Goal: Task Accomplishment & Management: Manage account settings

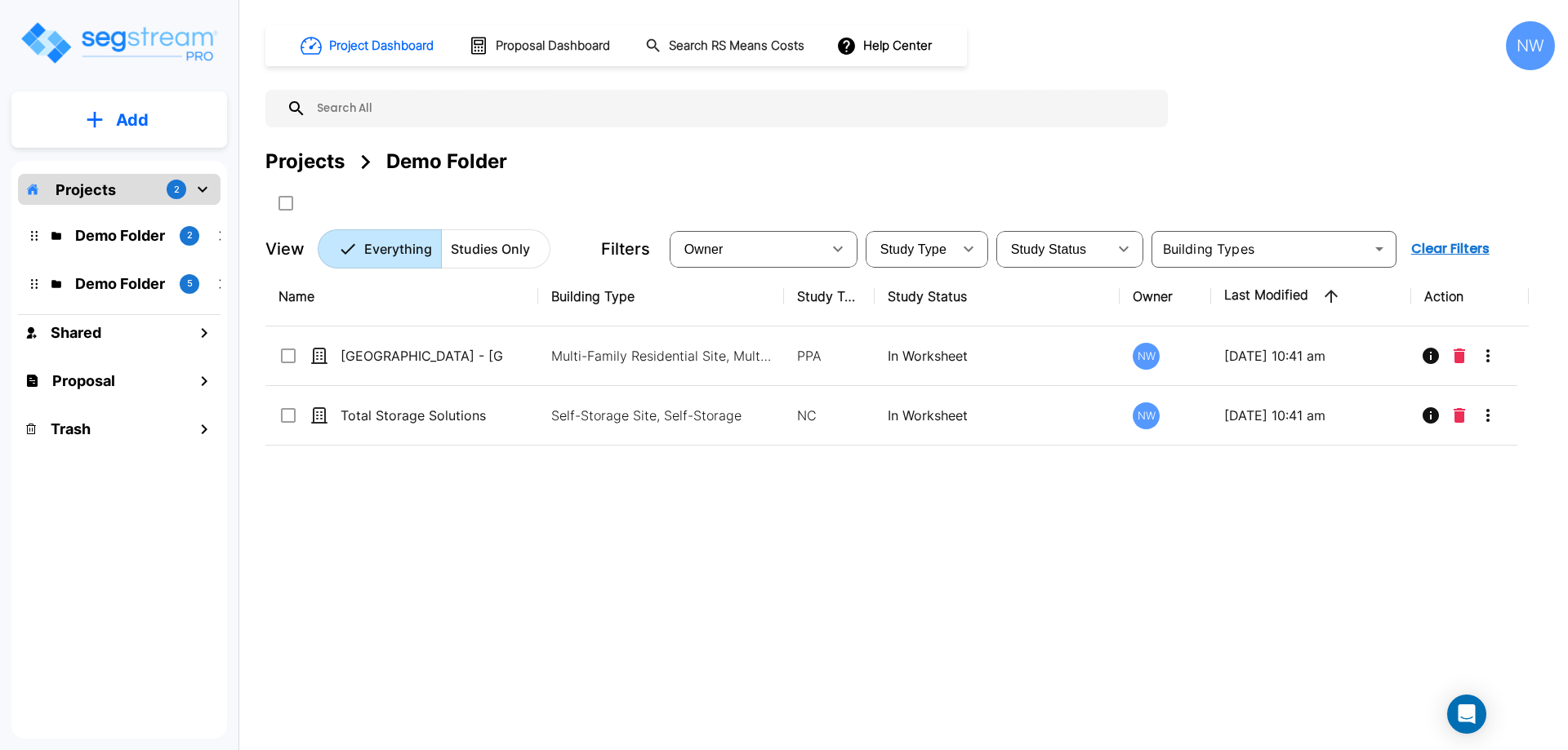
click at [509, 253] on p "Studies Only" at bounding box center [490, 249] width 80 height 20
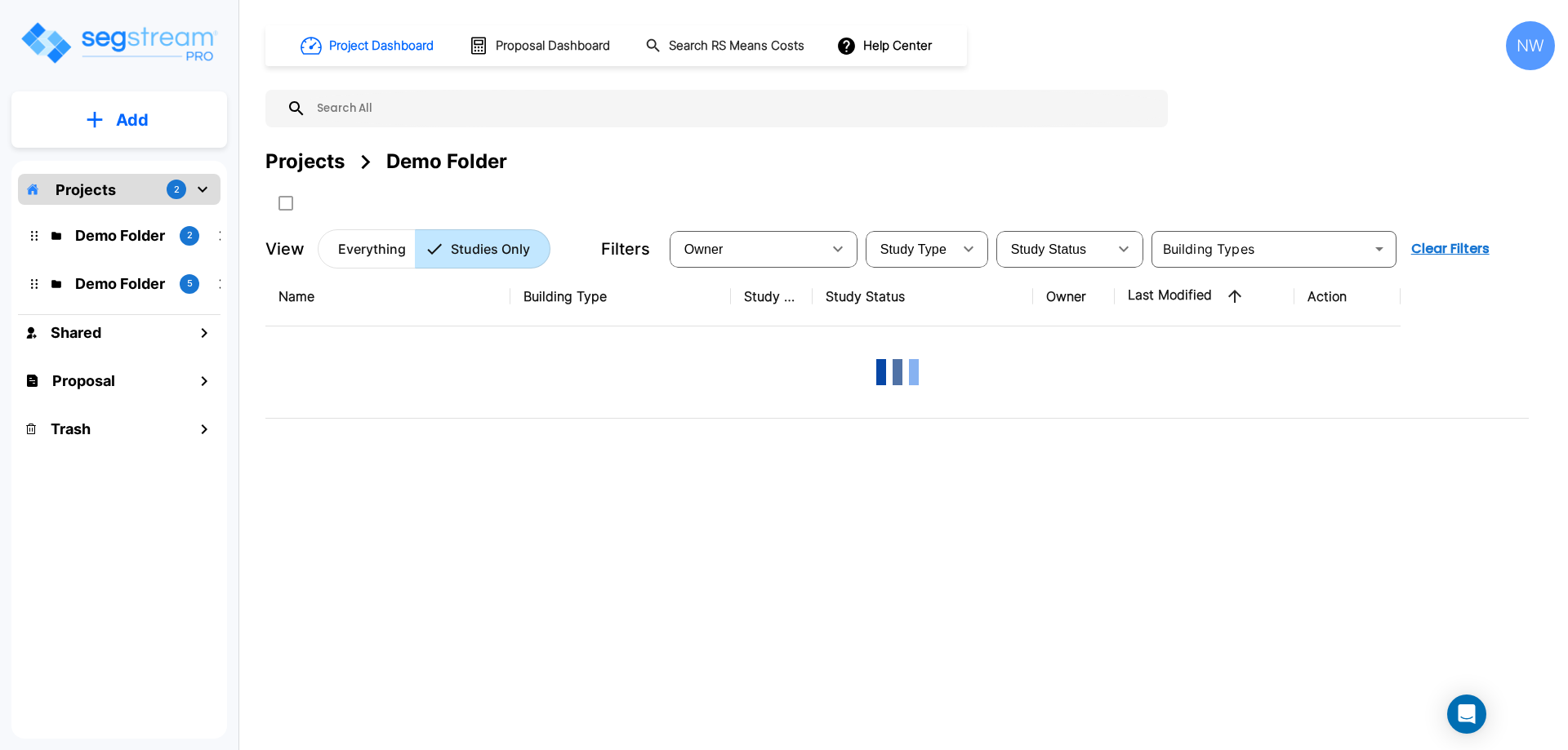
click at [353, 250] on p "Everything" at bounding box center [371, 249] width 68 height 20
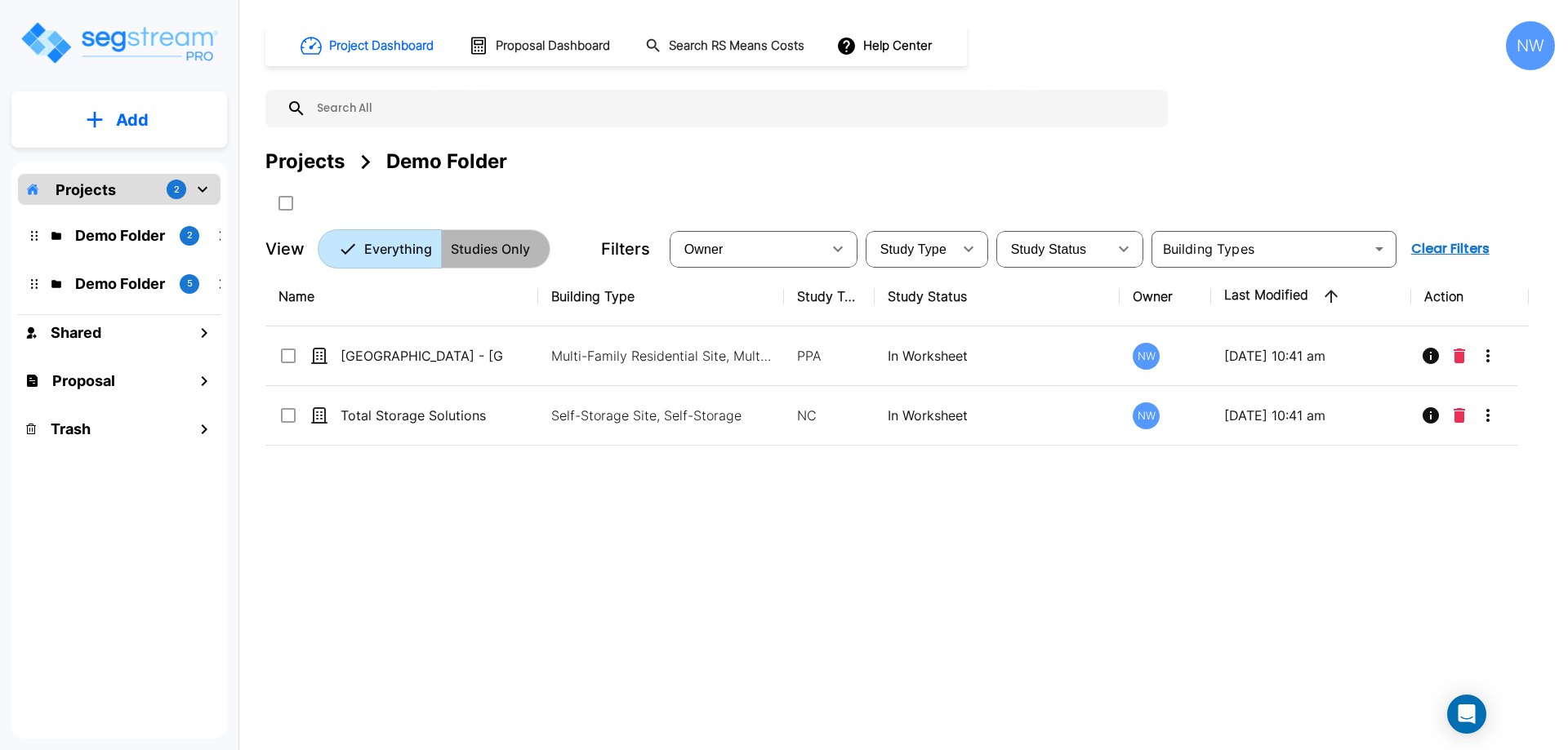
click at [486, 246] on p "Studies Only" at bounding box center [490, 249] width 80 height 20
click at [823, 245] on button "button" at bounding box center [838, 248] width 32 height 32
click at [749, 308] on li "Andrew Syrup" at bounding box center [743, 300] width 141 height 17
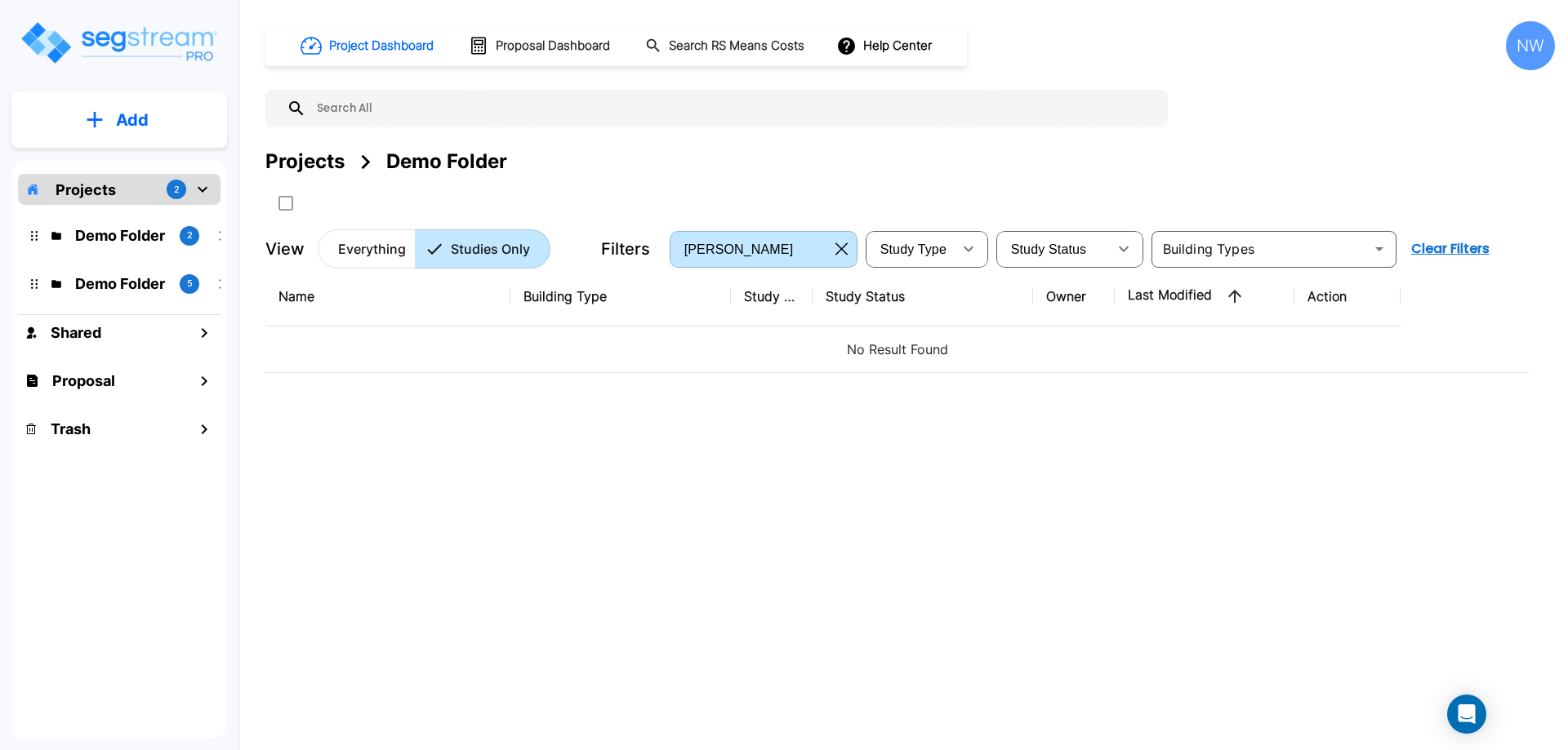
click at [365, 245] on p "Everything" at bounding box center [371, 249] width 68 height 20
click at [772, 259] on div "[PERSON_NAME]" at bounding box center [750, 248] width 156 height 46
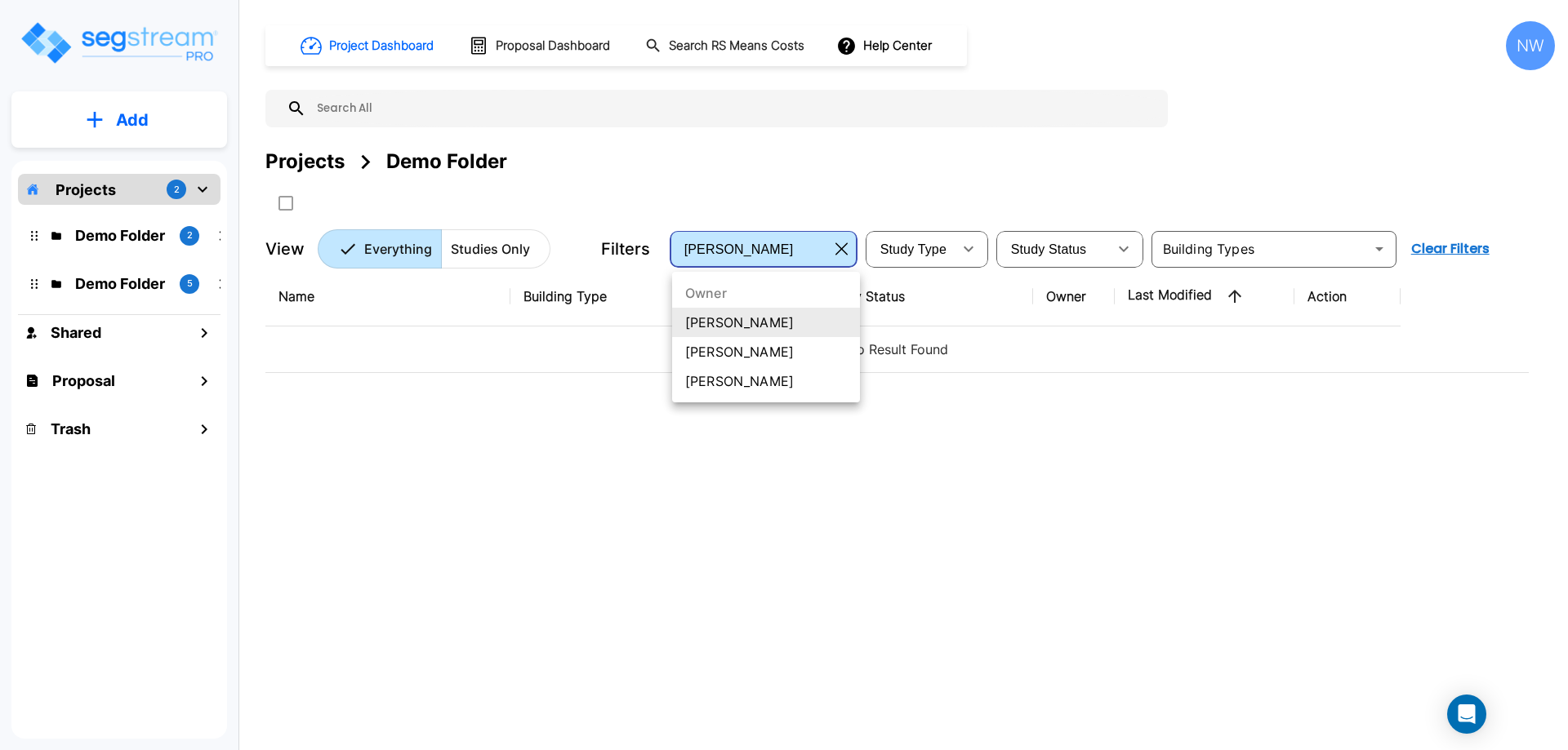
click at [764, 378] on li "[PERSON_NAME]" at bounding box center [766, 381] width 188 height 29
type input "275"
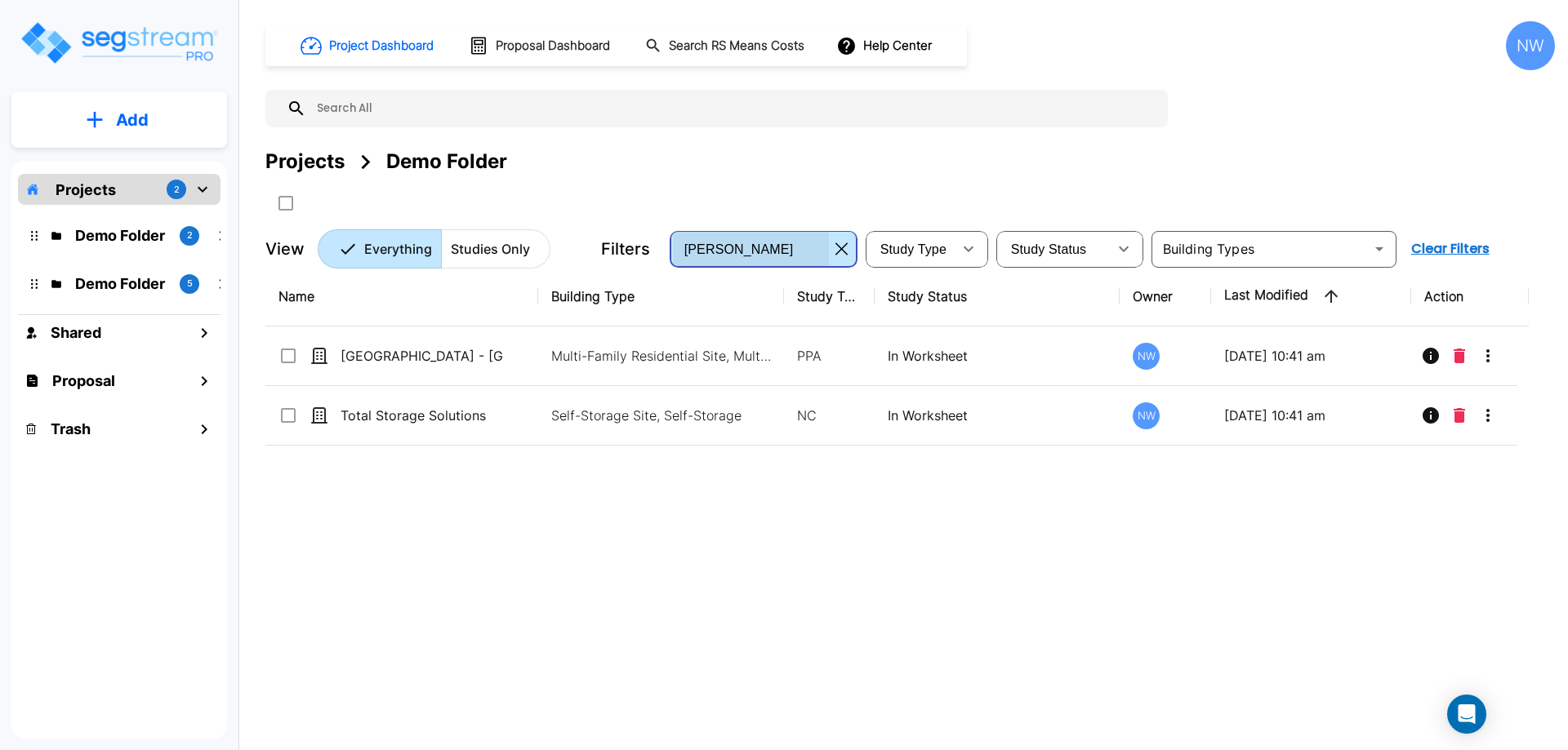
click at [794, 252] on div "Noah Wright" at bounding box center [750, 248] width 156 height 46
click at [934, 252] on span "Study Type" at bounding box center [913, 249] width 66 height 14
click at [1066, 256] on div "Study Status" at bounding box center [1054, 248] width 108 height 46
click at [110, 279] on p "Demo Folder" at bounding box center [121, 284] width 91 height 22
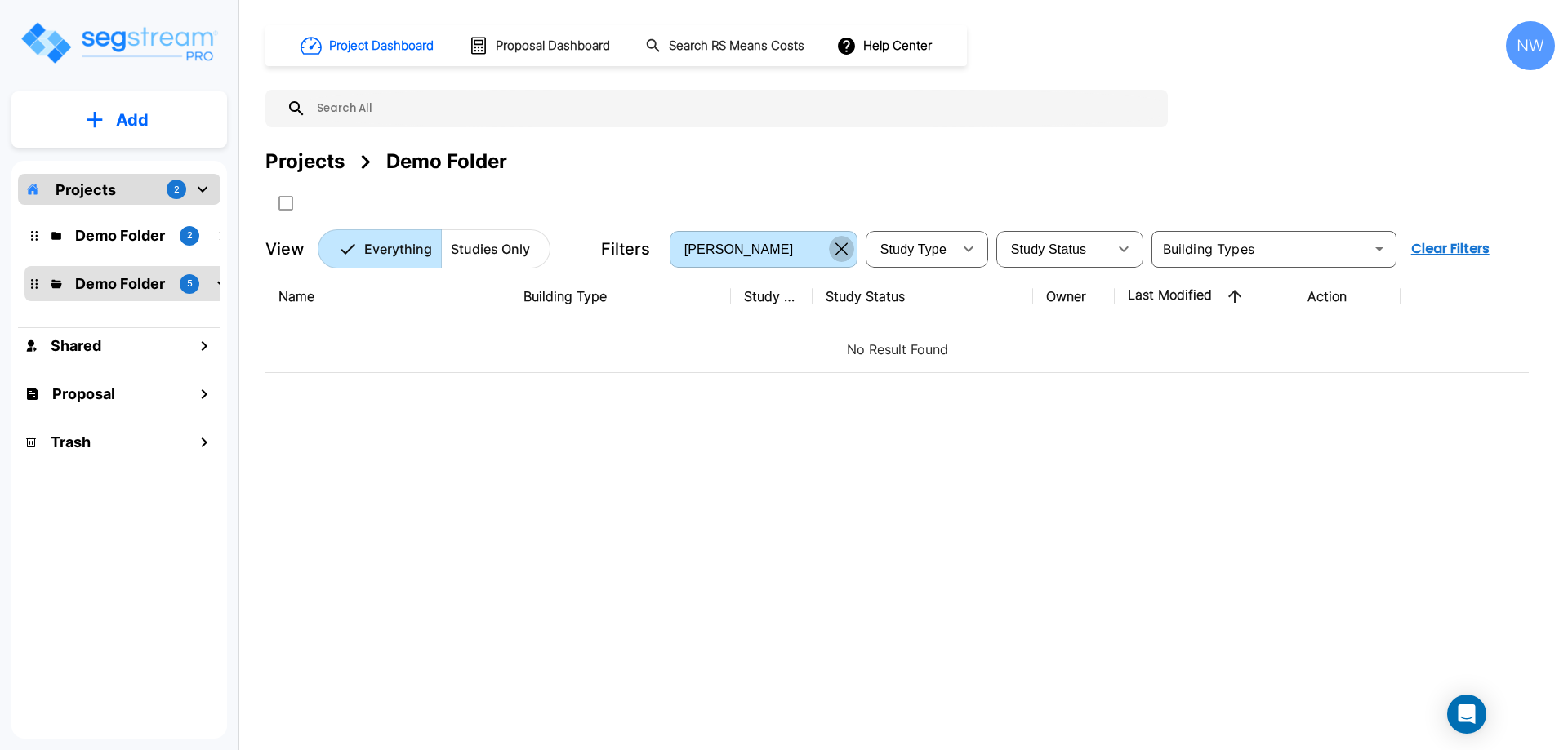
click at [846, 243] on icon "button" at bounding box center [841, 249] width 12 height 12
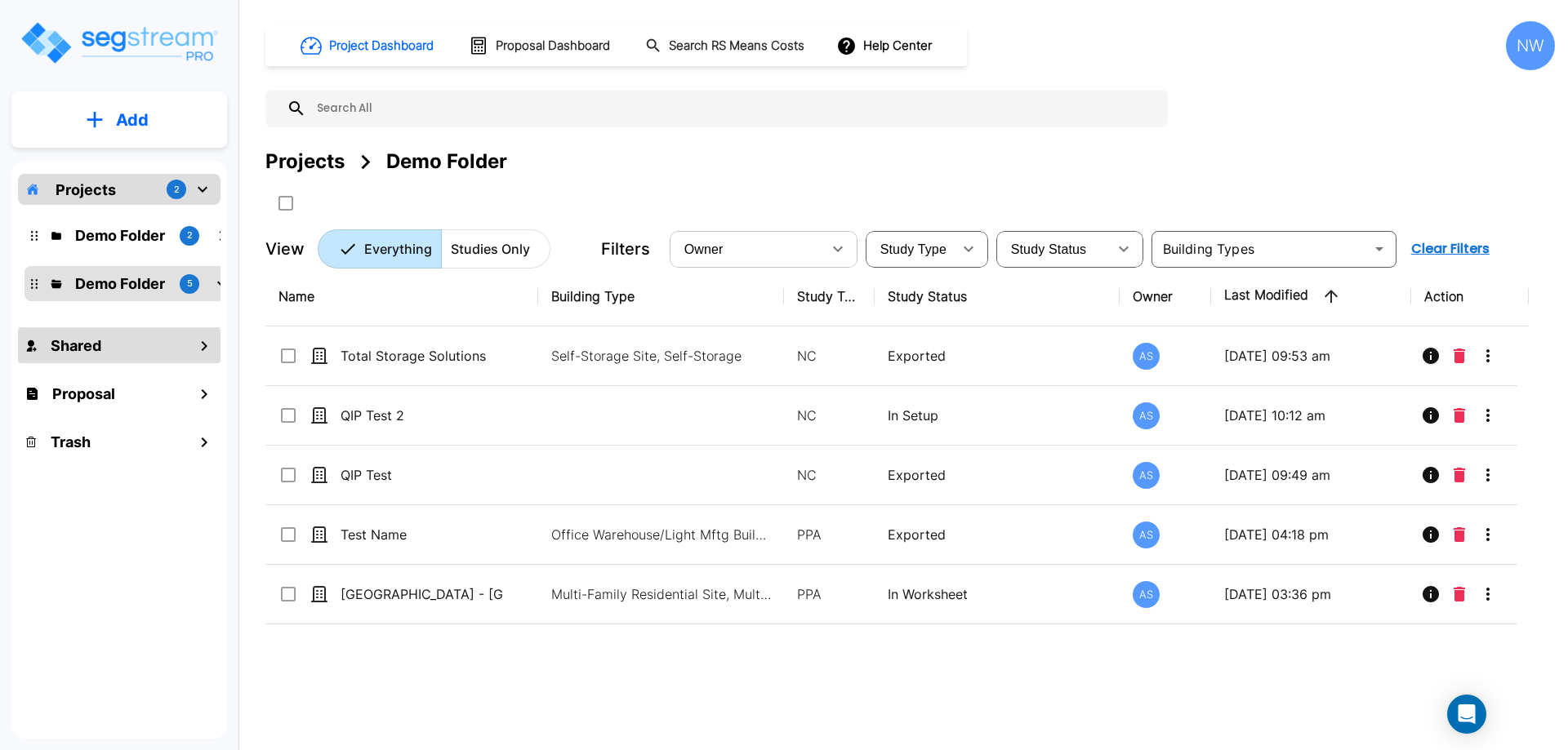
click at [152, 345] on div "Shared" at bounding box center [119, 346] width 202 height 35
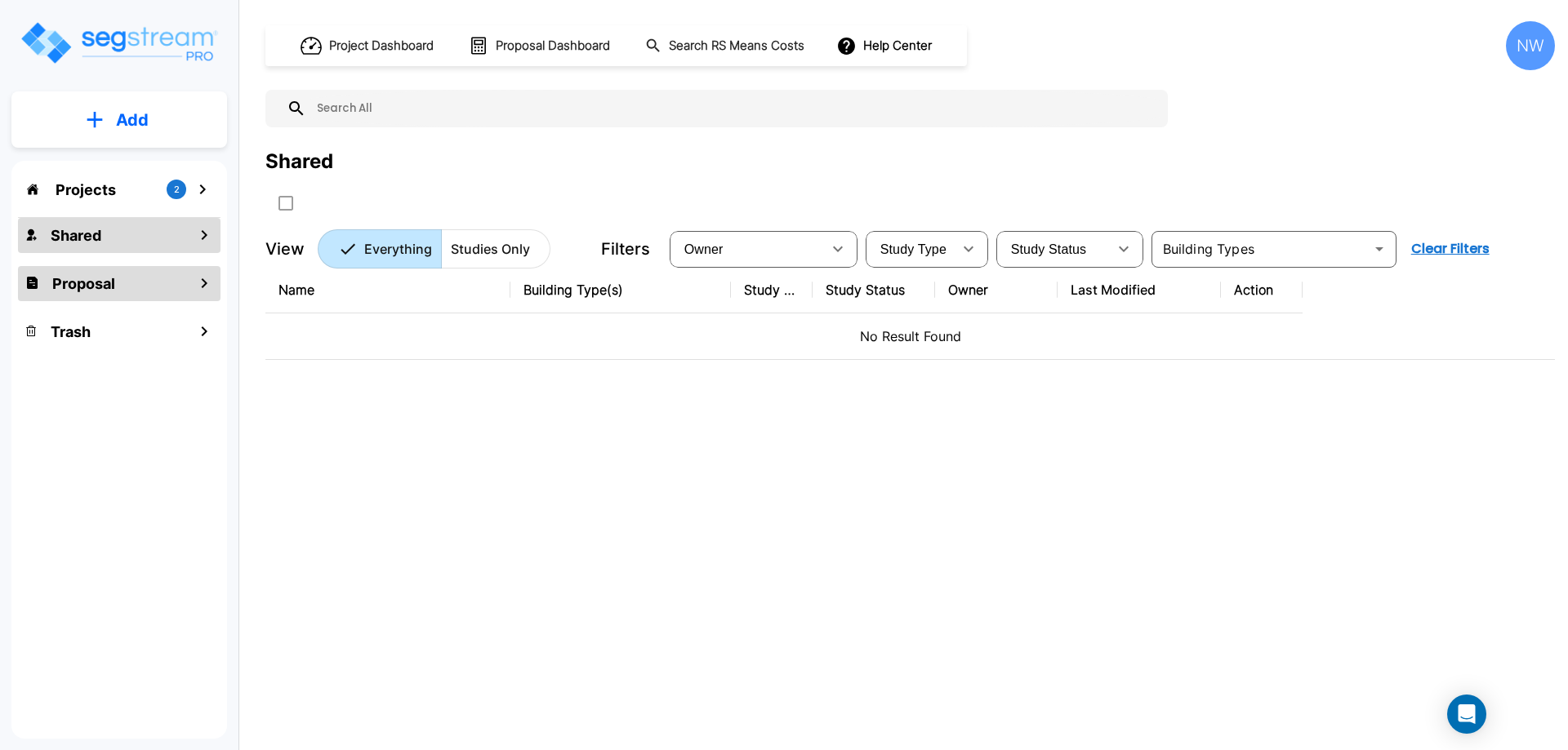
click at [143, 294] on div "Proposal" at bounding box center [119, 284] width 202 height 35
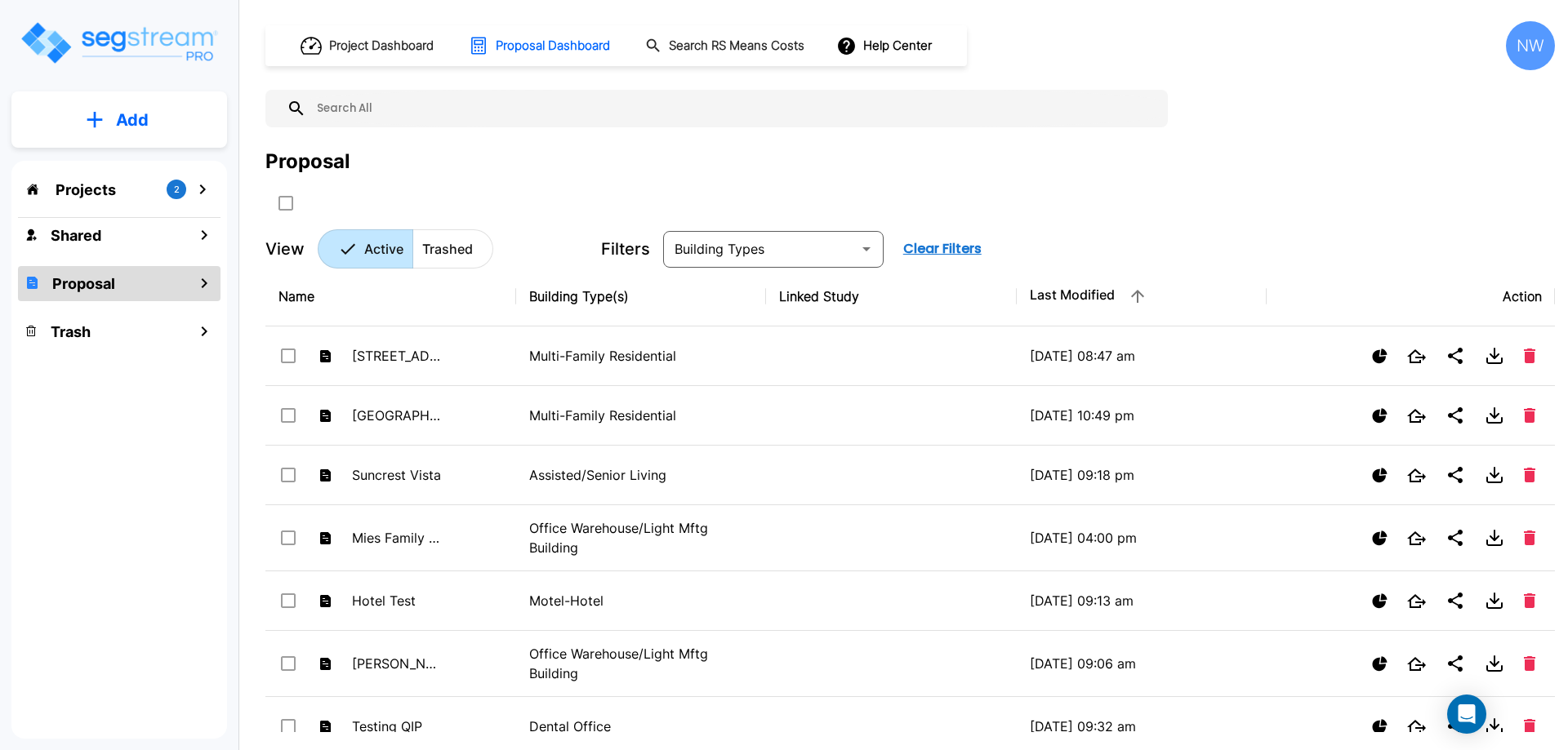
click at [153, 193] on div "Projects 2" at bounding box center [119, 189] width 202 height 31
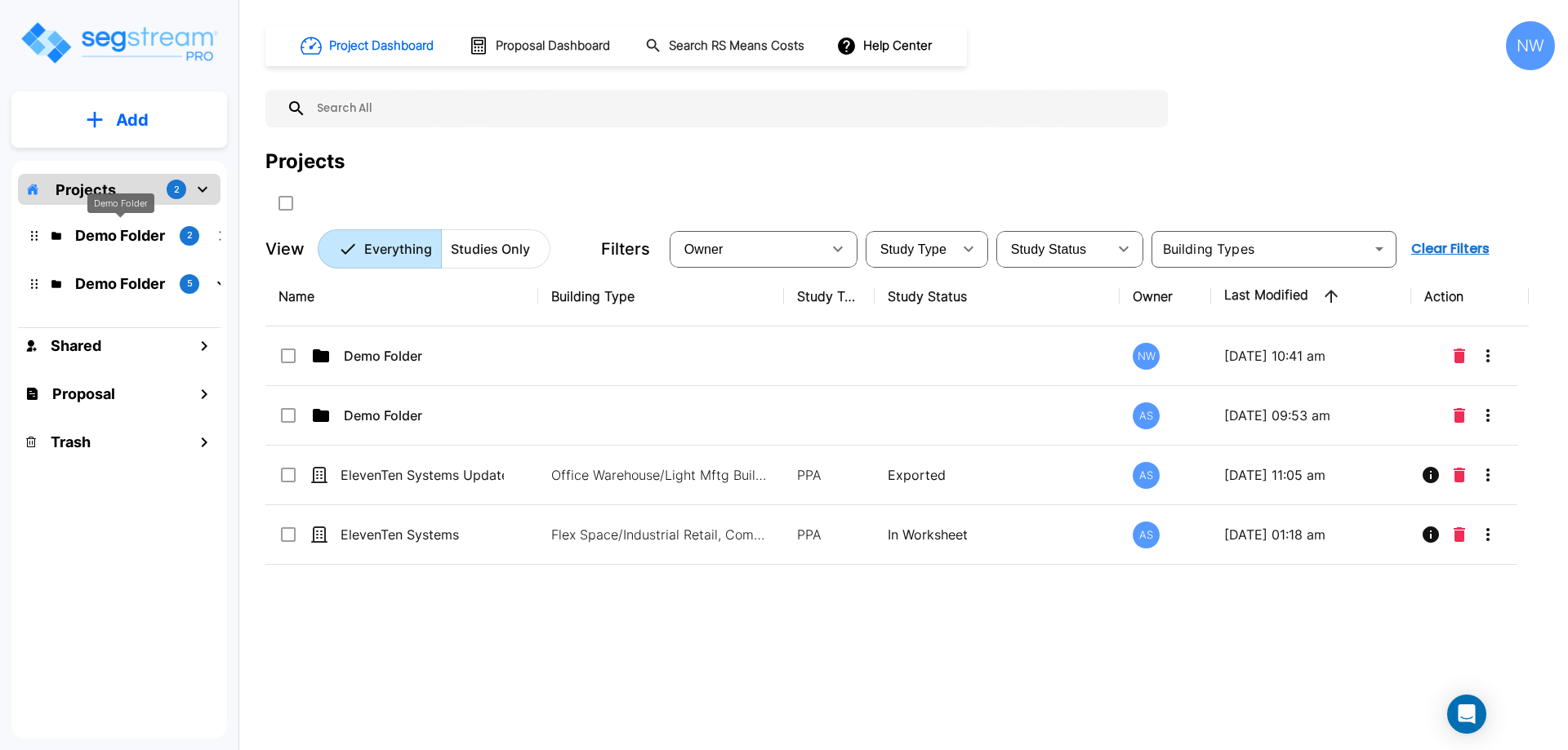
click at [142, 227] on p "Demo Folder" at bounding box center [121, 236] width 91 height 22
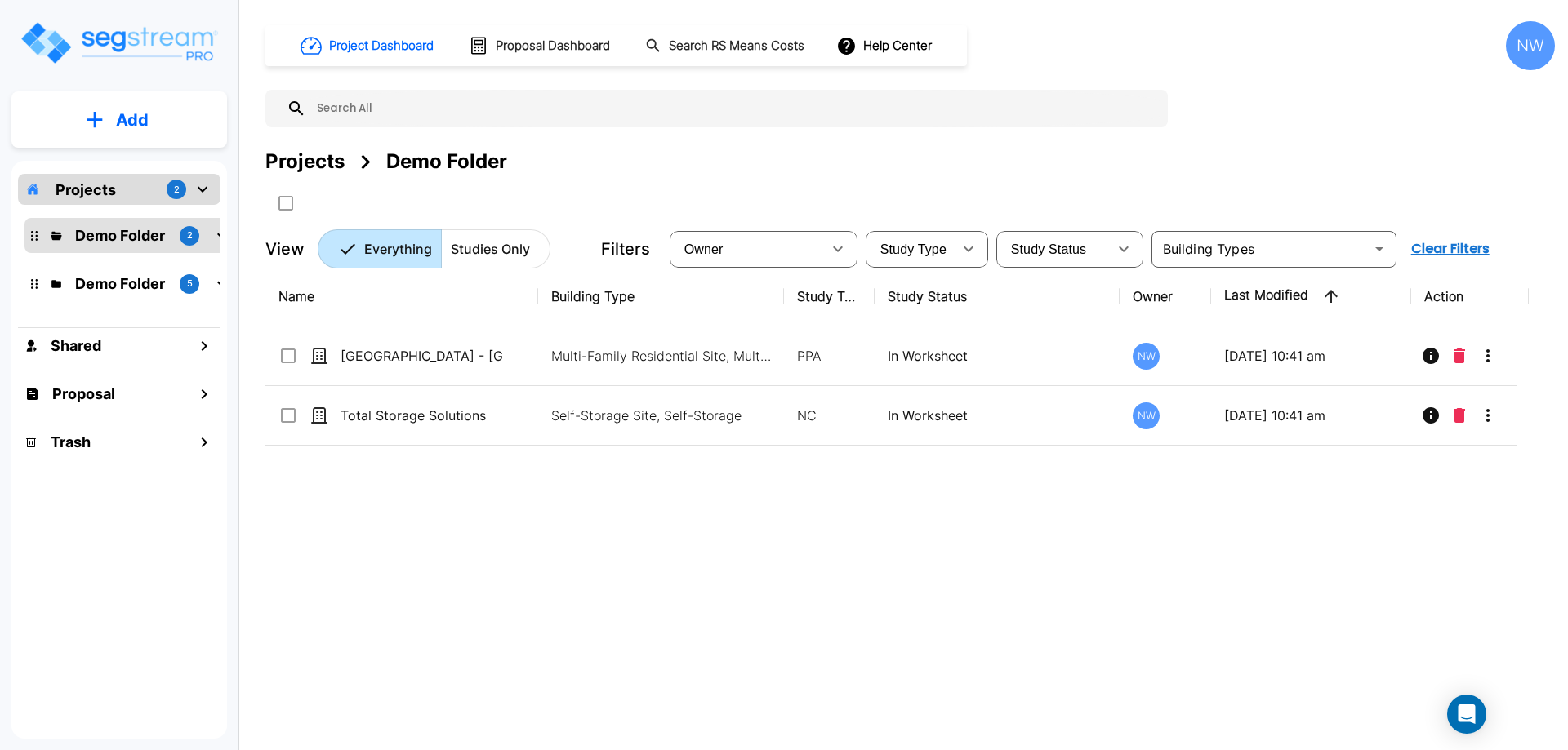
click at [1539, 54] on div "NW" at bounding box center [1531, 46] width 49 height 49
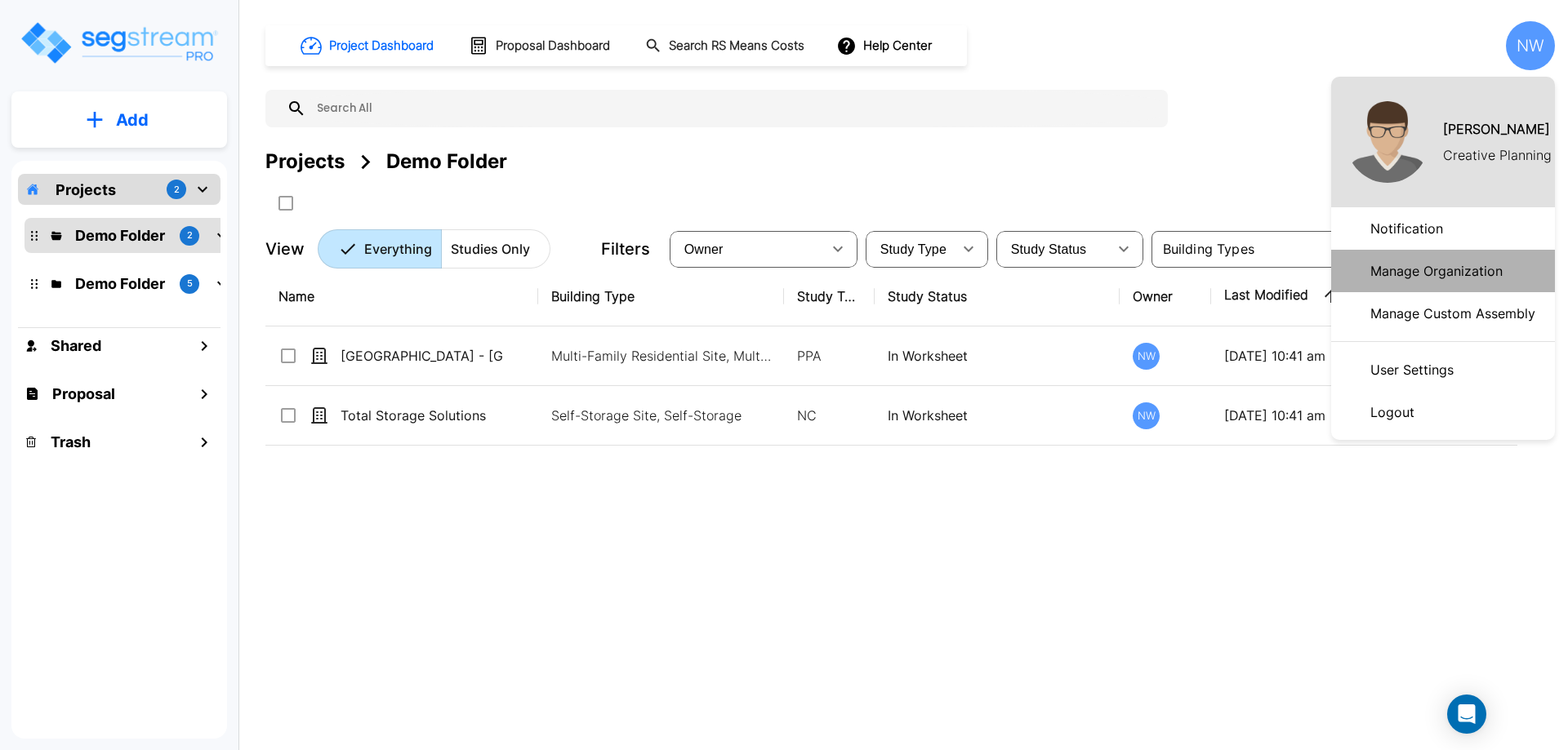
click at [1457, 274] on p "Manage Organization" at bounding box center [1436, 271] width 145 height 32
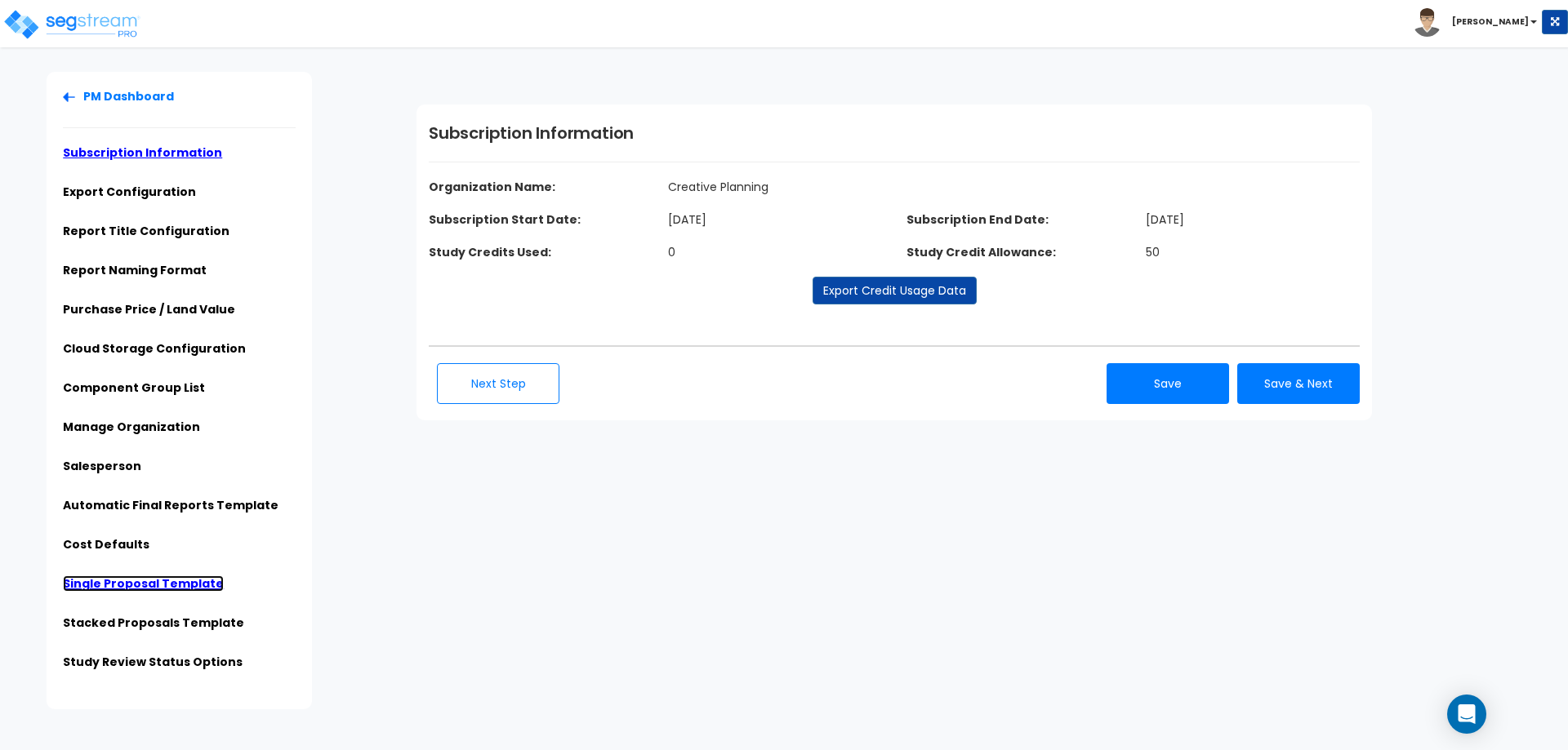
click at [139, 588] on link "Single Proposal Template" at bounding box center [143, 583] width 161 height 17
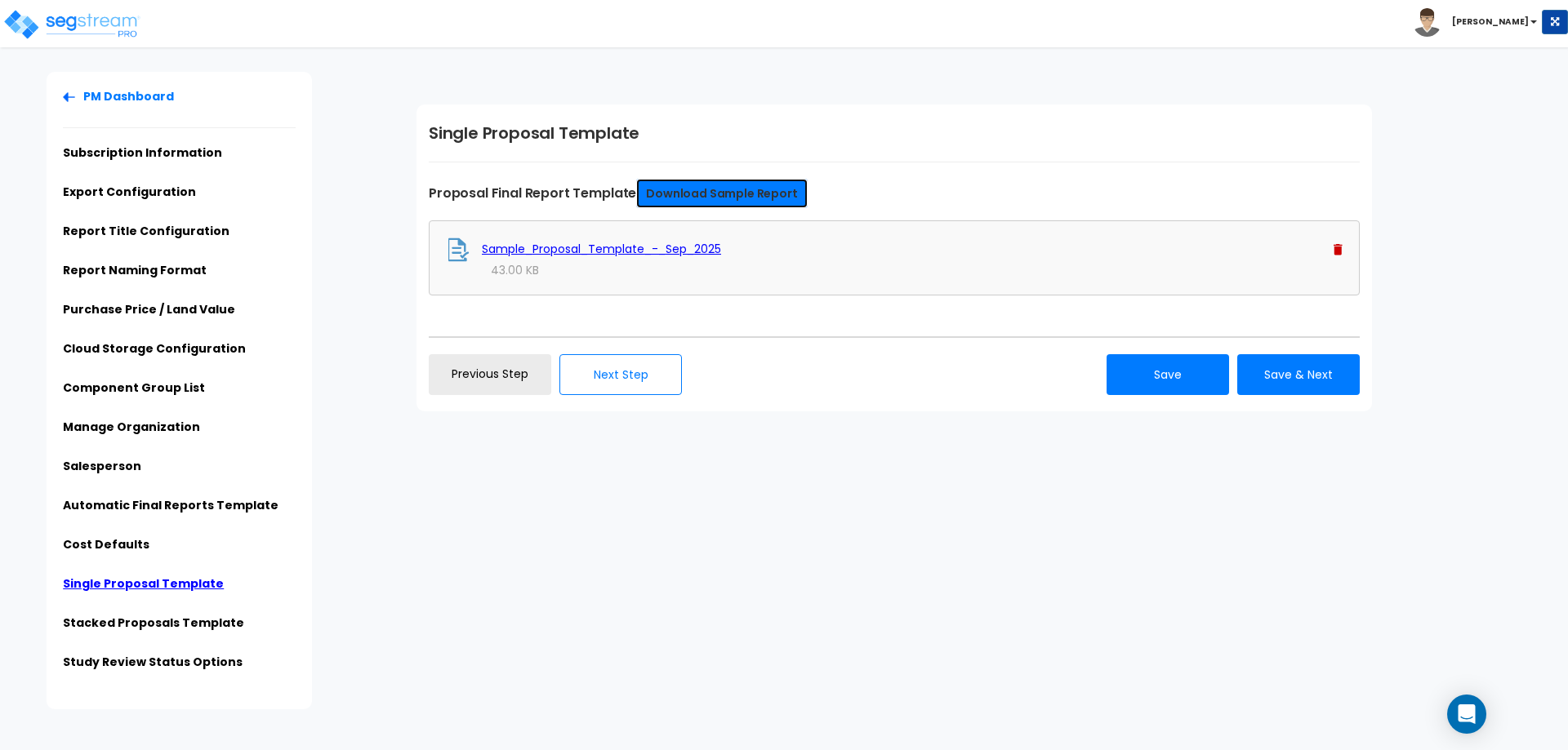
click at [743, 197] on link "Download Sample Report" at bounding box center [722, 193] width 171 height 29
click at [72, 37] on img at bounding box center [71, 24] width 138 height 32
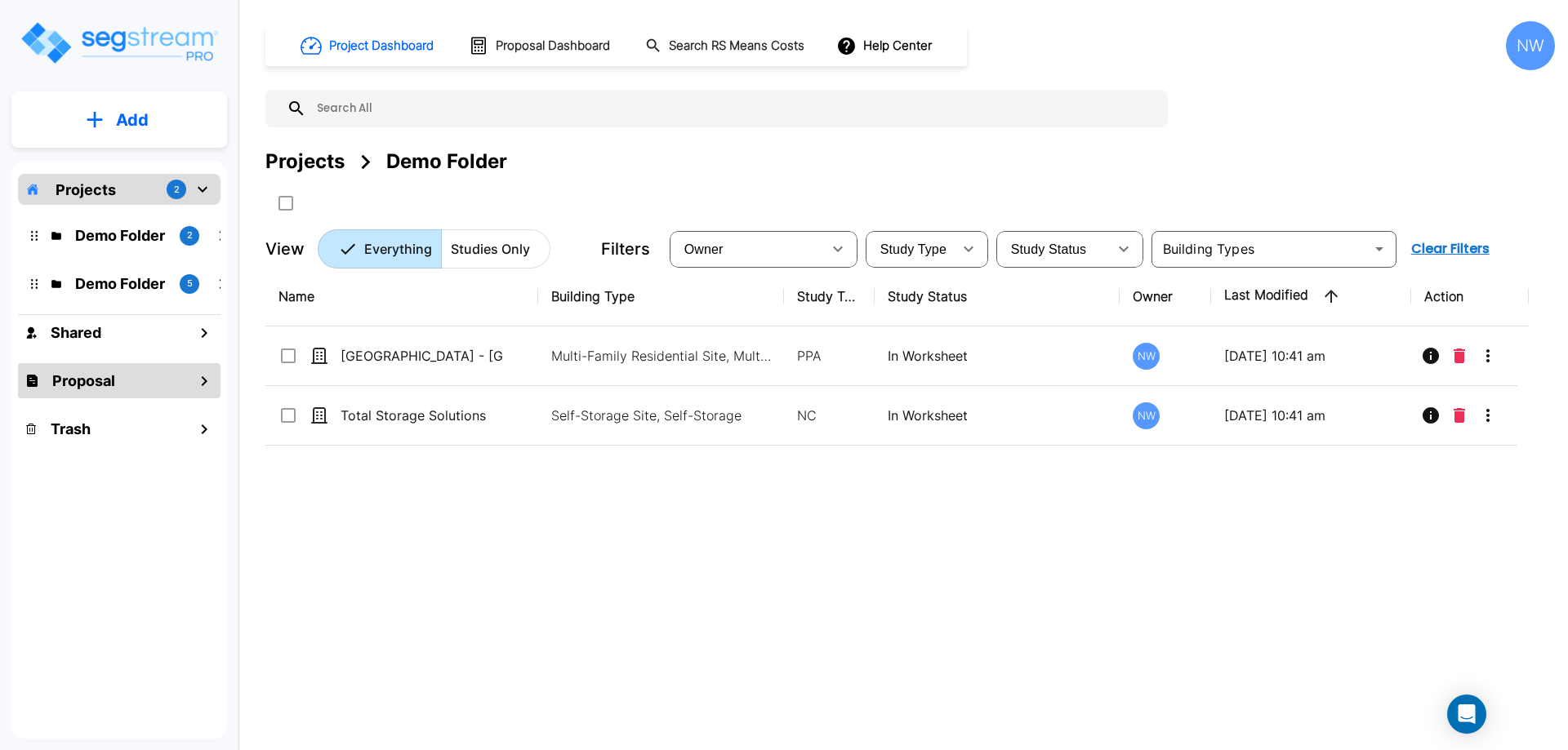
click at [157, 378] on div "Proposal" at bounding box center [119, 381] width 202 height 35
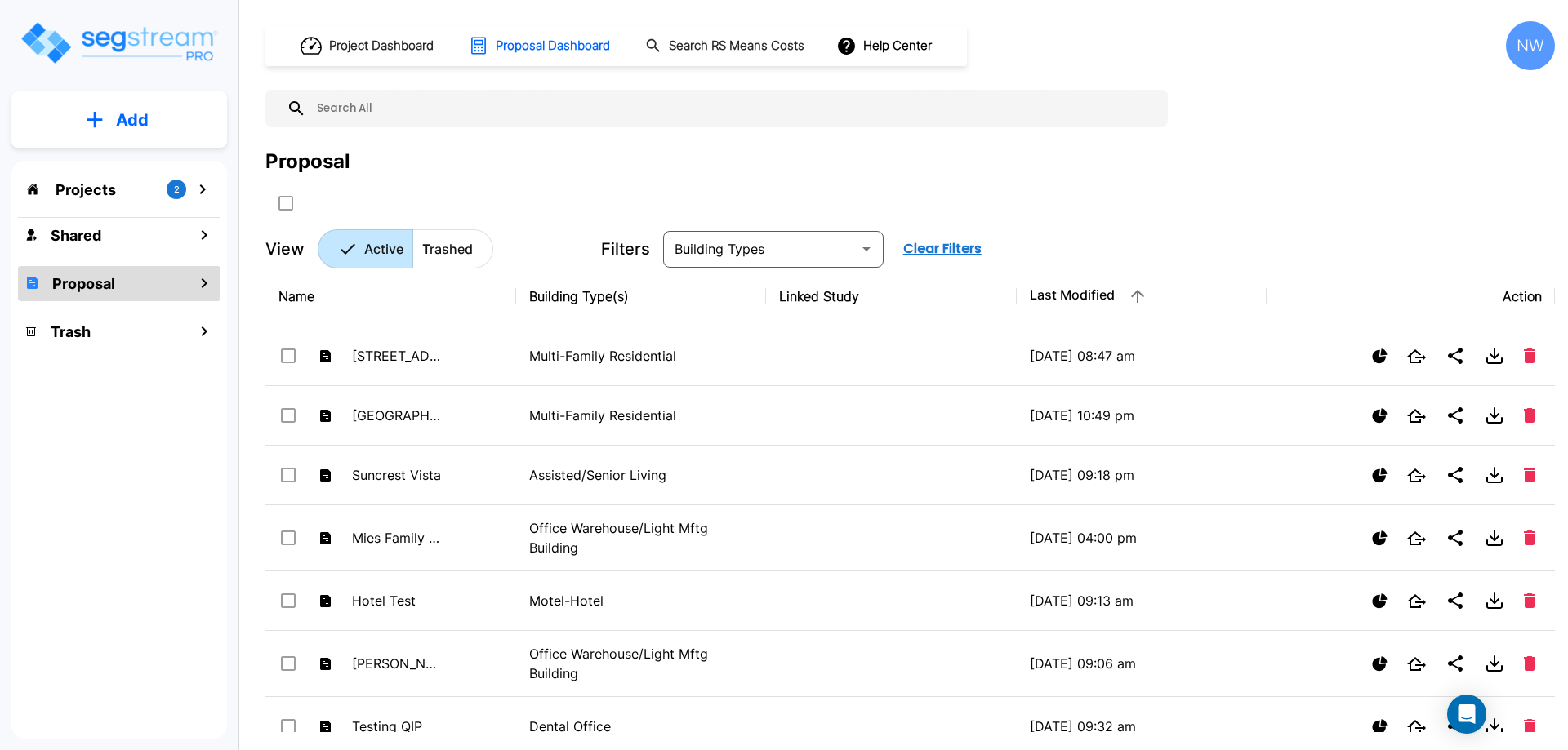
click at [1532, 46] on div "NW" at bounding box center [1531, 46] width 49 height 49
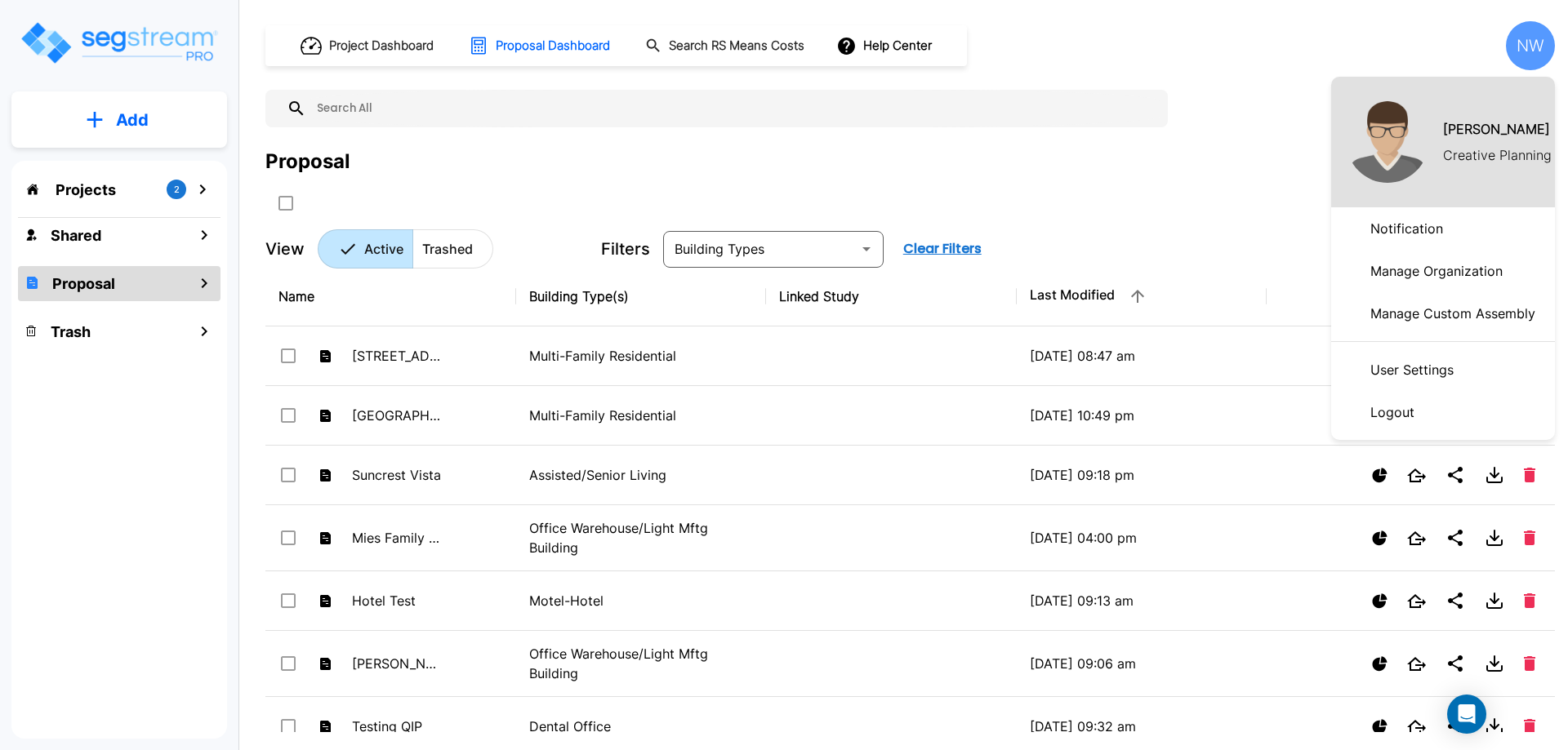
click at [1244, 143] on div at bounding box center [784, 375] width 1568 height 750
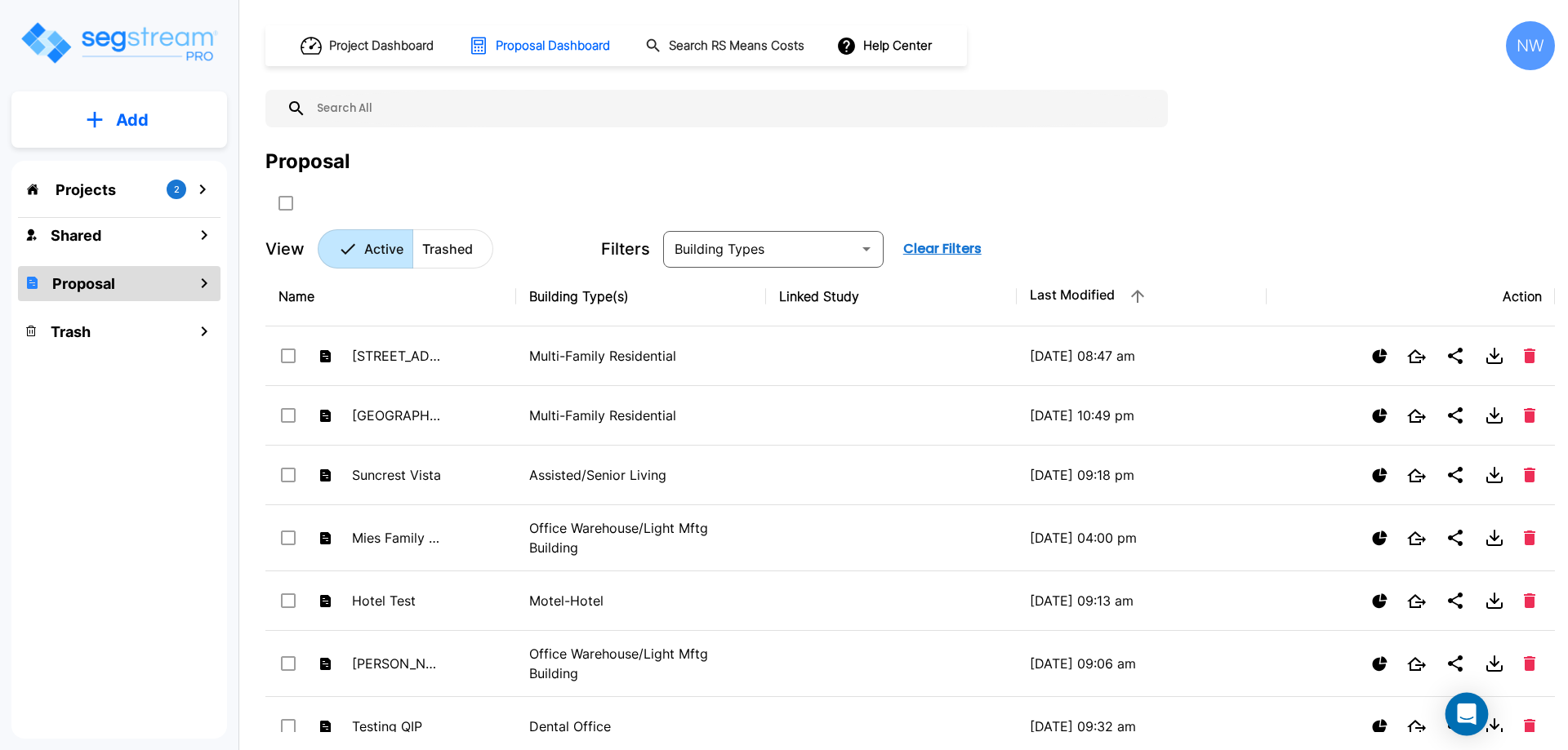
click at [1466, 706] on icon "Open Intercom Messenger" at bounding box center [1466, 715] width 19 height 22
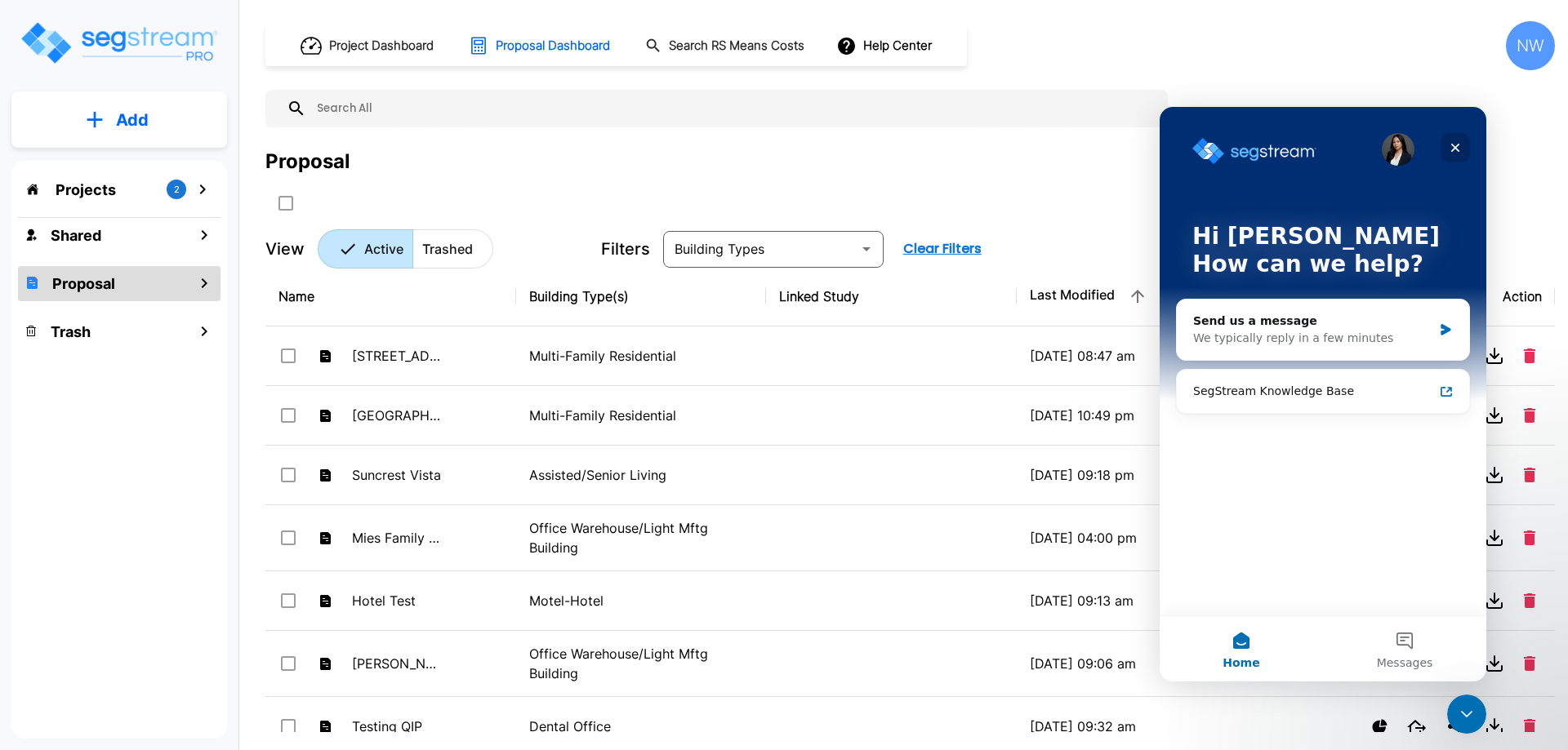
click at [1458, 148] on icon "Close" at bounding box center [1455, 147] width 13 height 13
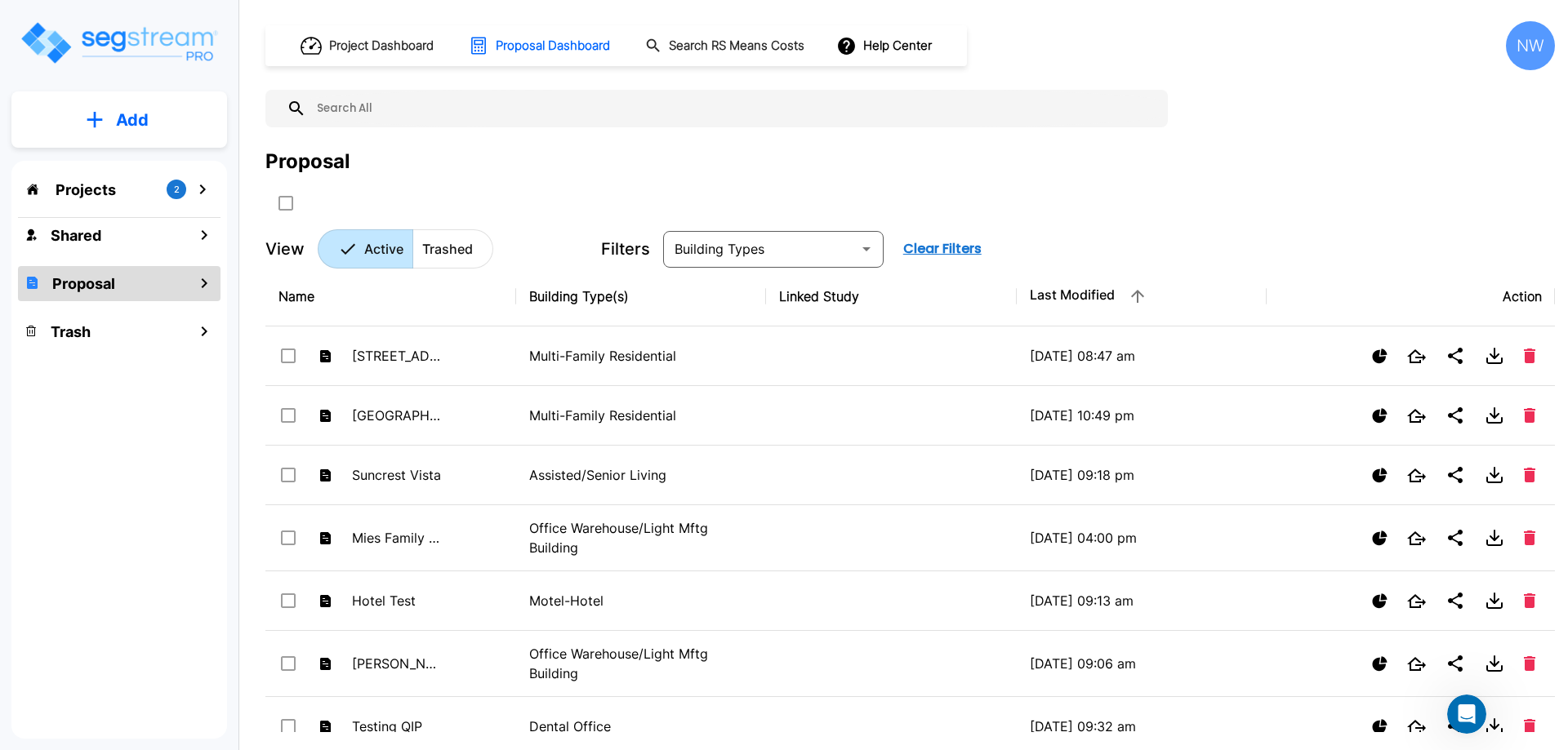
click at [94, 162] on div "Projects 2 Shared Proposal Trash" at bounding box center [120, 450] width 216 height 578
click at [97, 176] on div "Projects 2" at bounding box center [119, 189] width 202 height 31
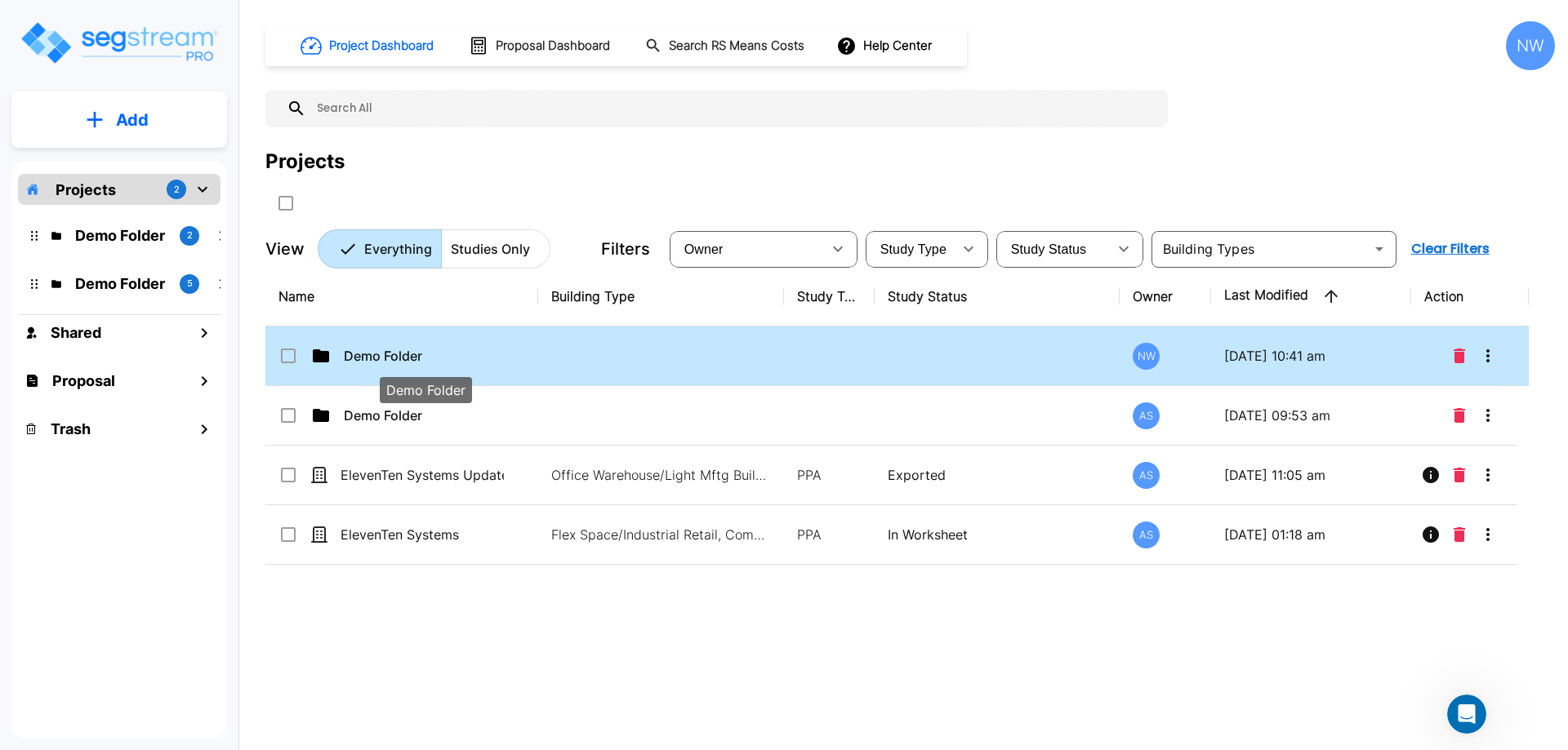
click at [501, 356] on p "Demo Folder" at bounding box center [425, 356] width 163 height 20
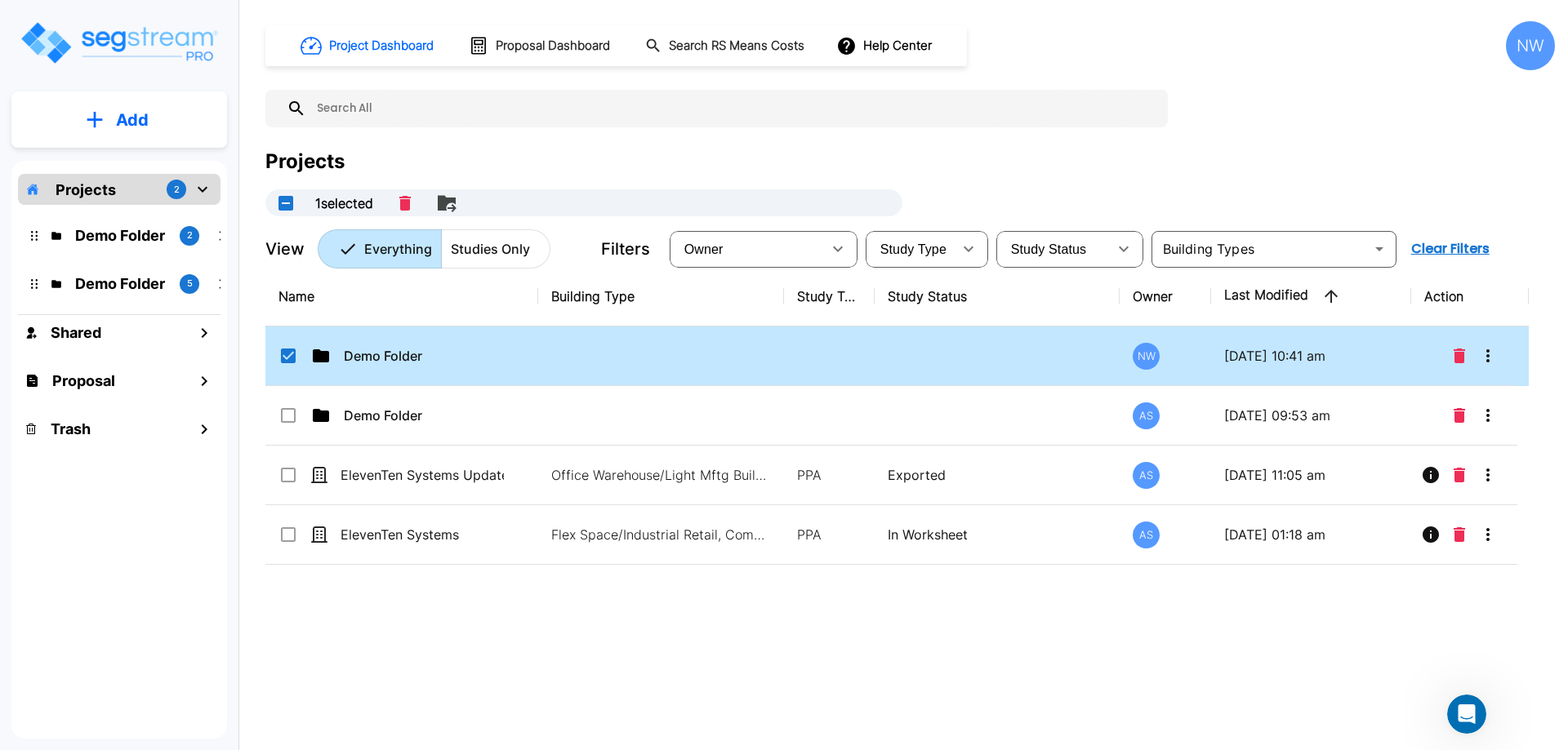
click at [409, 342] on td "Demo Folder" at bounding box center [402, 356] width 273 height 60
checkbox input "false"
click at [409, 342] on td "Demo Folder" at bounding box center [402, 356] width 273 height 60
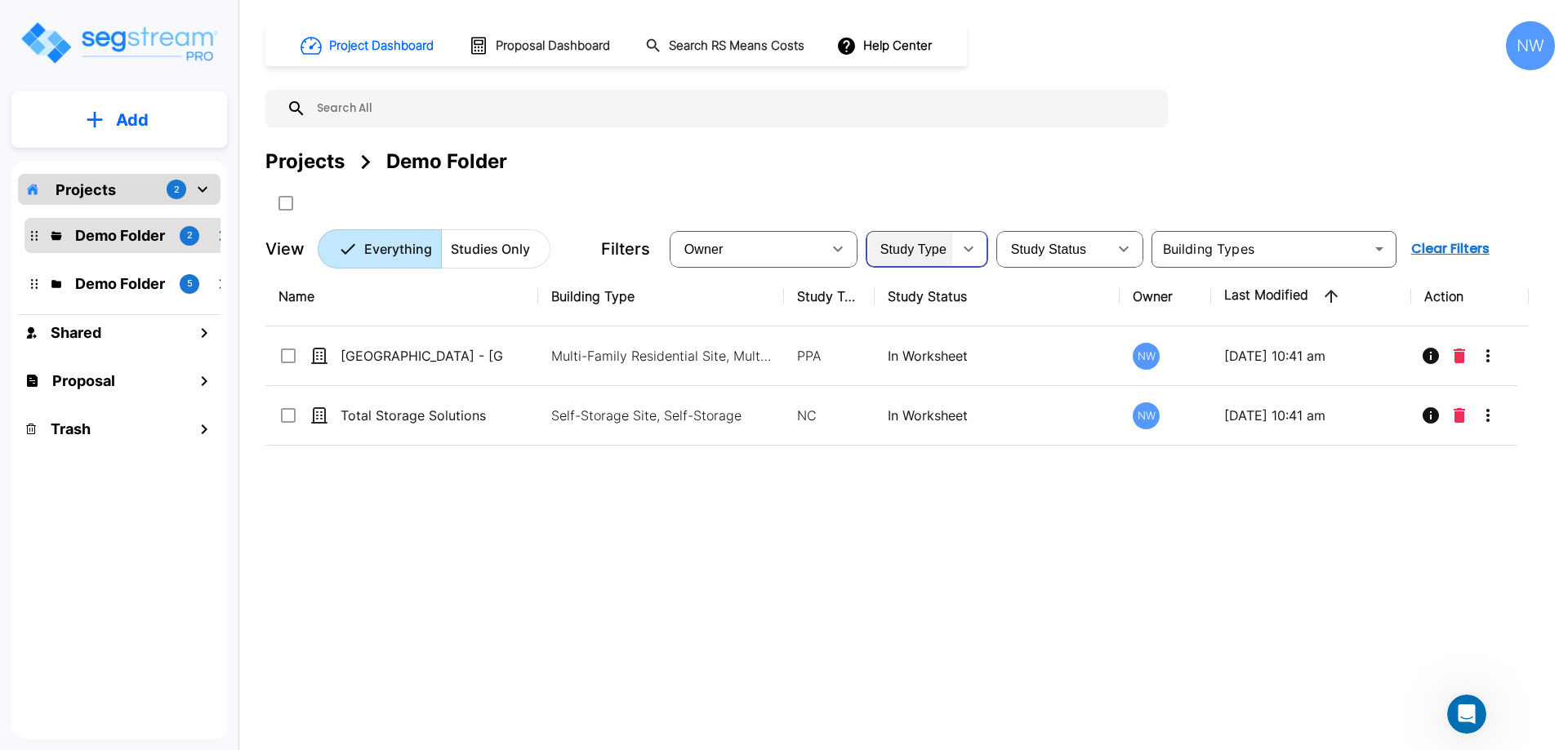
click at [917, 260] on div "Study Type" at bounding box center [910, 248] width 83 height 46
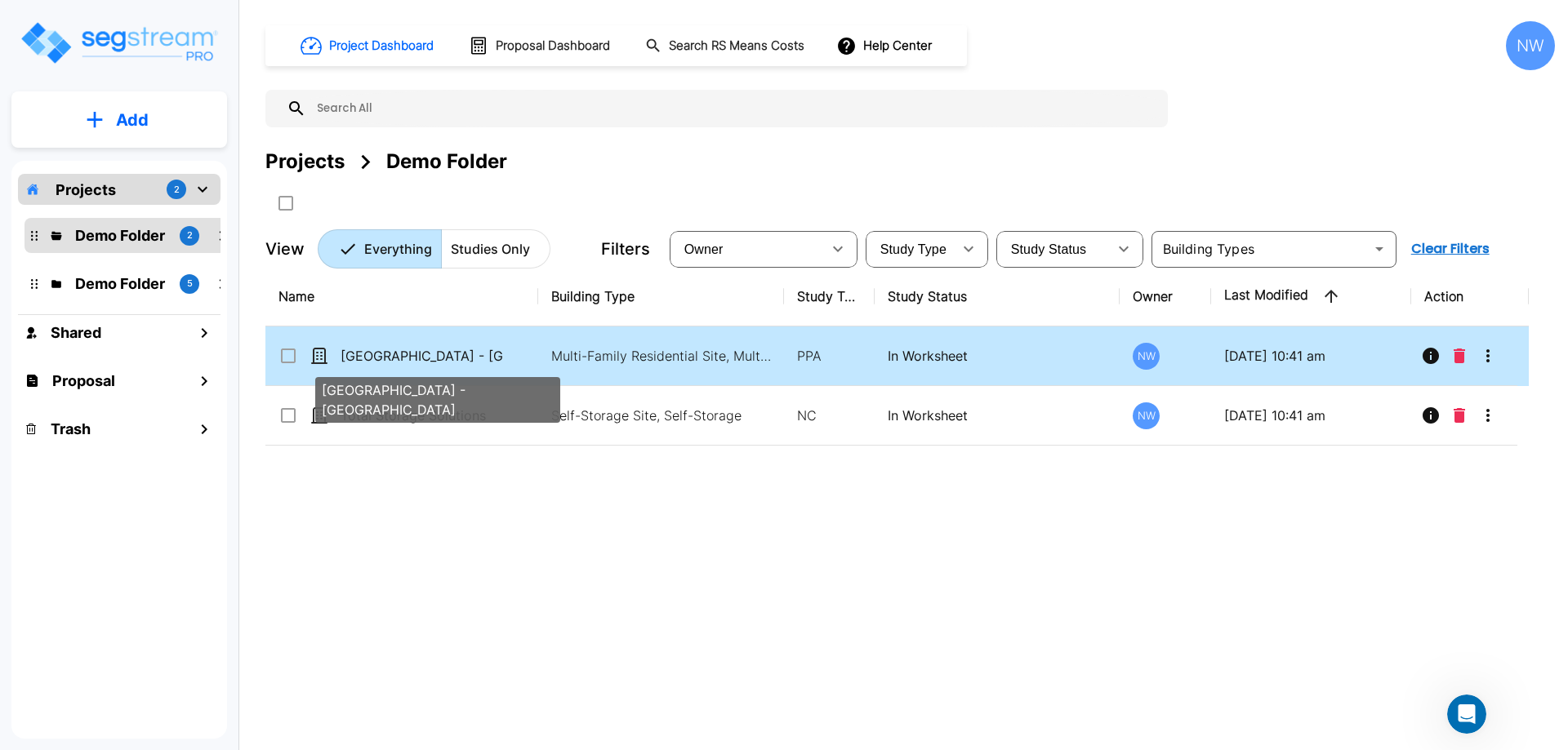
click at [414, 348] on p "Visayan Tower - MF Res Building" at bounding box center [422, 356] width 163 height 20
click at [455, 354] on p "Visayan Tower - MF Res Building" at bounding box center [422, 356] width 163 height 20
checkbox input "false"
click at [455, 354] on p "Visayan Tower - MF Res Building" at bounding box center [422, 356] width 163 height 20
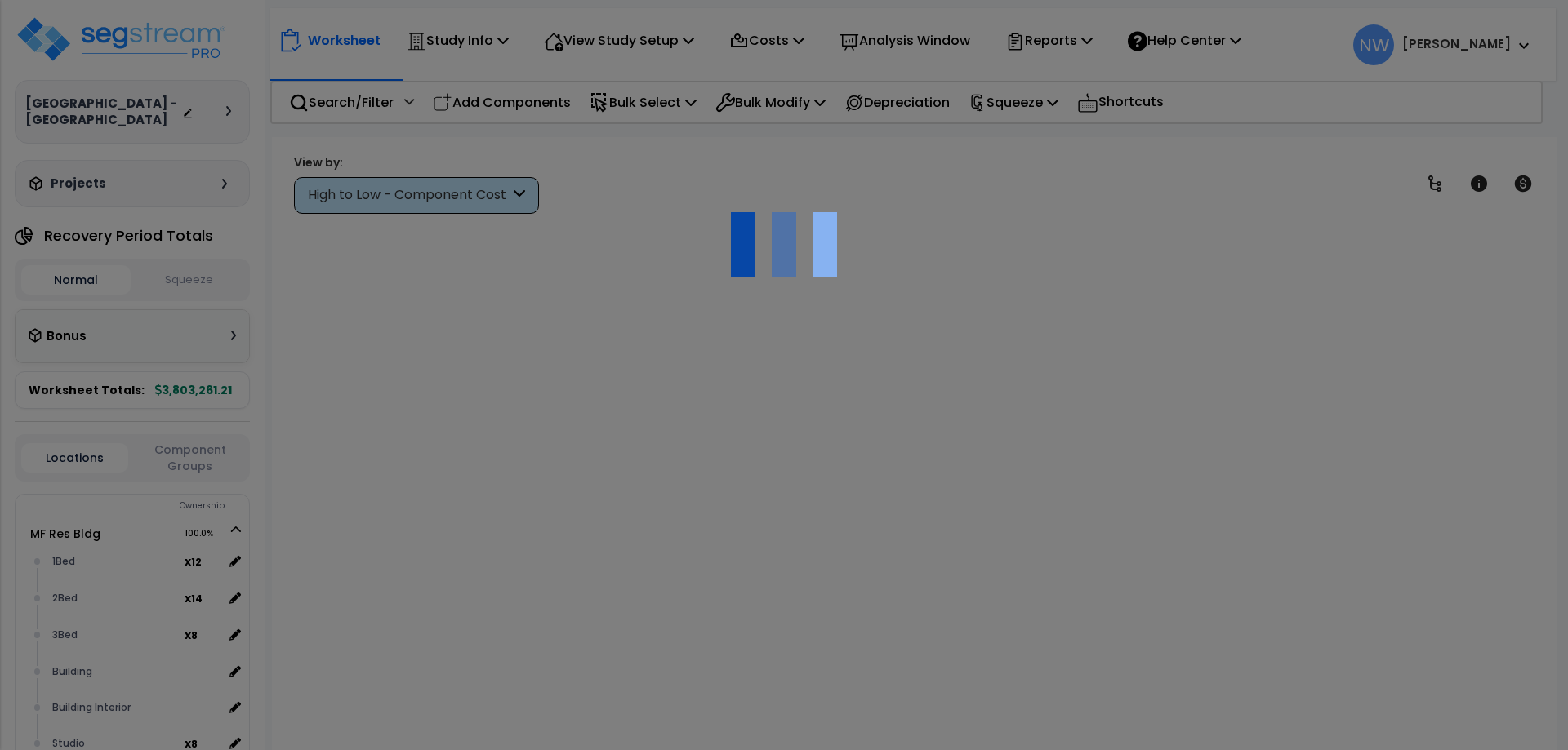
click at [516, 194] on icon at bounding box center [519, 195] width 12 height 19
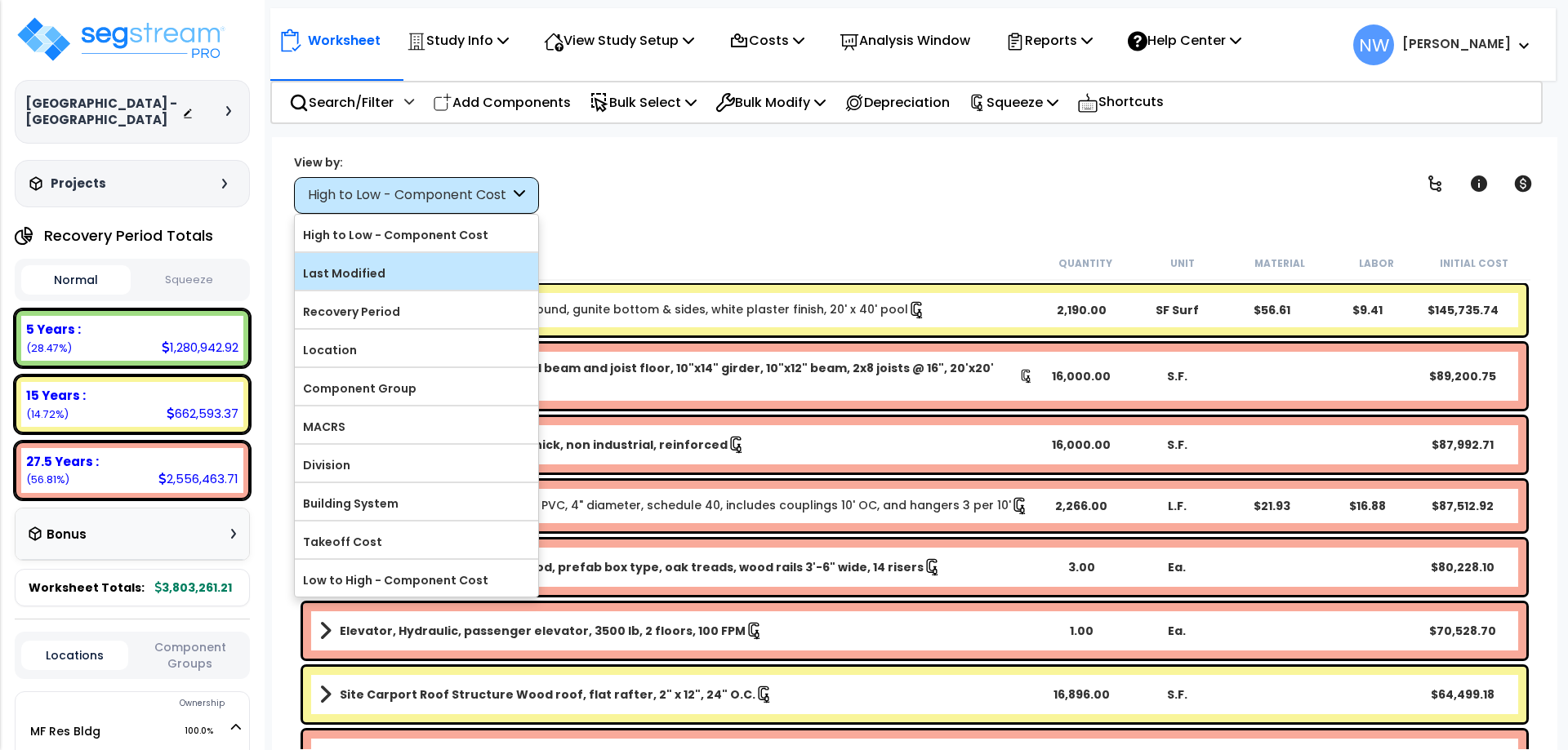
click at [508, 274] on label "Last Modified" at bounding box center [416, 273] width 243 height 25
click at [0, 0] on input "Last Modified" at bounding box center [0, 0] width 0 height 0
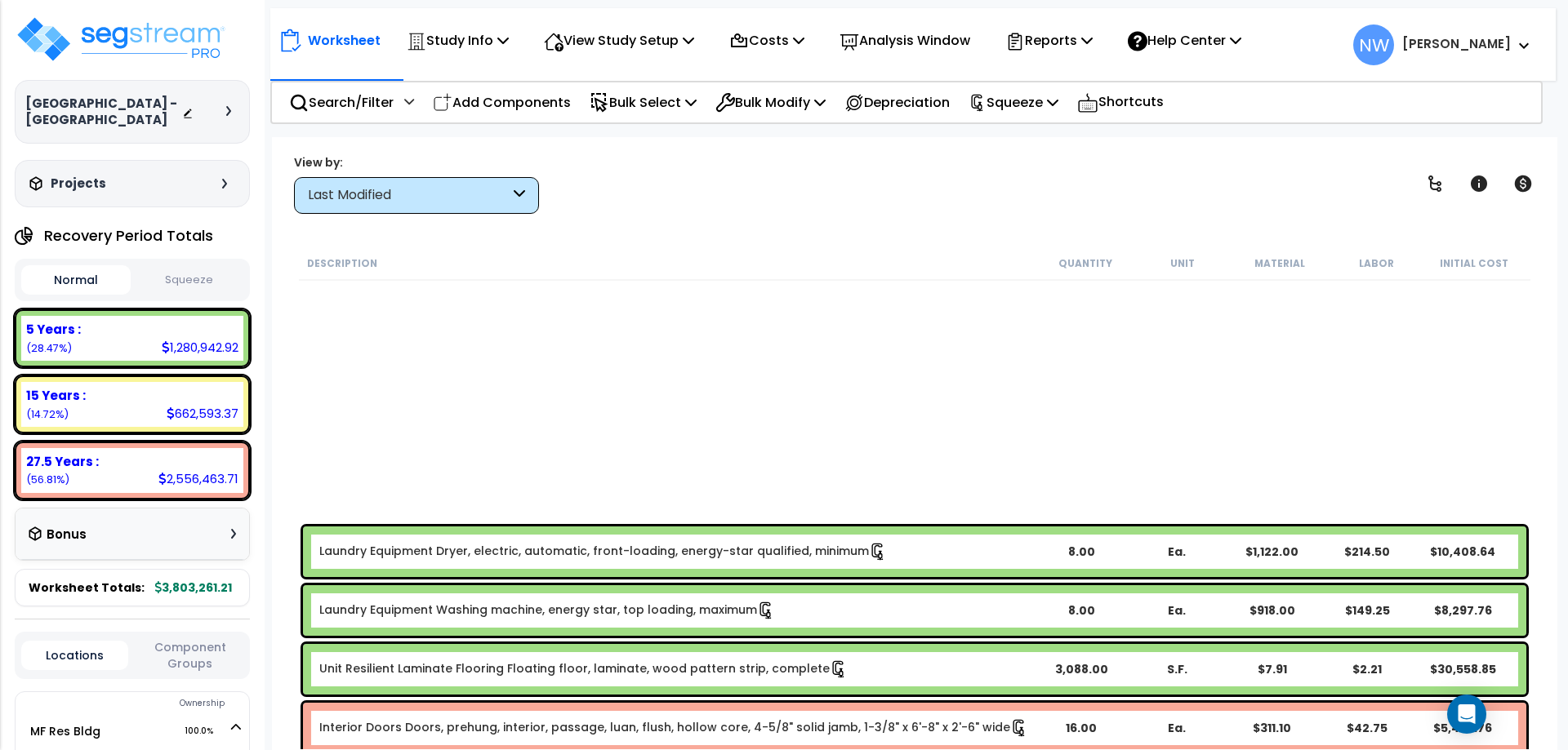
scroll to position [4573, 0]
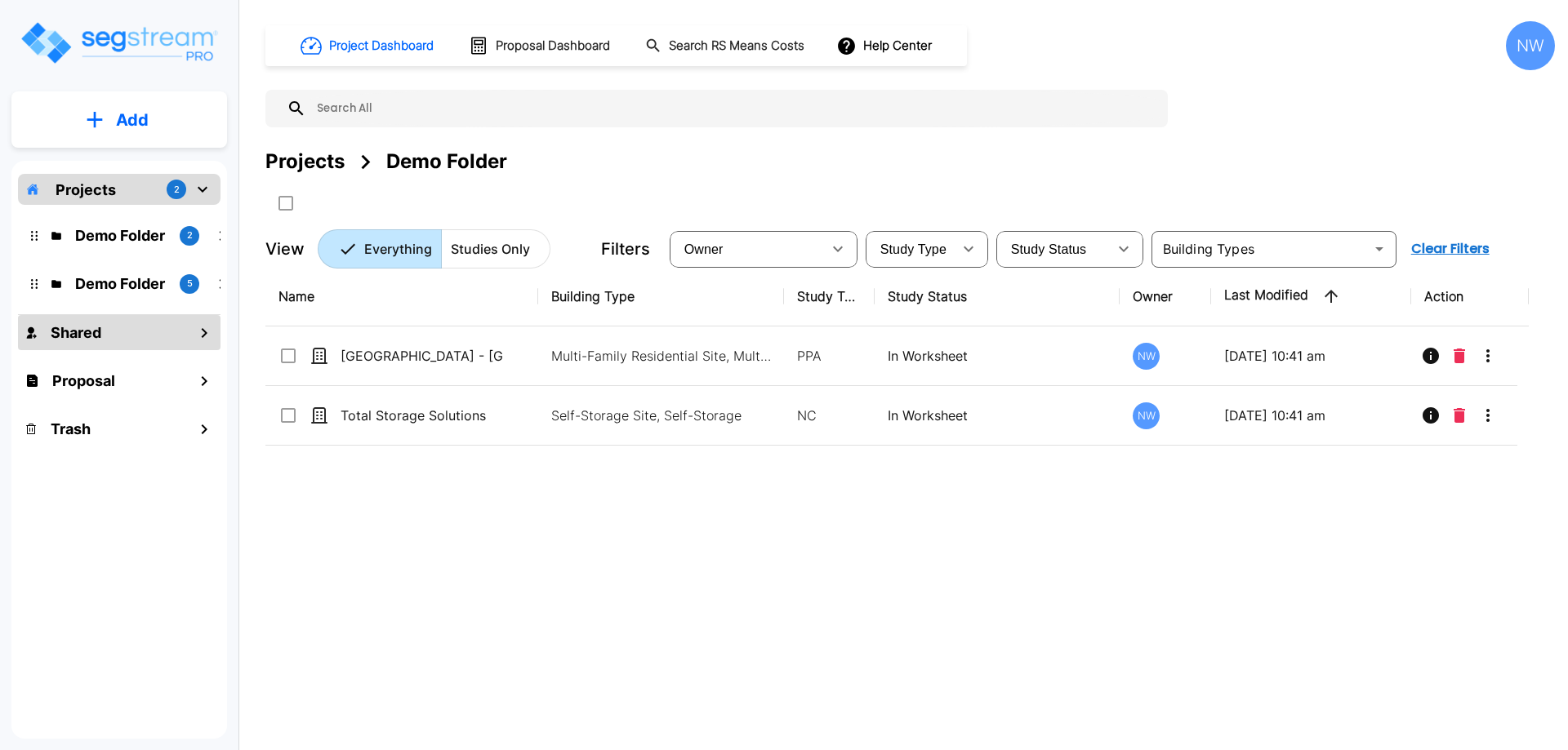
click at [171, 329] on div "Shared" at bounding box center [119, 333] width 202 height 35
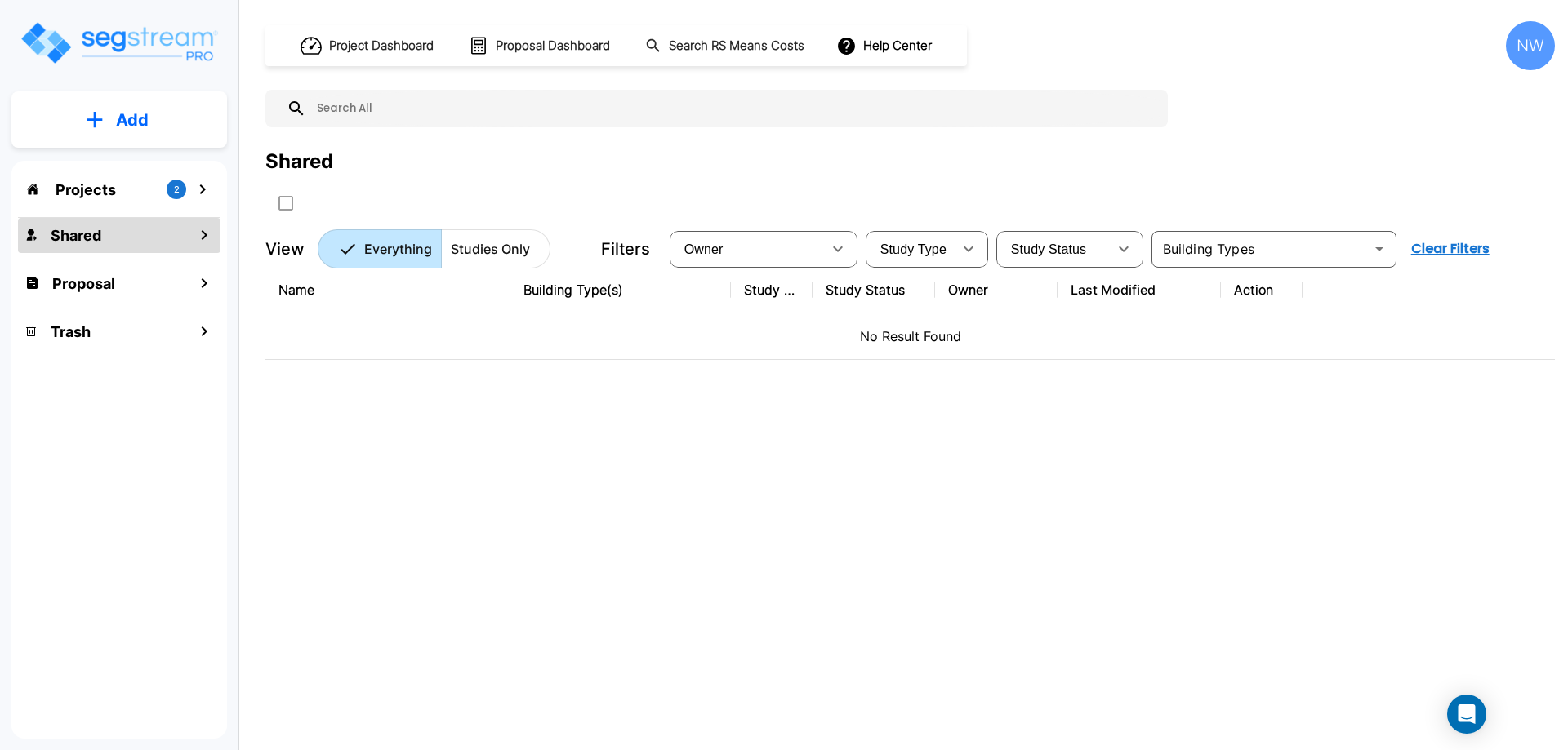
click at [196, 188] on icon "mailbox folders" at bounding box center [202, 189] width 20 height 20
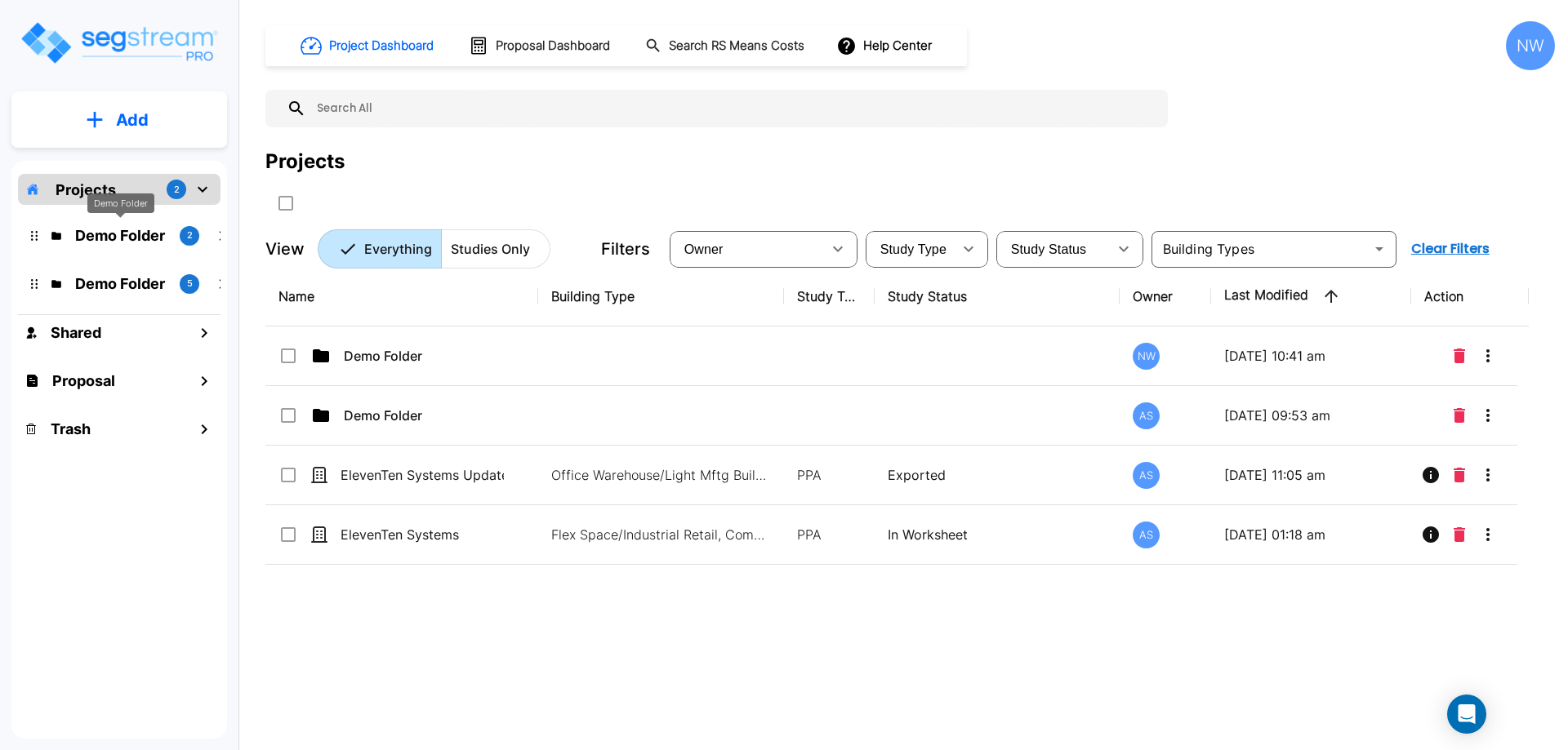
click at [148, 237] on p "Demo Folder" at bounding box center [121, 236] width 91 height 22
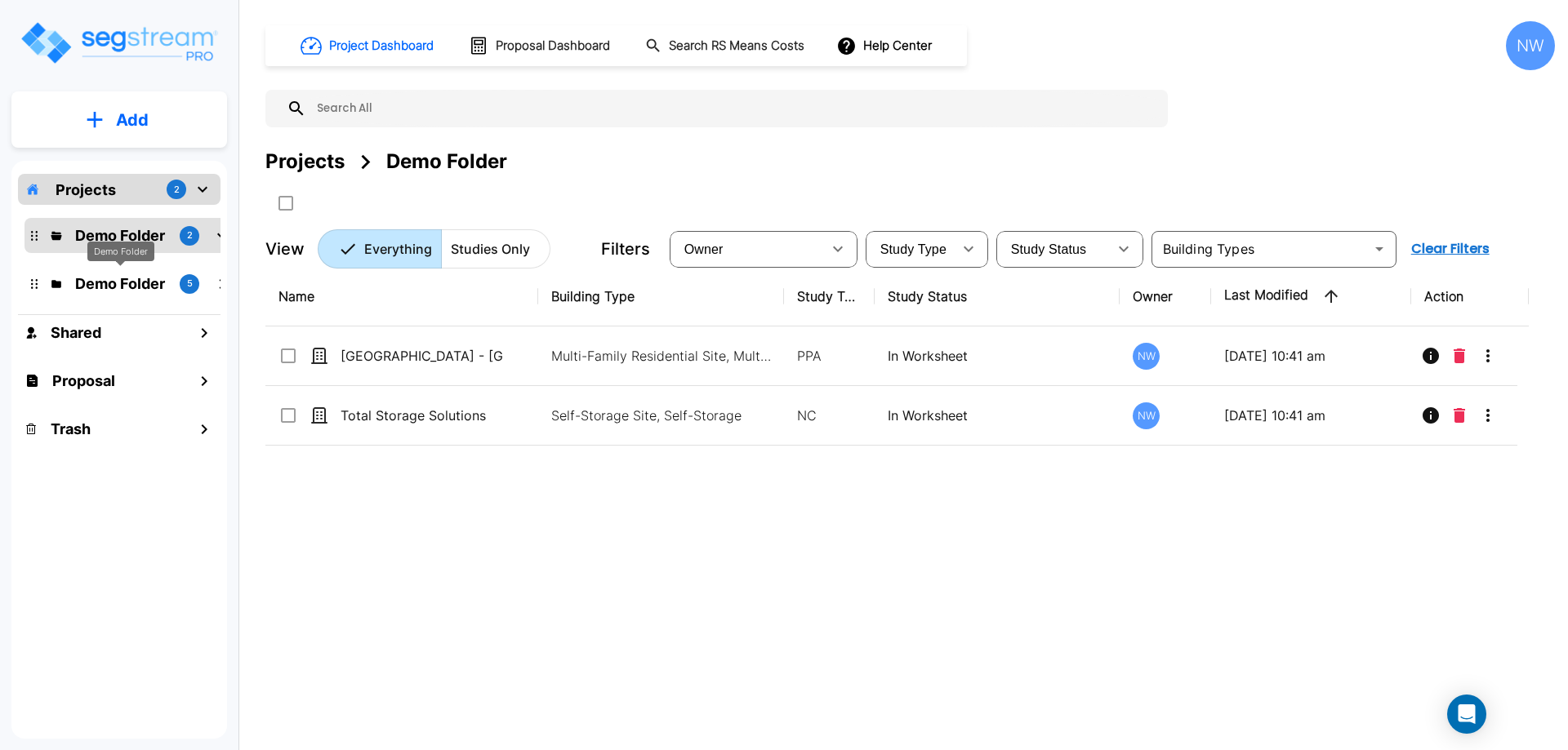
click at [151, 273] on p "Demo Folder" at bounding box center [121, 284] width 91 height 22
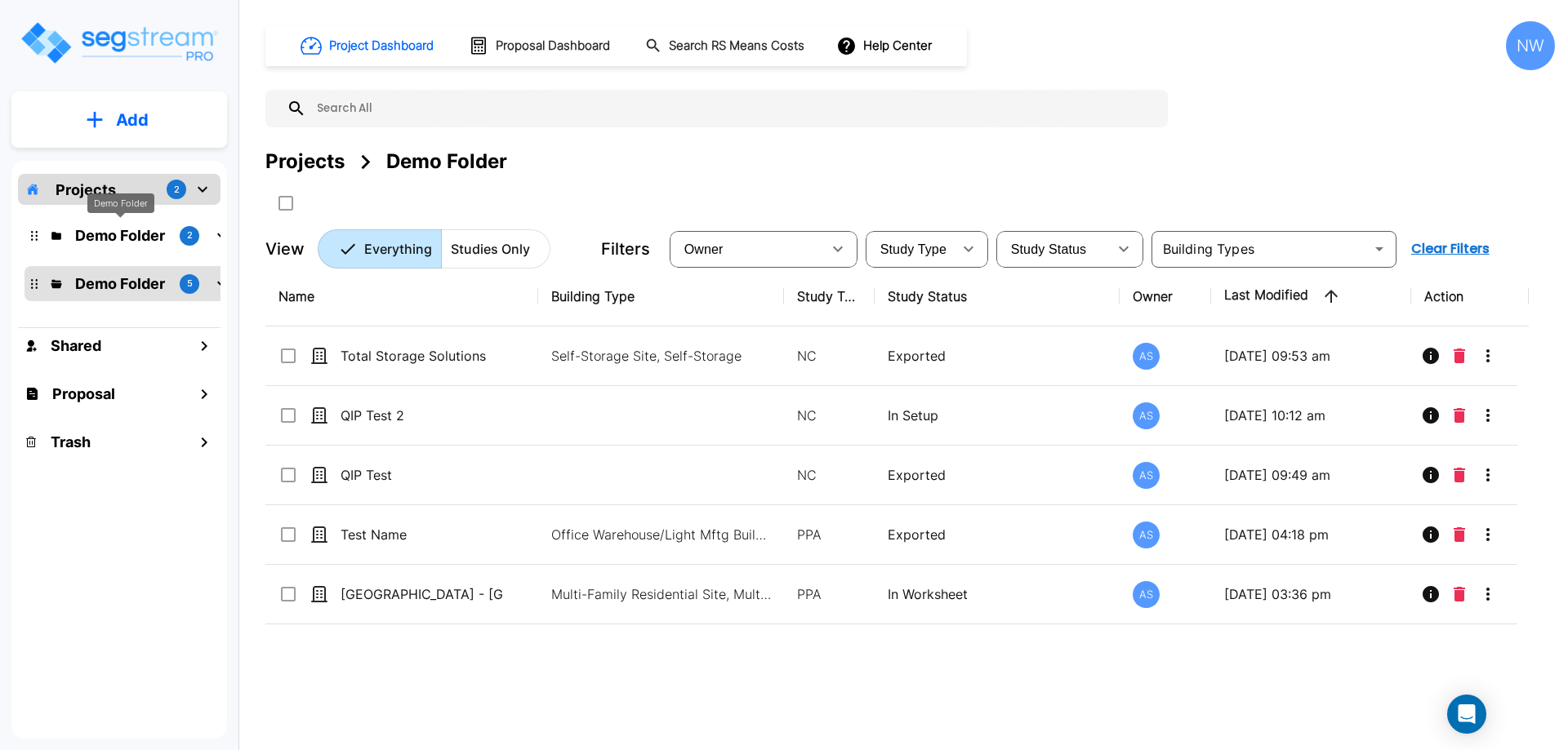
click at [138, 230] on p "Demo Folder" at bounding box center [121, 236] width 91 height 22
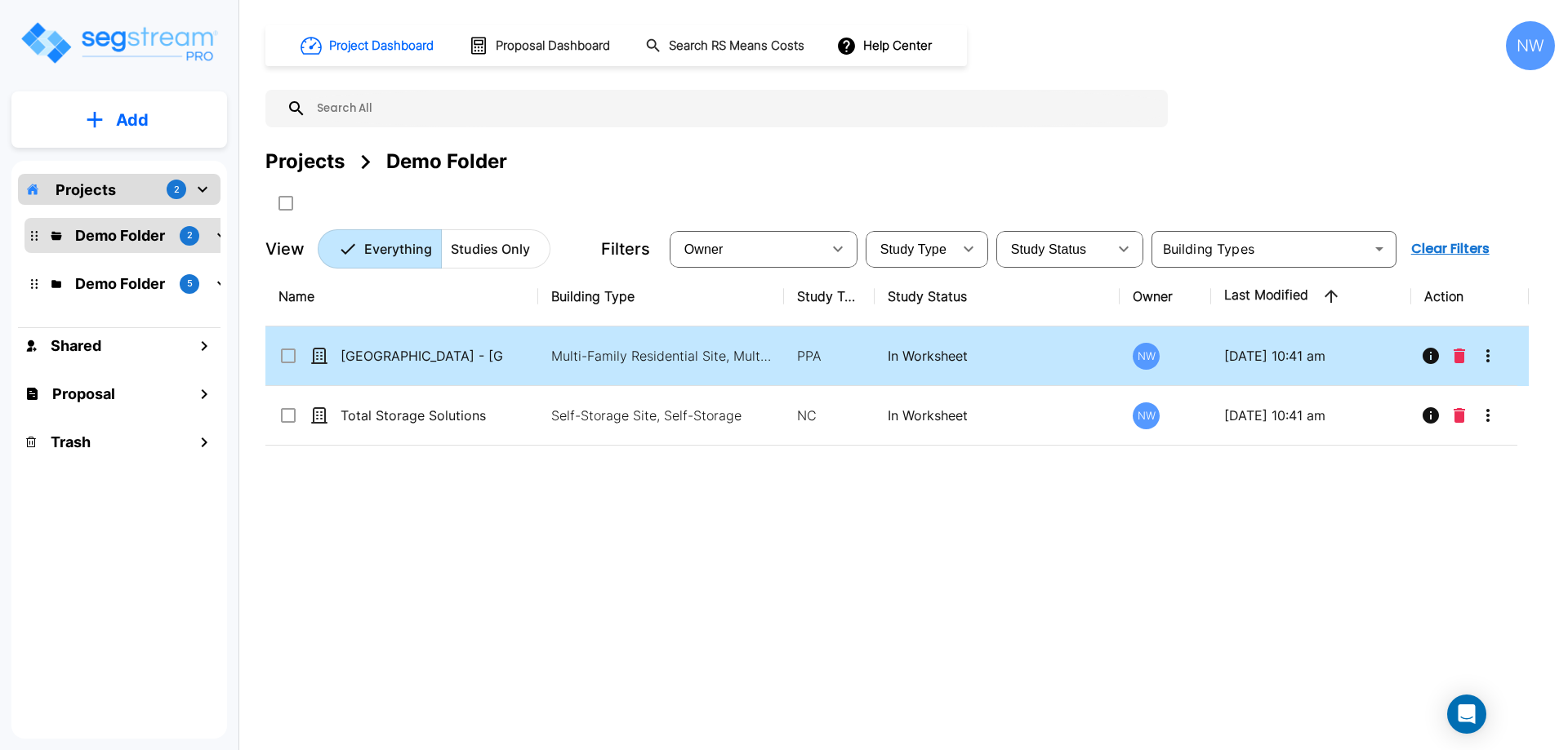
click at [296, 355] on icon at bounding box center [288, 355] width 15 height 15
click at [451, 207] on icon "Move" at bounding box center [447, 203] width 20 height 20
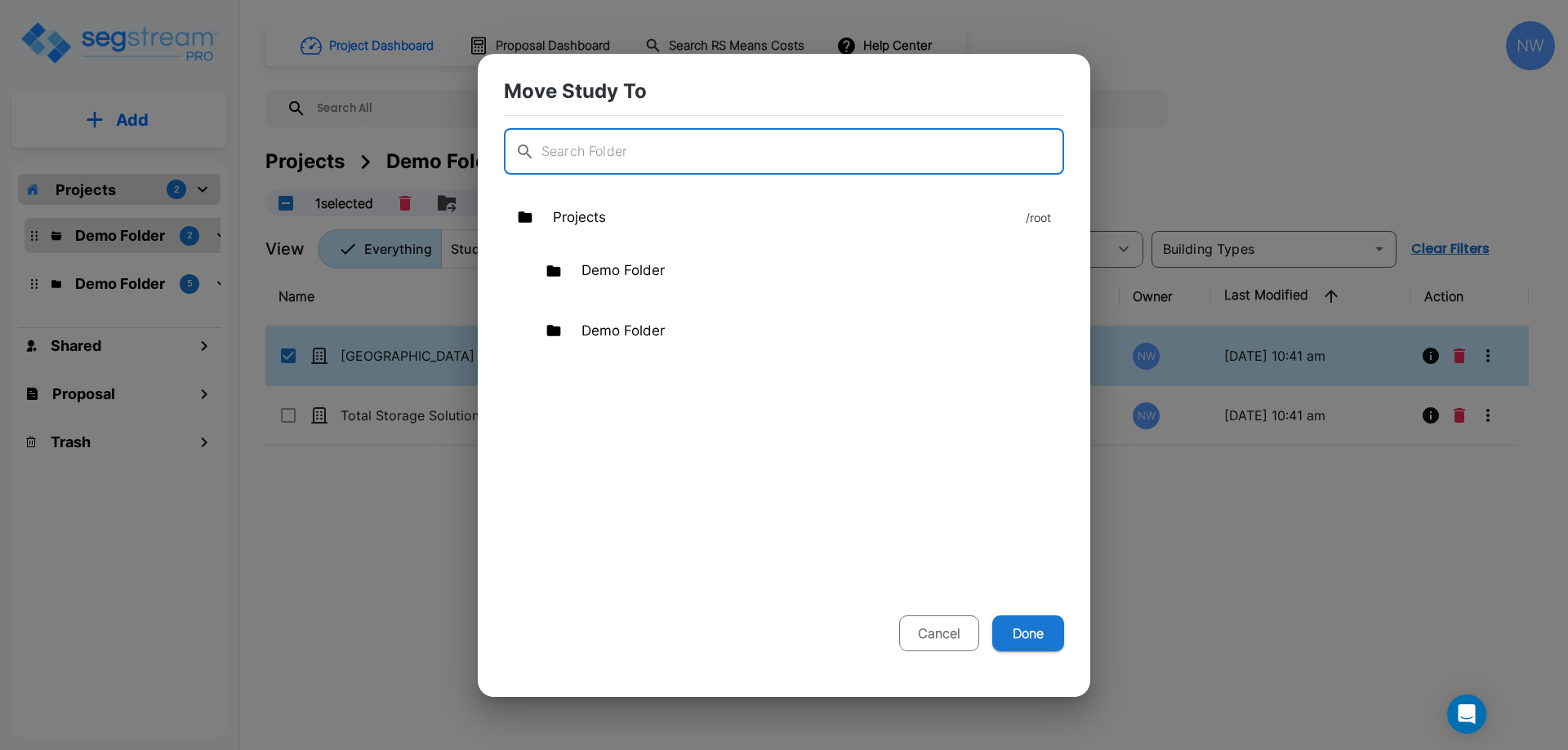
click at [949, 636] on button "Cancel" at bounding box center [940, 633] width 81 height 36
checkbox input "false"
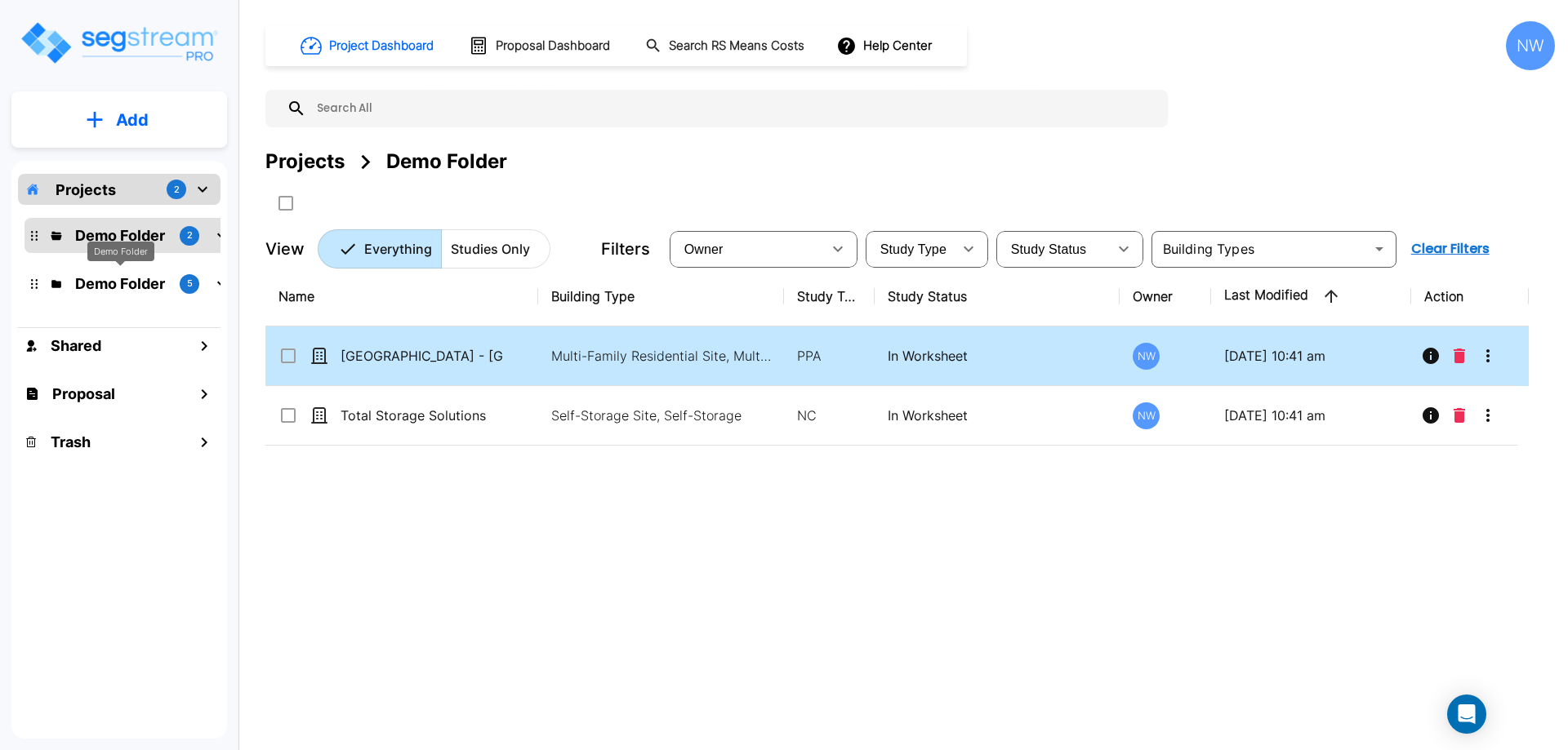
click at [148, 279] on p "Demo Folder" at bounding box center [121, 284] width 91 height 22
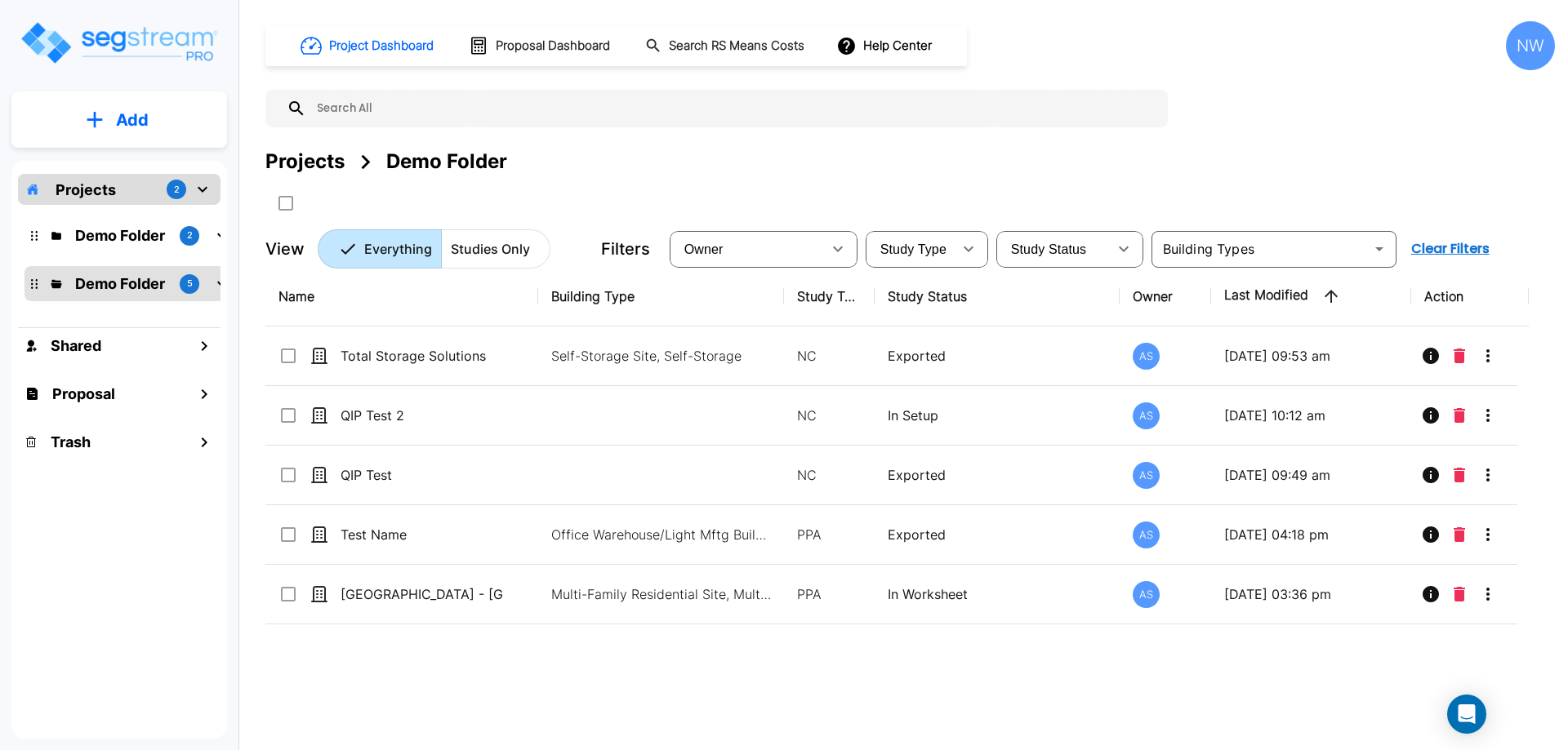
drag, startPoint x: 91, startPoint y: 188, endPoint x: 71, endPoint y: 183, distance: 20.6
click at [71, 183] on p "Projects" at bounding box center [86, 189] width 61 height 22
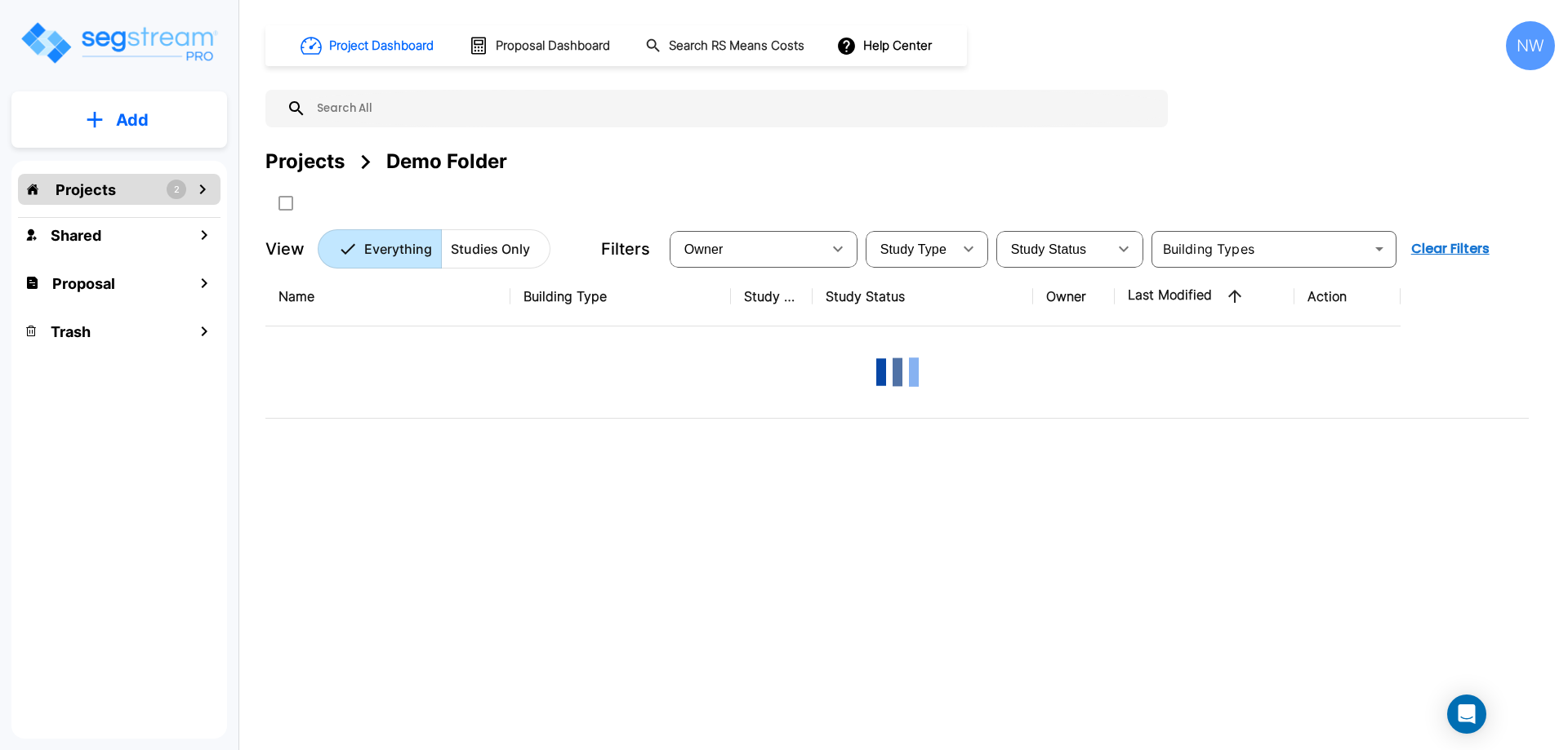
click at [187, 189] on div "Projects 2" at bounding box center [119, 189] width 202 height 31
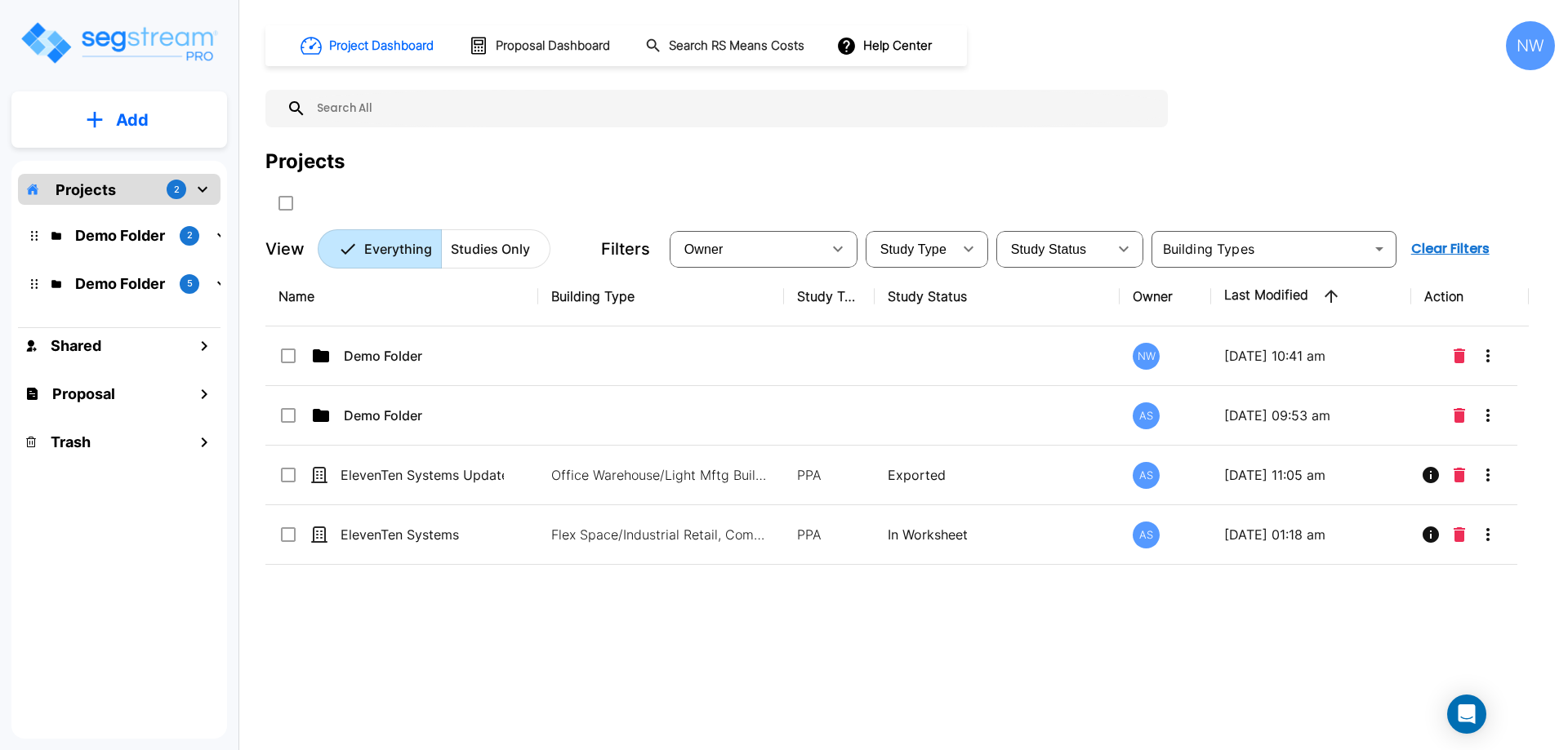
drag, startPoint x: 33, startPoint y: 190, endPoint x: 46, endPoint y: 136, distance: 55.5
click at [46, 136] on button "Add" at bounding box center [120, 120] width 216 height 47
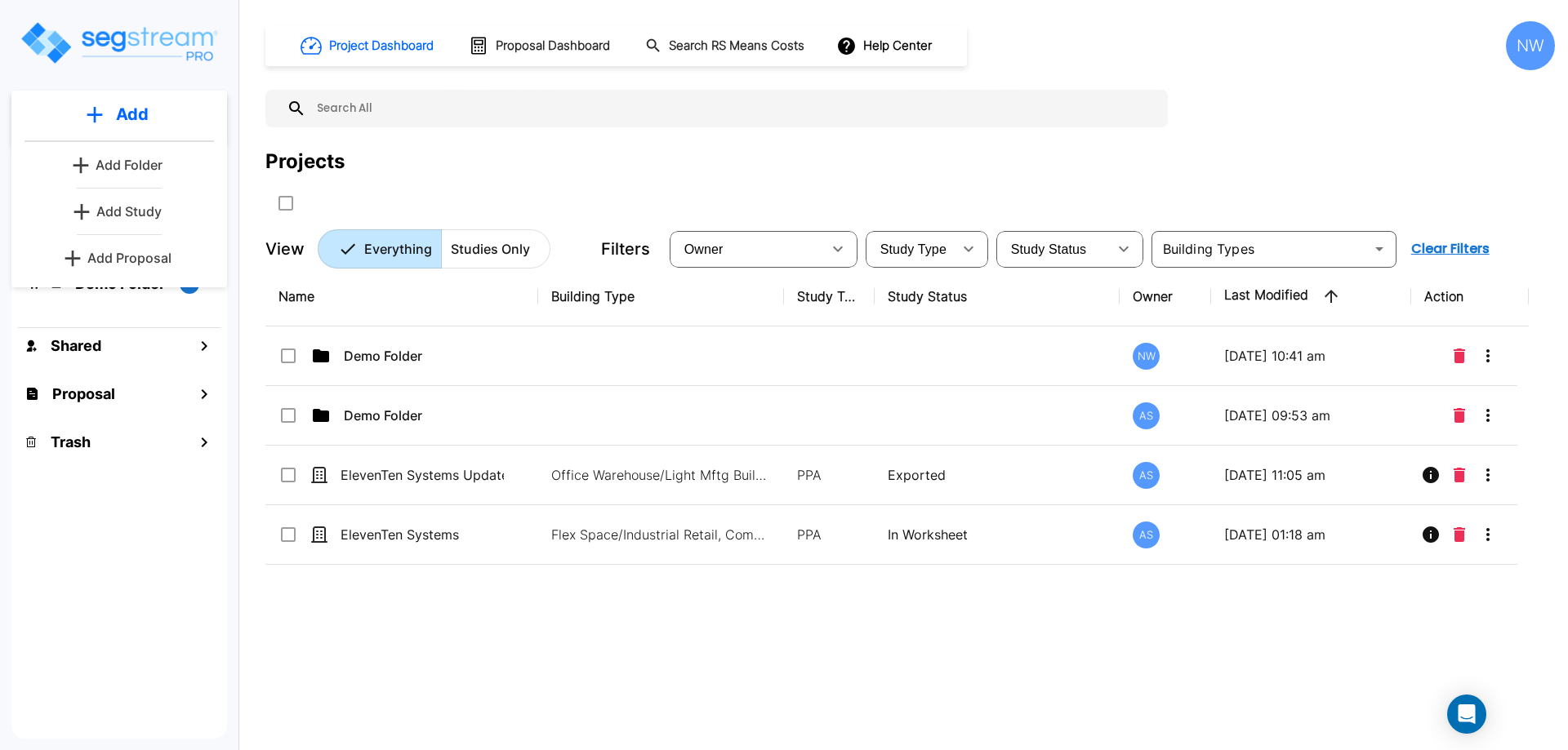
click at [631, 642] on div "Name Building Type Study Type Study Status Owner Last Modified Action Demo Fold…" at bounding box center [896, 500] width 1264 height 465
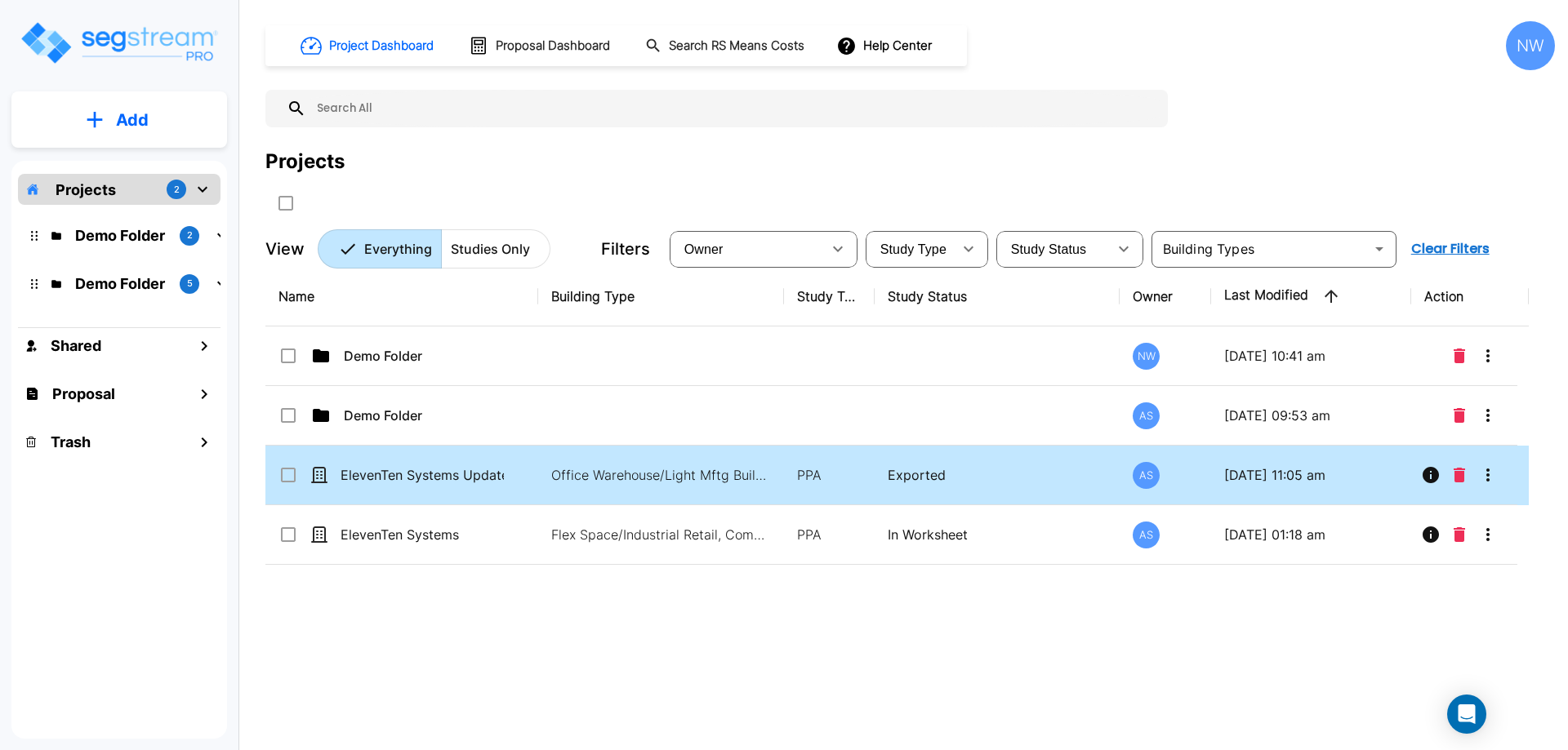
click at [533, 484] on td "ElevenTen Systems Updated" at bounding box center [402, 475] width 273 height 60
checkbox input "true"
click at [1532, 46] on div "NW" at bounding box center [1531, 46] width 49 height 49
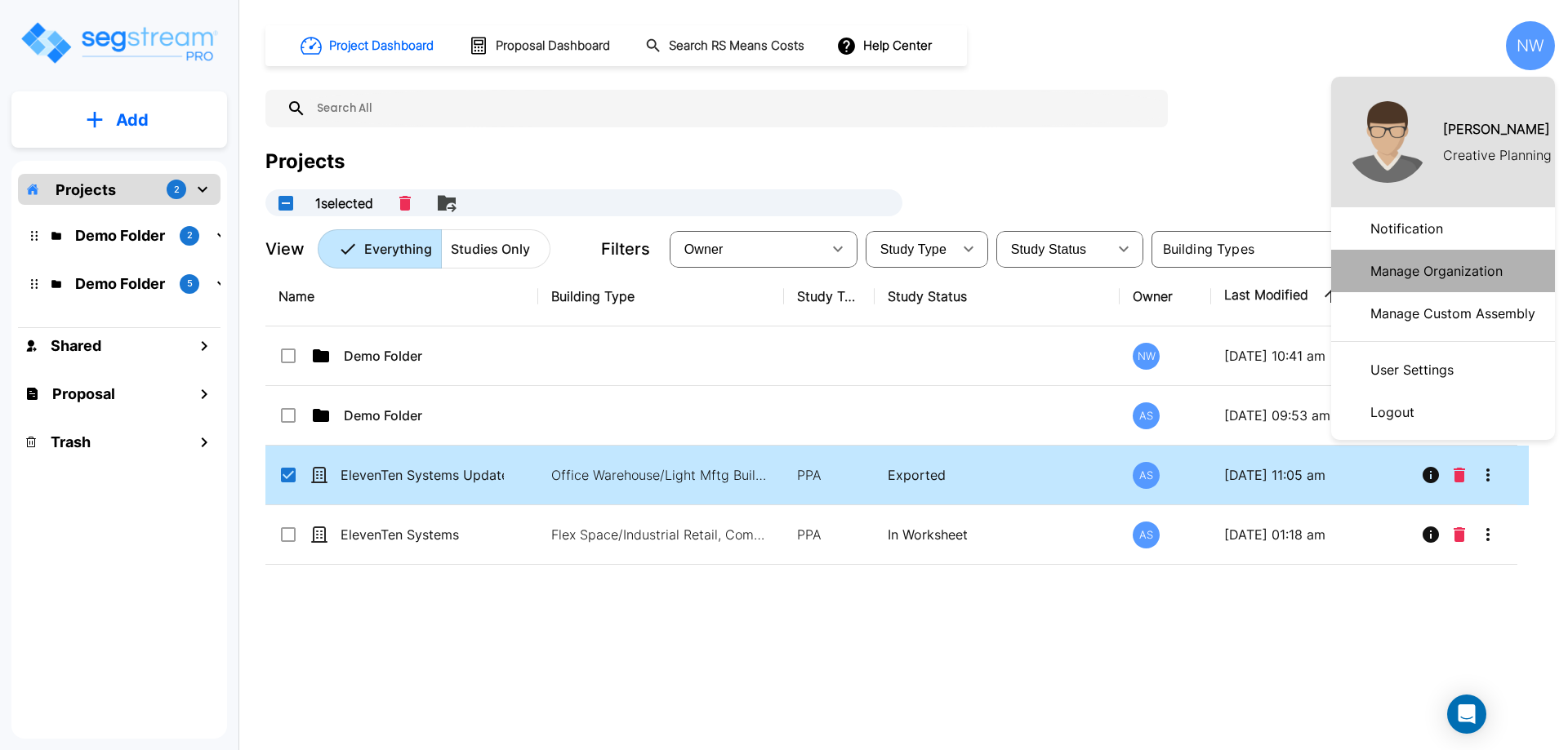
click at [1434, 270] on p "Manage Organization" at bounding box center [1436, 271] width 145 height 32
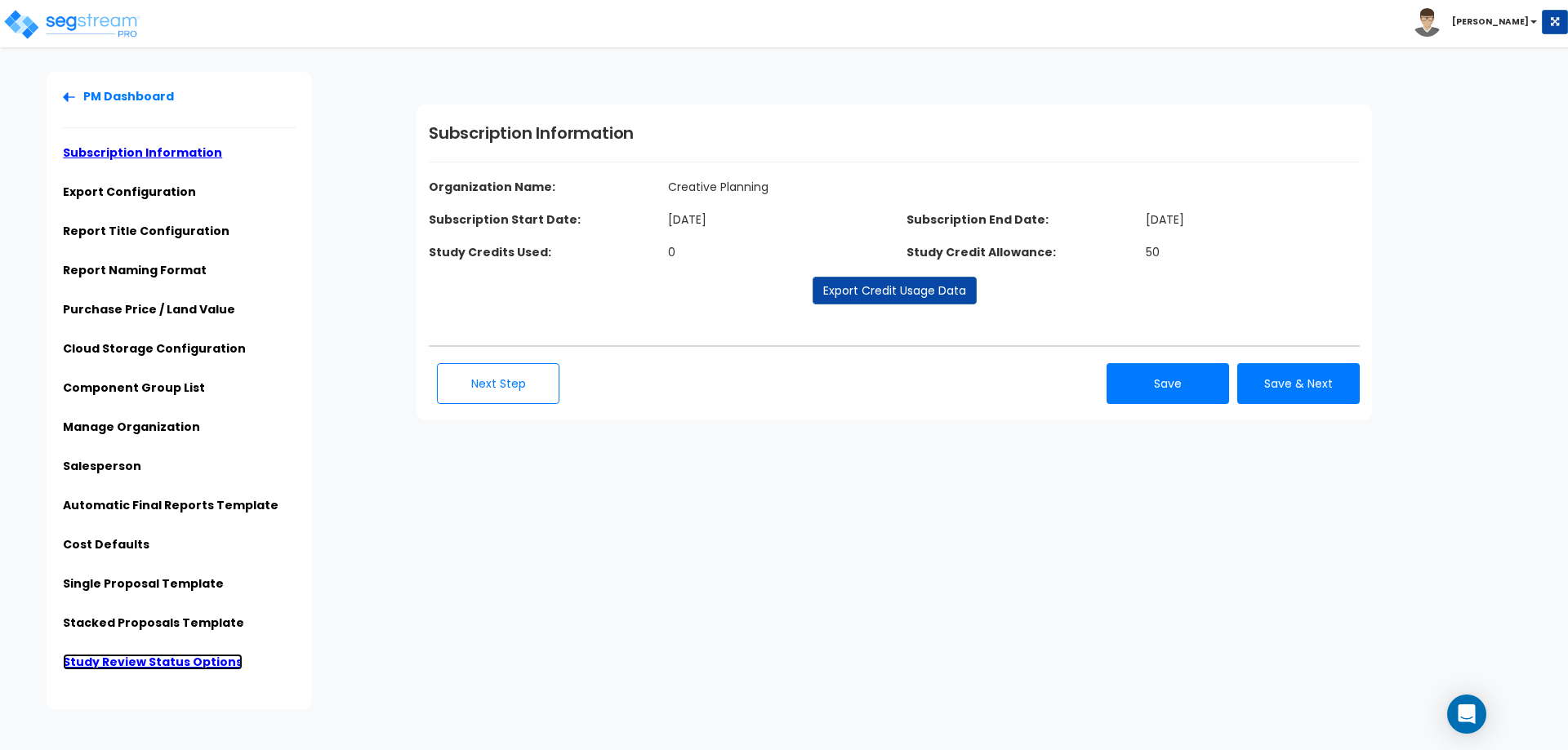
click at [140, 664] on link "Study Review Status Options" at bounding box center [152, 662] width 180 height 17
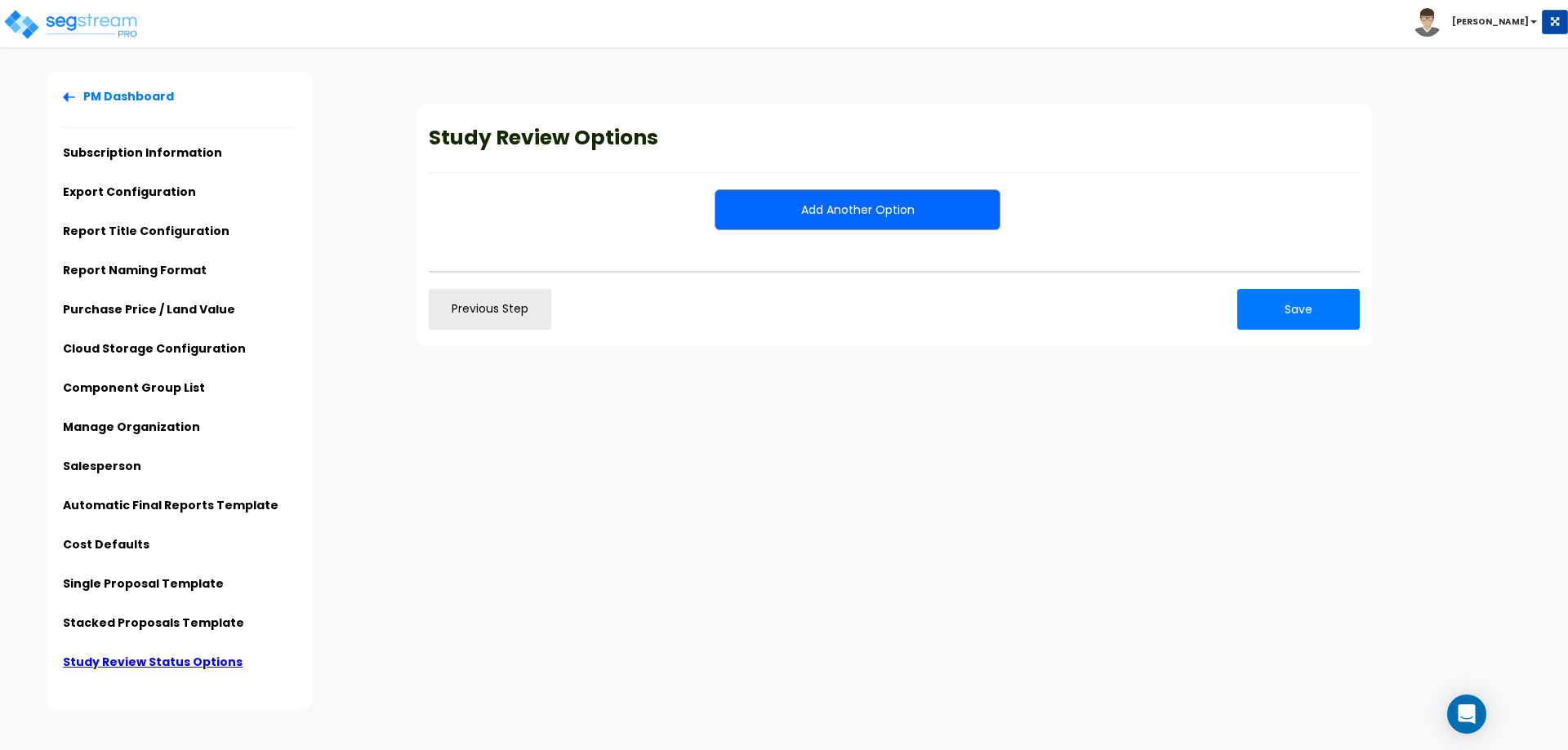
click at [859, 221] on button "Add Another Option" at bounding box center [857, 210] width 286 height 41
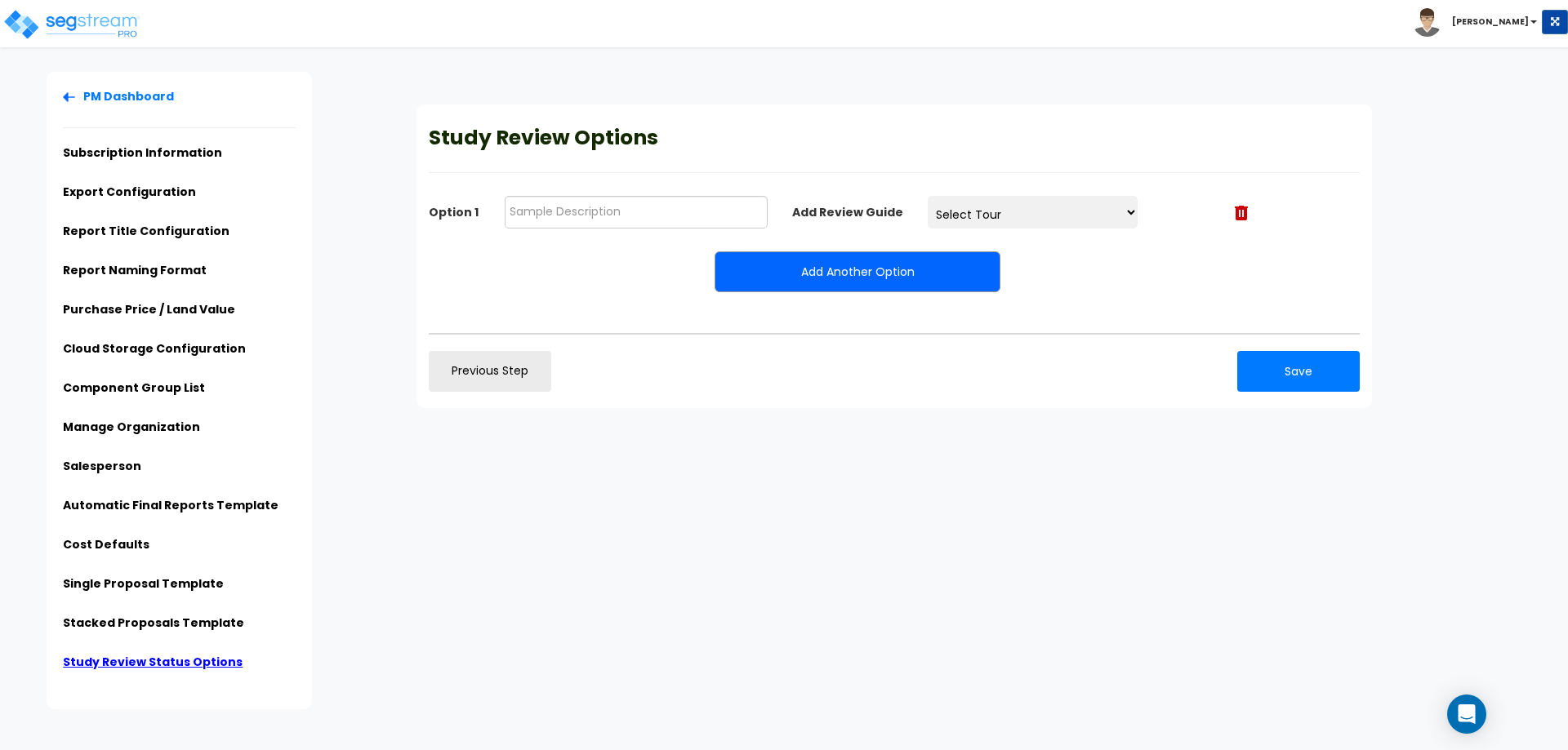
click at [1050, 223] on select "Select Tour" at bounding box center [1033, 212] width 211 height 32
click at [1178, 259] on div "Study Review Options Option 1 Add Review Guide Select Tour Add Another Option P…" at bounding box center [893, 255] width 955 height 303
click at [610, 211] on input "text" at bounding box center [636, 212] width 263 height 32
click at [87, 25] on img at bounding box center [71, 24] width 138 height 32
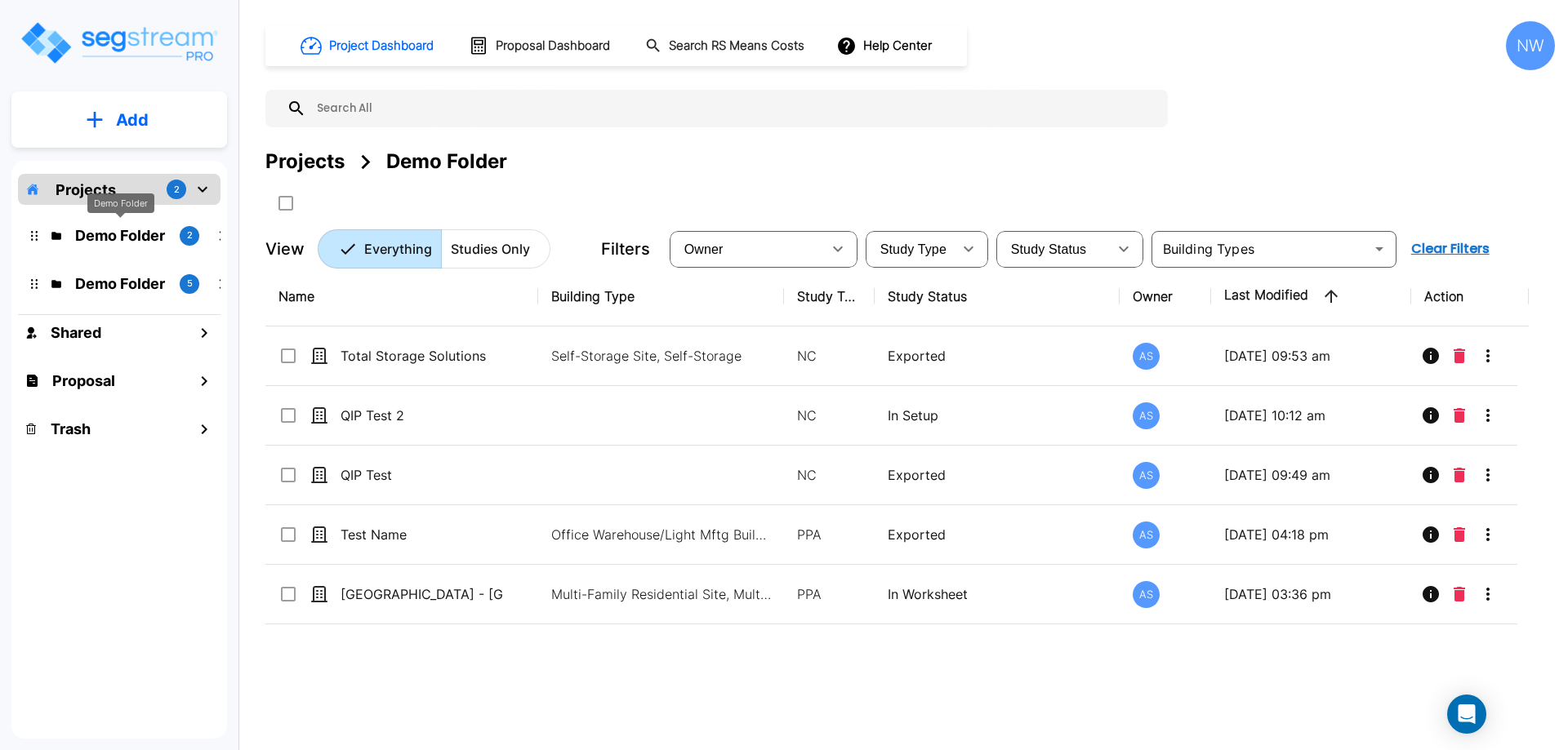
click at [120, 231] on p "Demo Folder" at bounding box center [121, 236] width 91 height 22
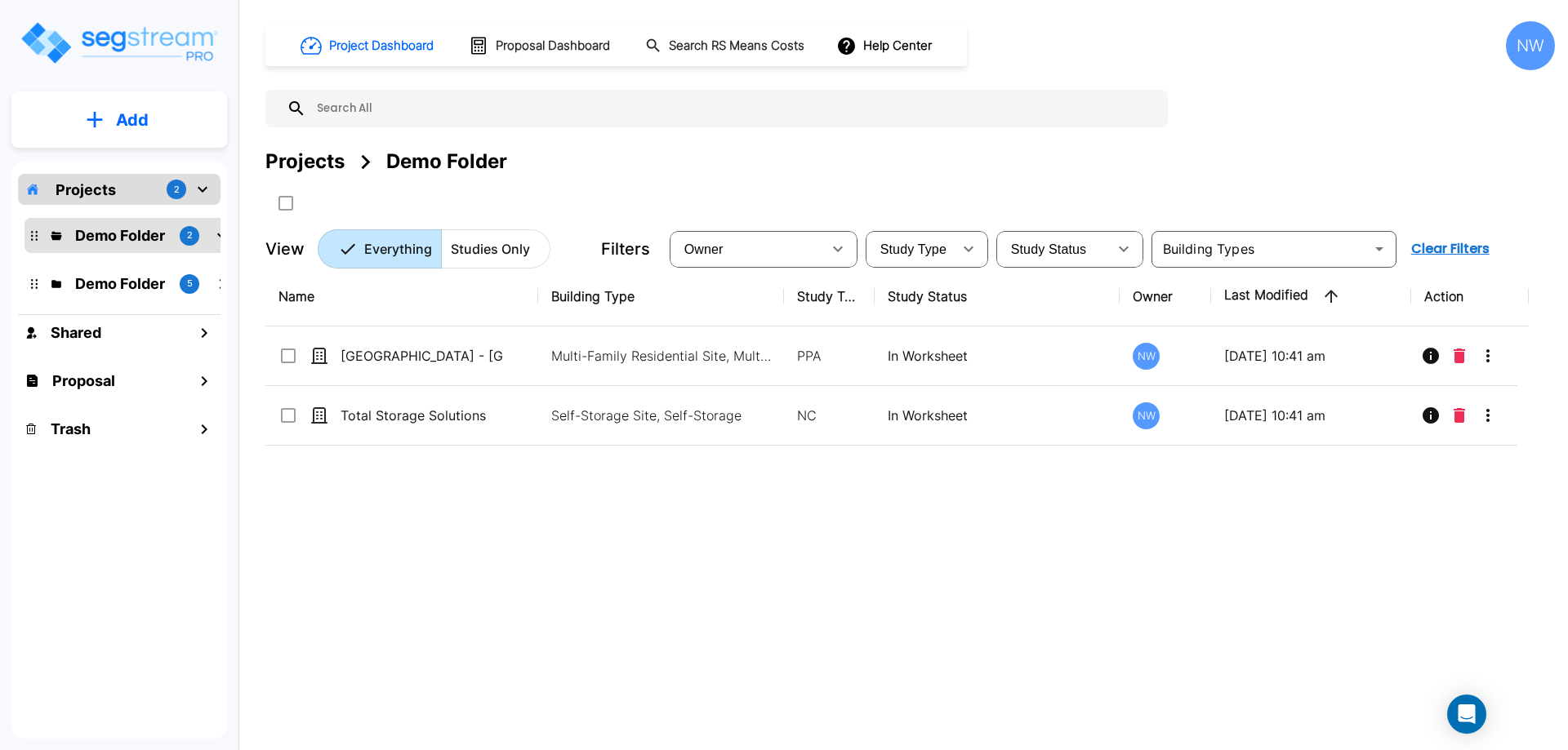
click at [110, 201] on div "Projects 2" at bounding box center [119, 189] width 202 height 31
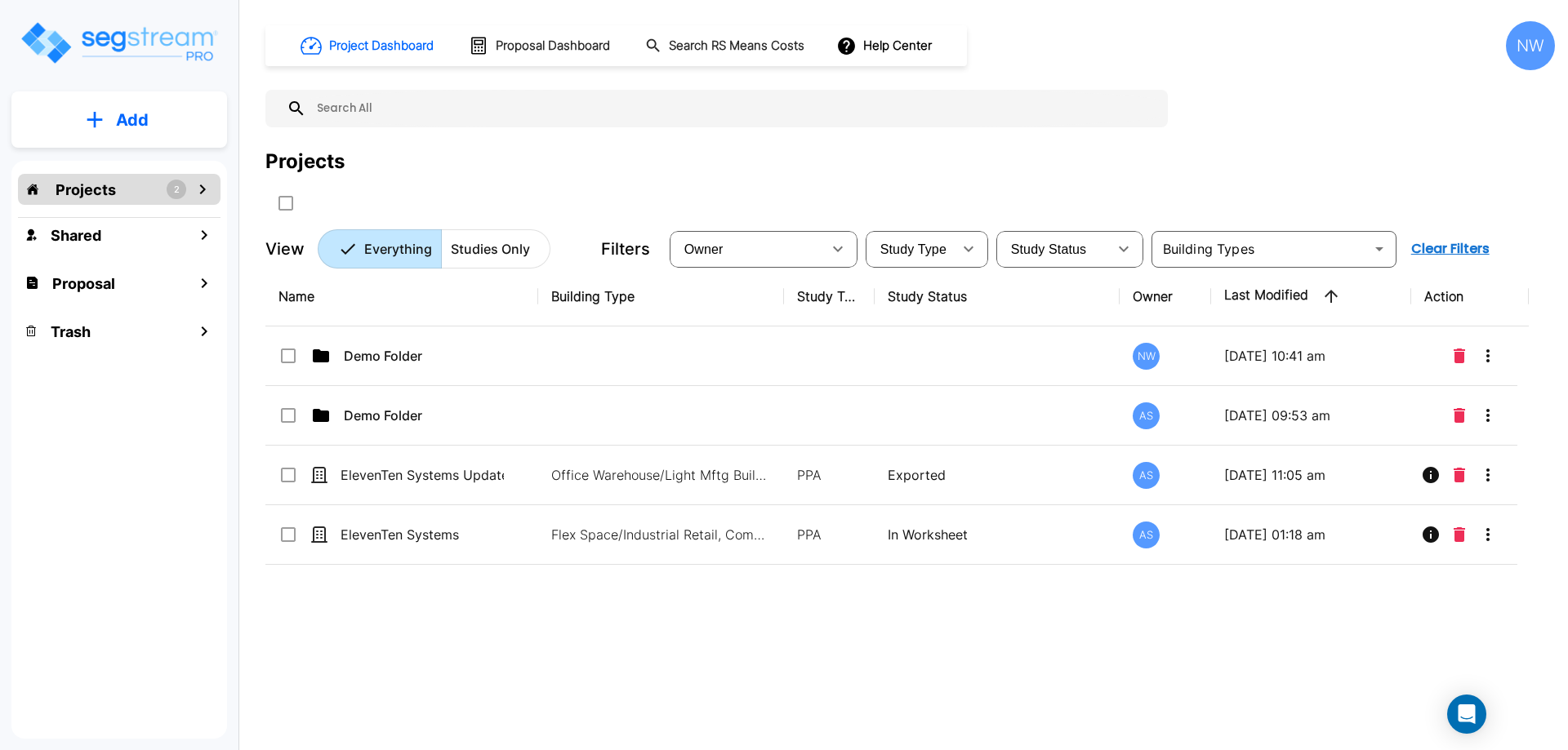
click at [207, 195] on icon "mailbox folders" at bounding box center [202, 189] width 20 height 20
click at [952, 250] on button "button" at bounding box center [968, 248] width 32 height 32
click at [1088, 260] on div "Study Status" at bounding box center [1054, 248] width 108 height 46
drag, startPoint x: 1133, startPoint y: 647, endPoint x: 902, endPoint y: 317, distance: 402.8
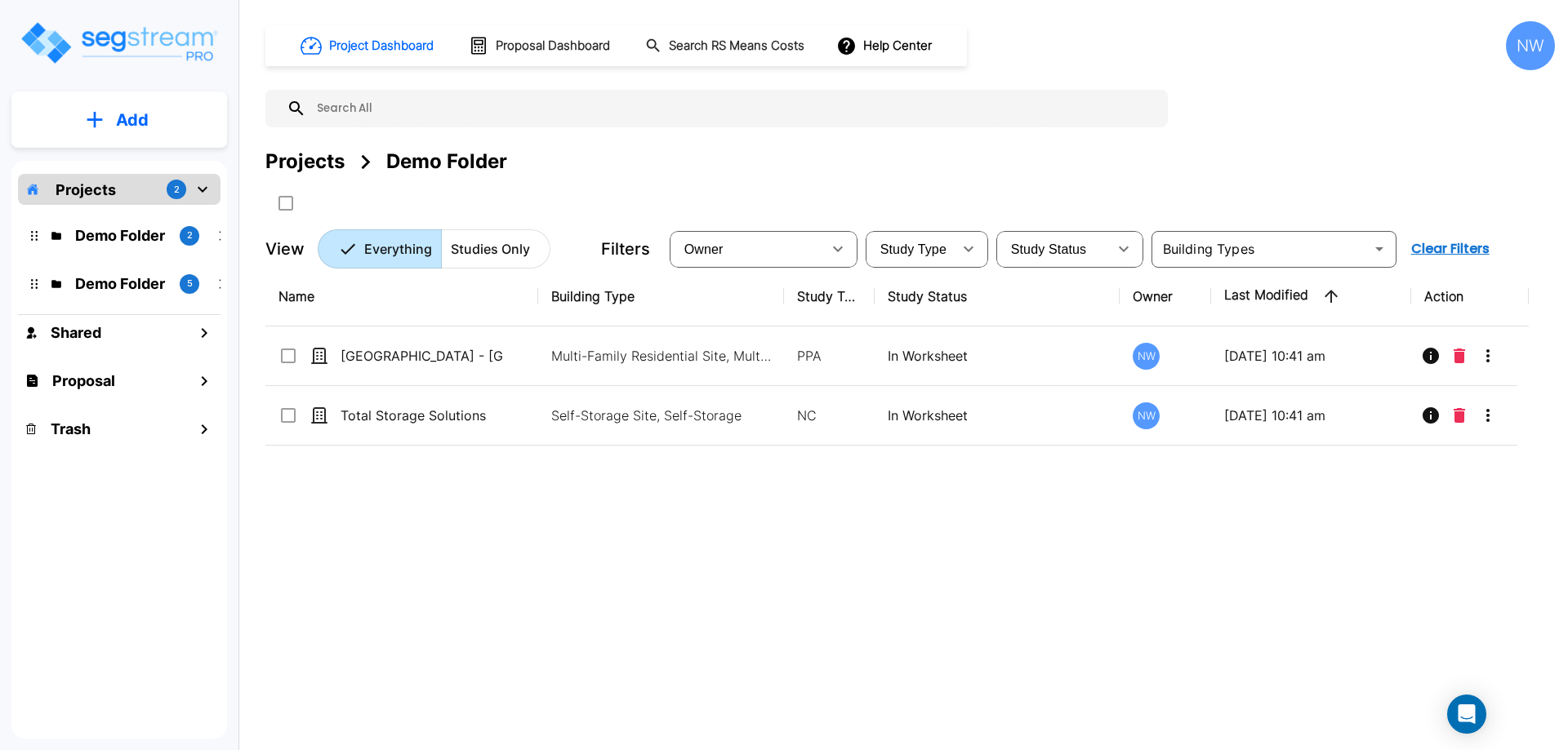
click at [1055, 230] on div "View Everything Studies Only Filters Owner ​ Study Type ​ Study Status ​ ​ Clea…" at bounding box center [909, 249] width 1289 height 39
click at [1065, 251] on span "Study Status" at bounding box center [1049, 249] width 76 height 14
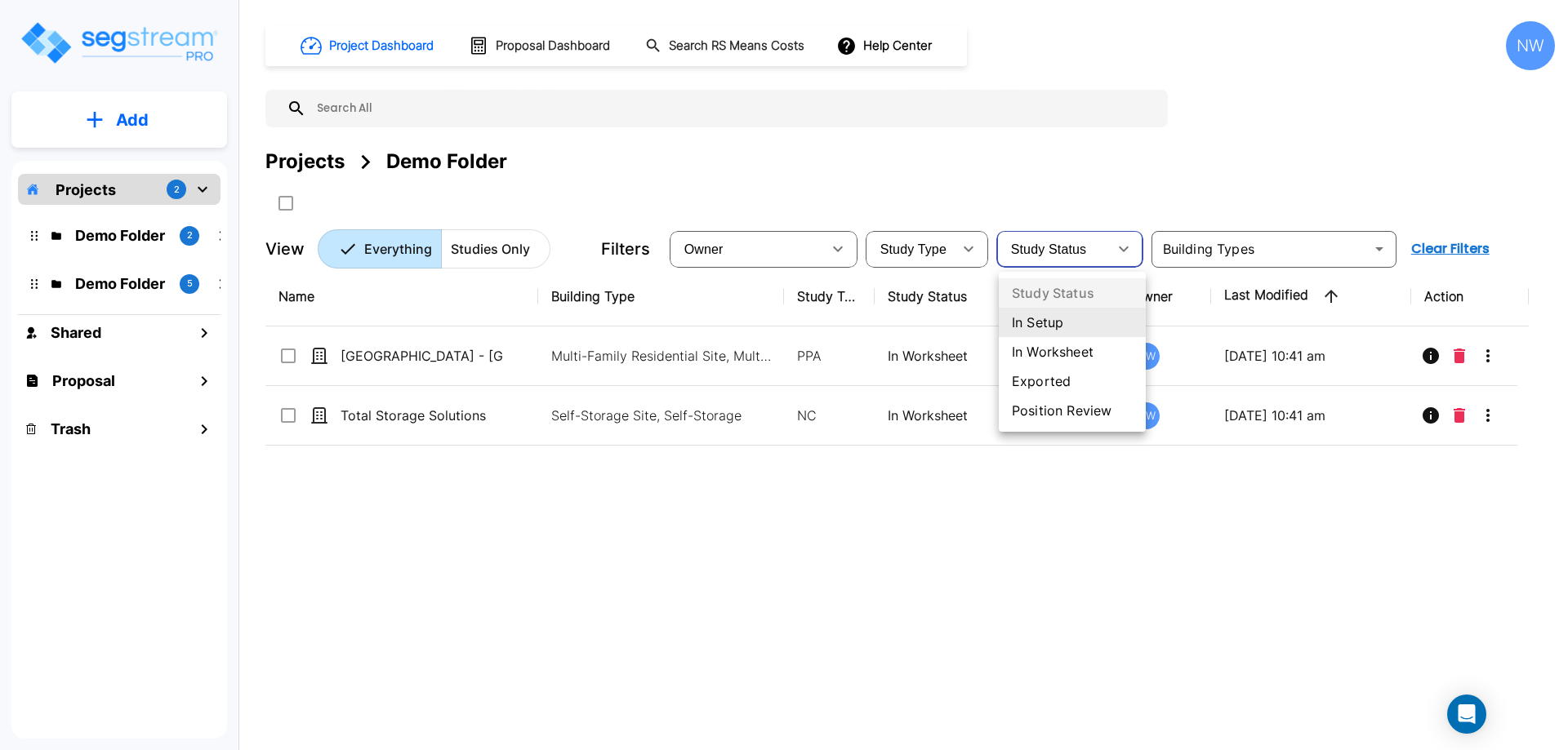
click at [1085, 410] on li "Position Review" at bounding box center [1072, 410] width 147 height 29
type input "Position Review"
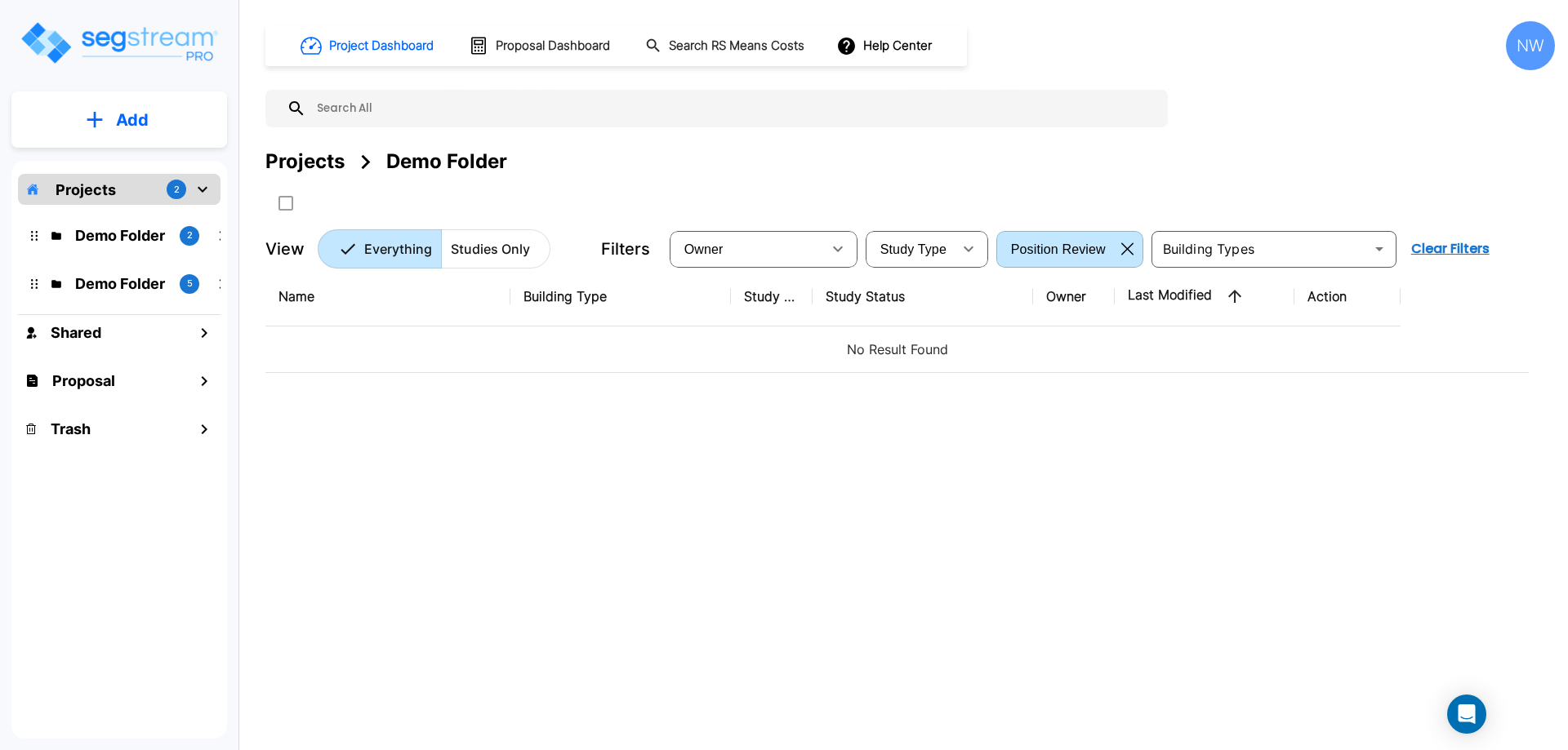
click at [1131, 249] on icon "button" at bounding box center [1127, 248] width 12 height 13
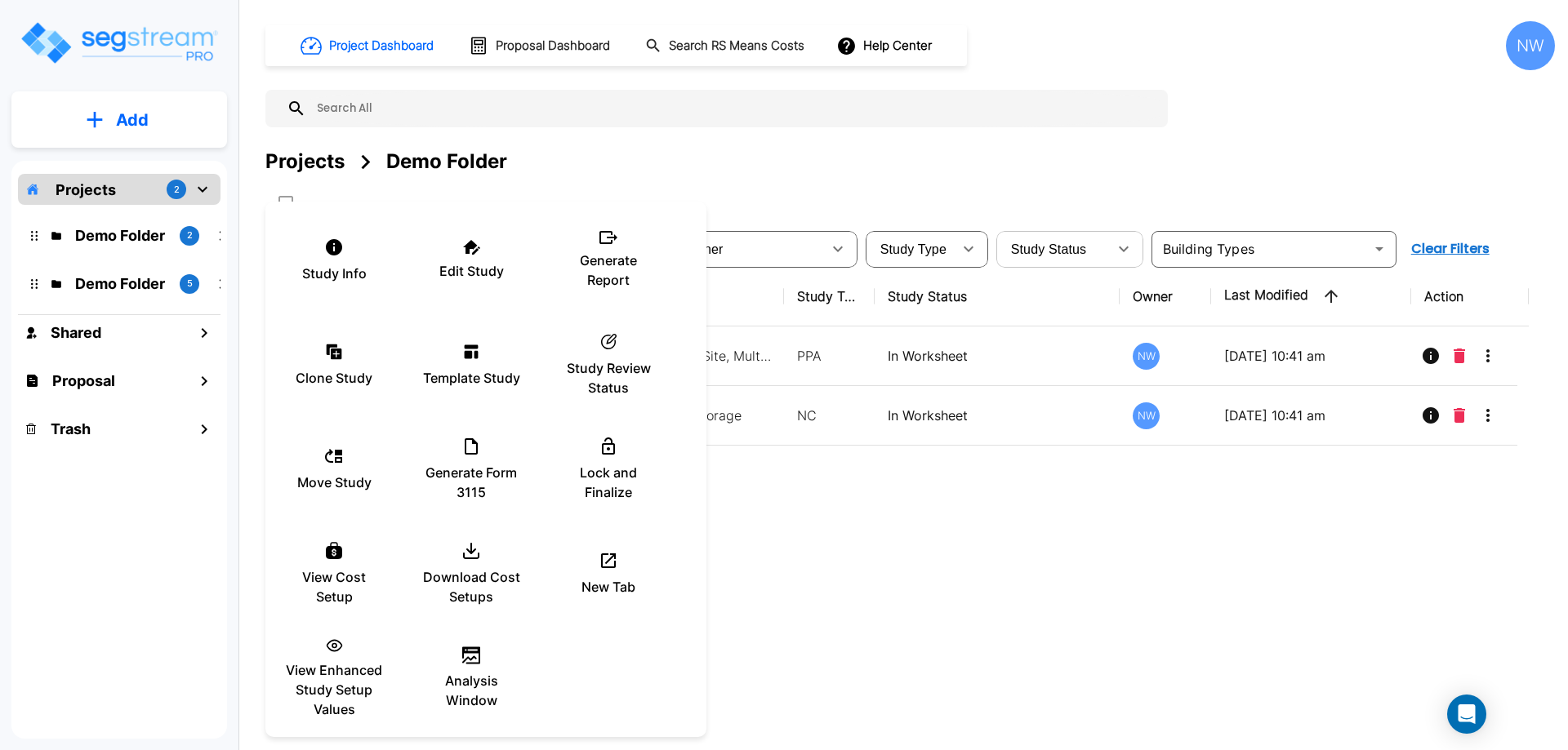
click at [989, 541] on div at bounding box center [784, 375] width 1568 height 750
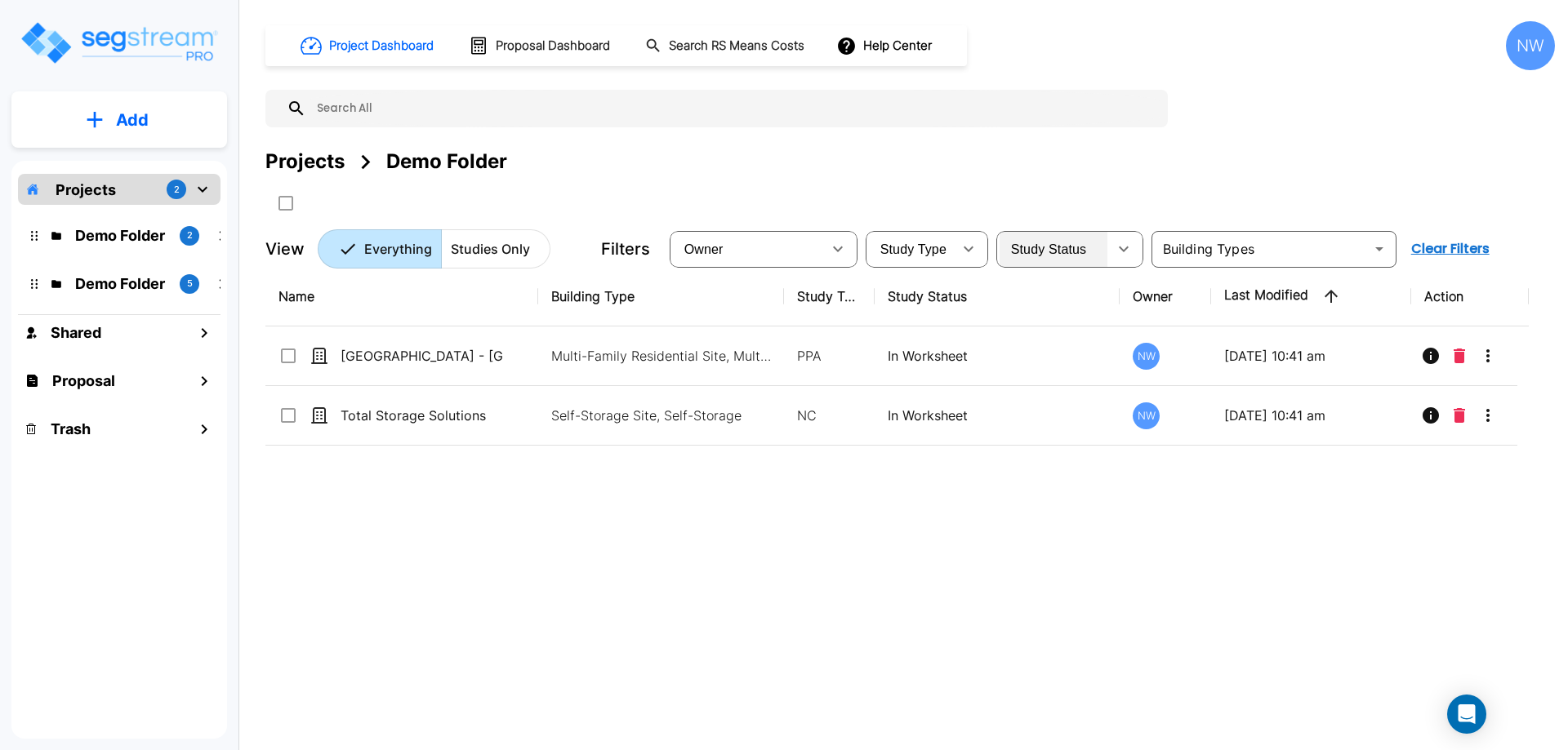
click at [1105, 257] on div "Study Status" at bounding box center [1054, 248] width 108 height 46
click at [1100, 358] on li "Position Review" at bounding box center [1054, 350] width 110 height 17
type input "Position Review"
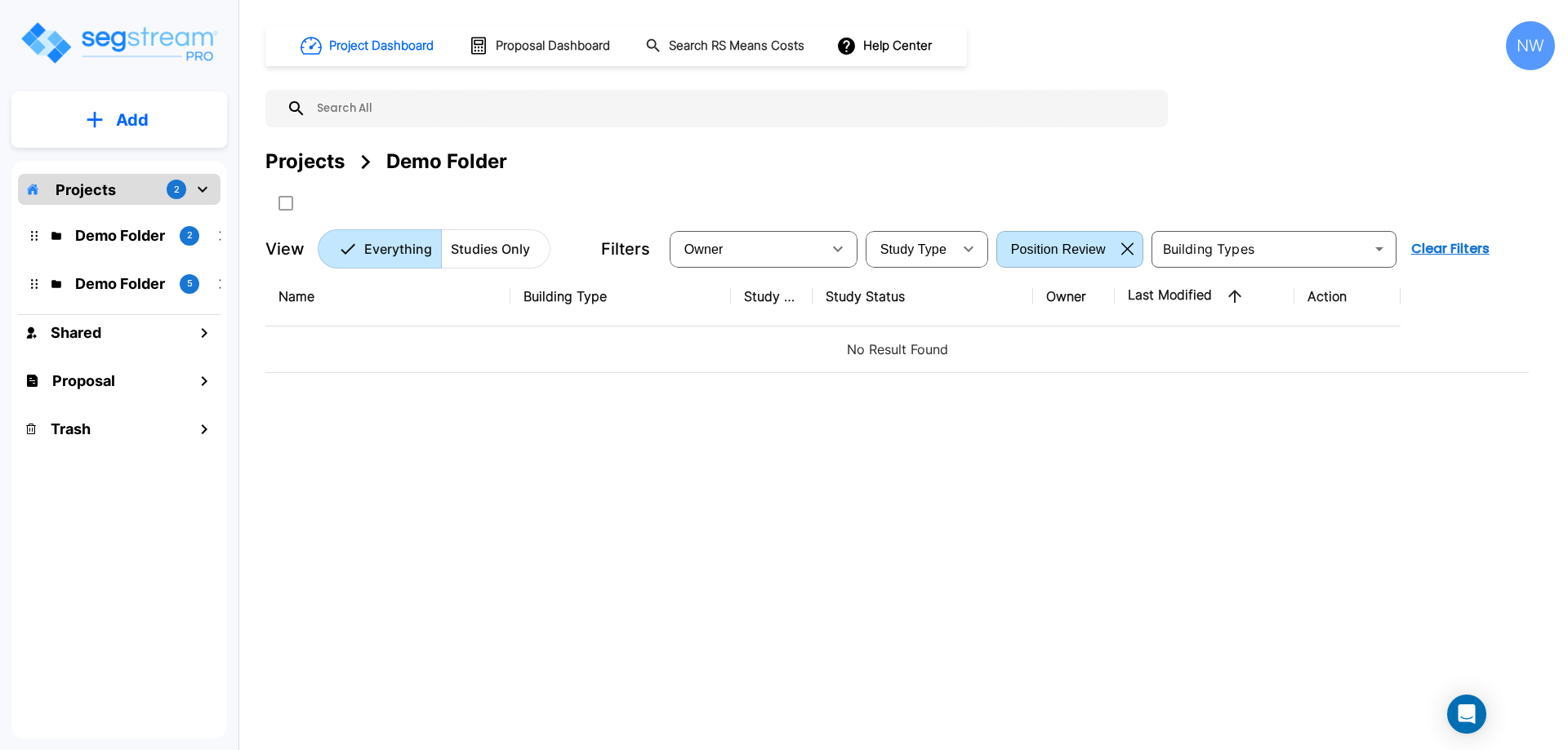
click at [1124, 253] on icon "button" at bounding box center [1127, 248] width 12 height 13
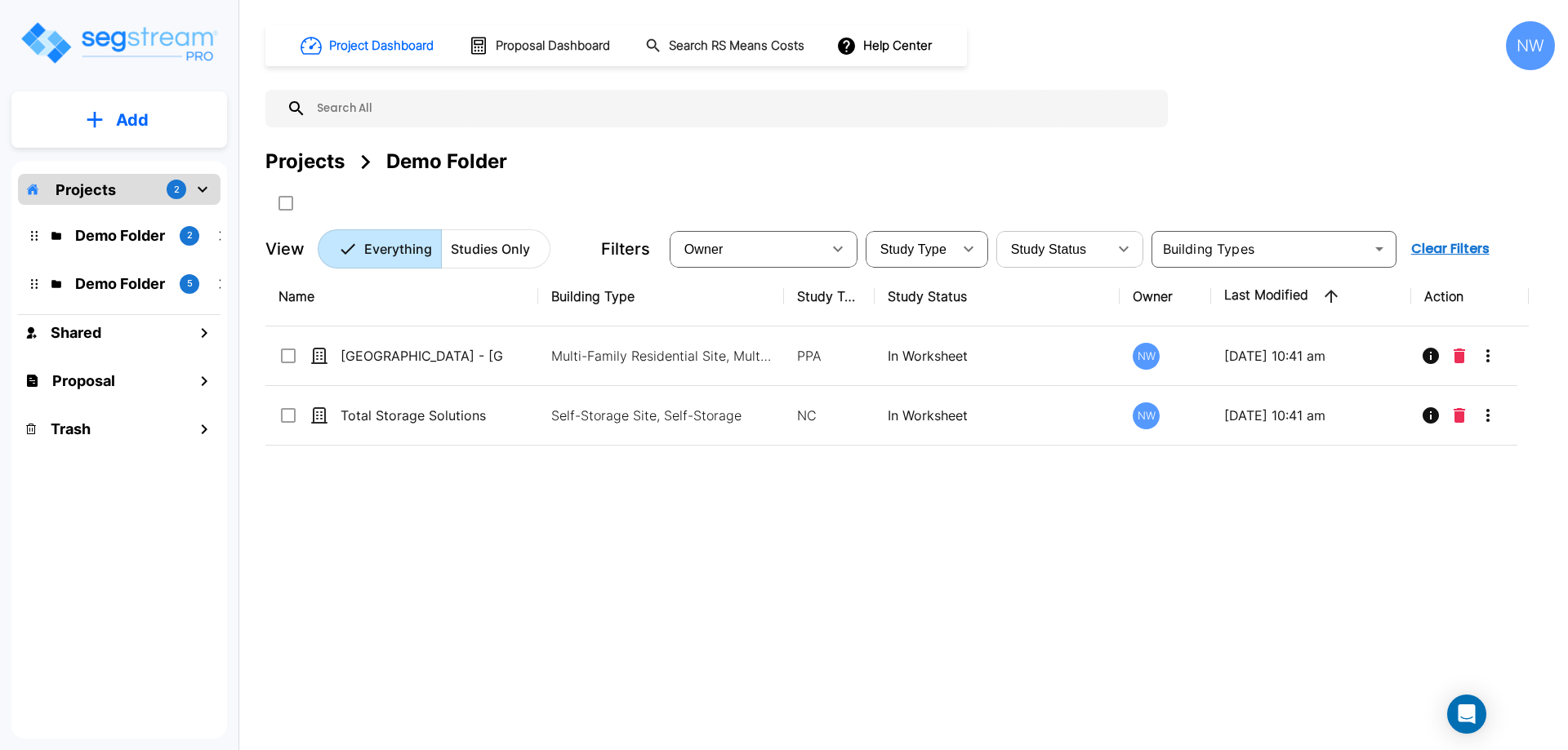
click at [119, 191] on div "Projects 2" at bounding box center [119, 189] width 202 height 31
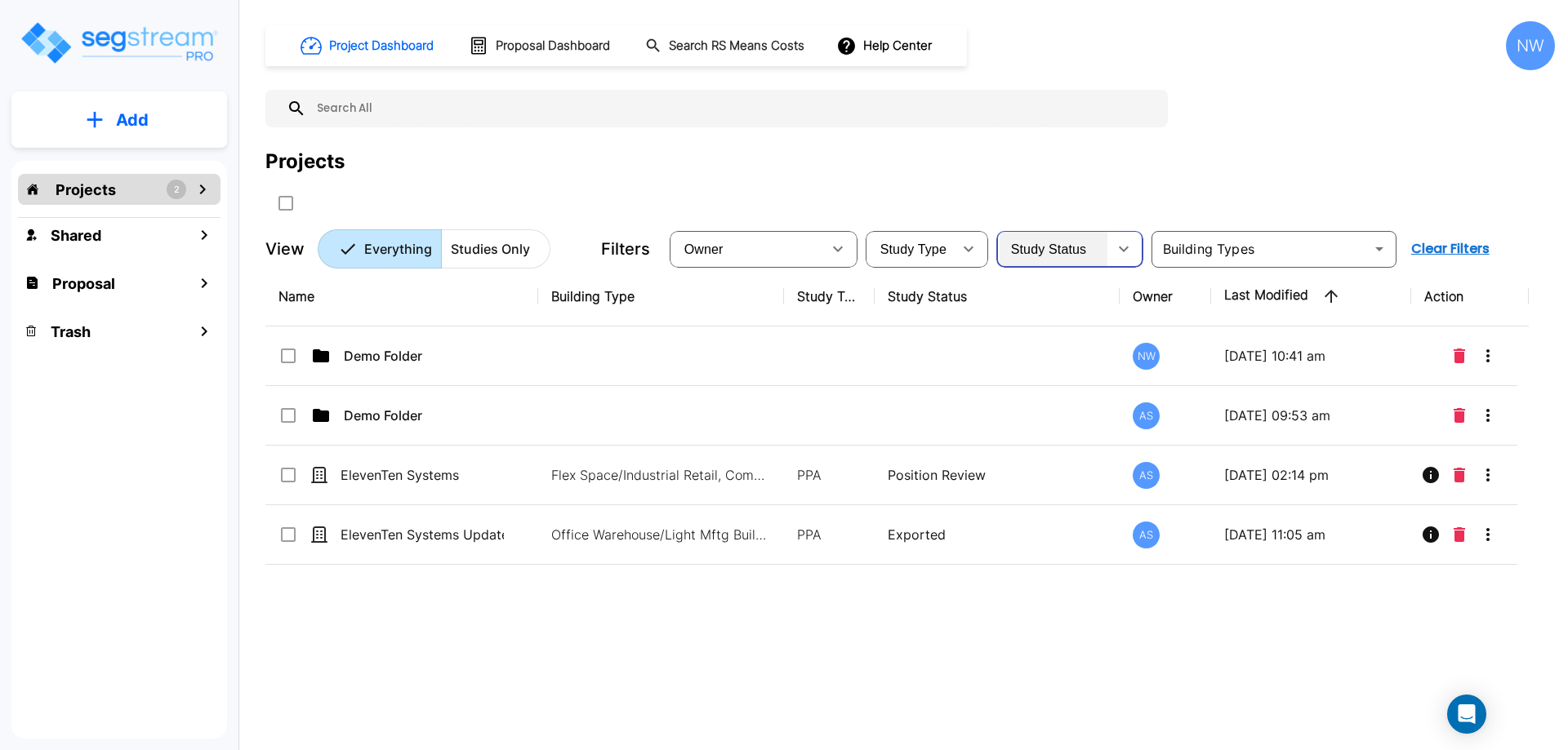
click at [1067, 254] on span "Study Status" at bounding box center [1049, 249] width 76 height 14
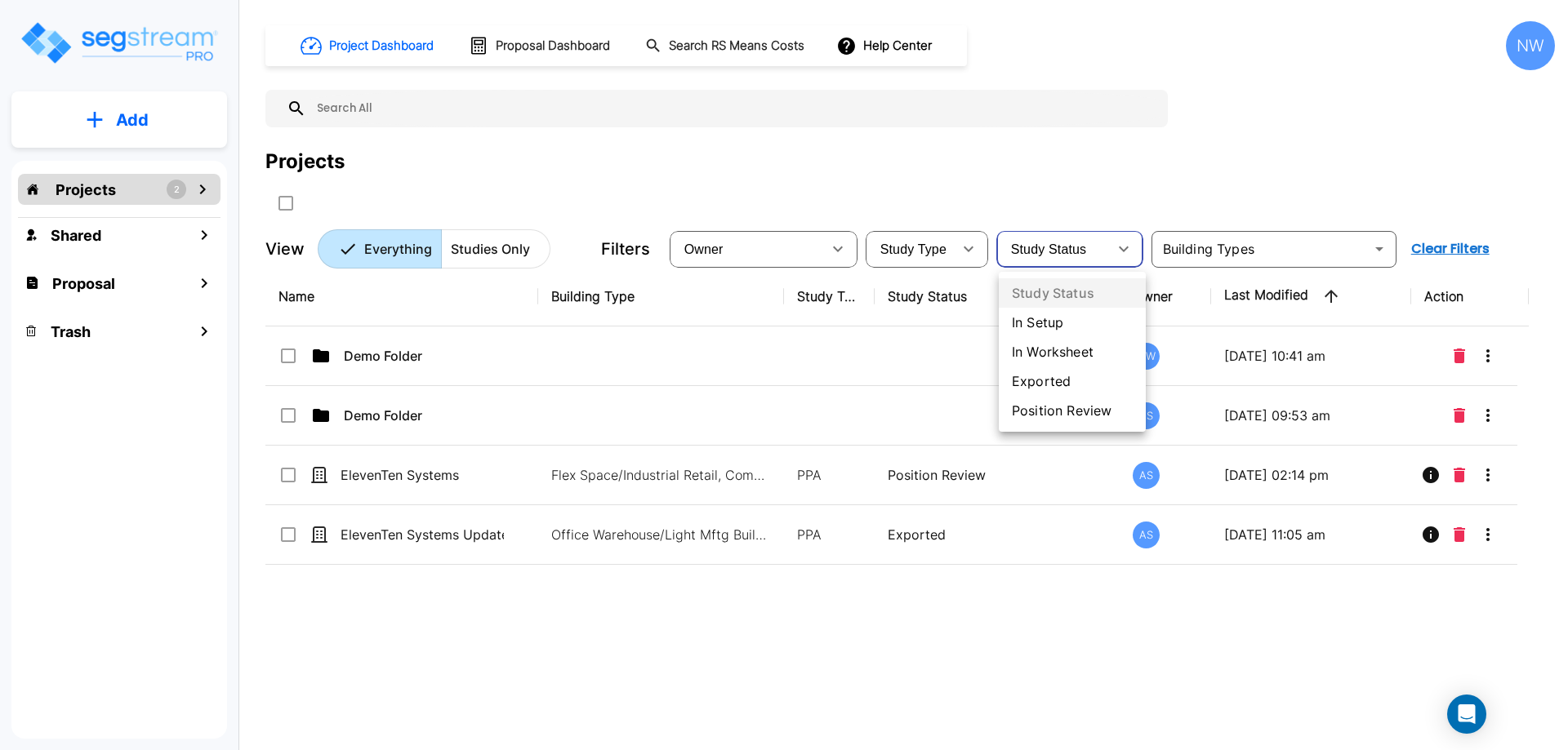
click at [1071, 405] on li "Position Review" at bounding box center [1072, 410] width 147 height 29
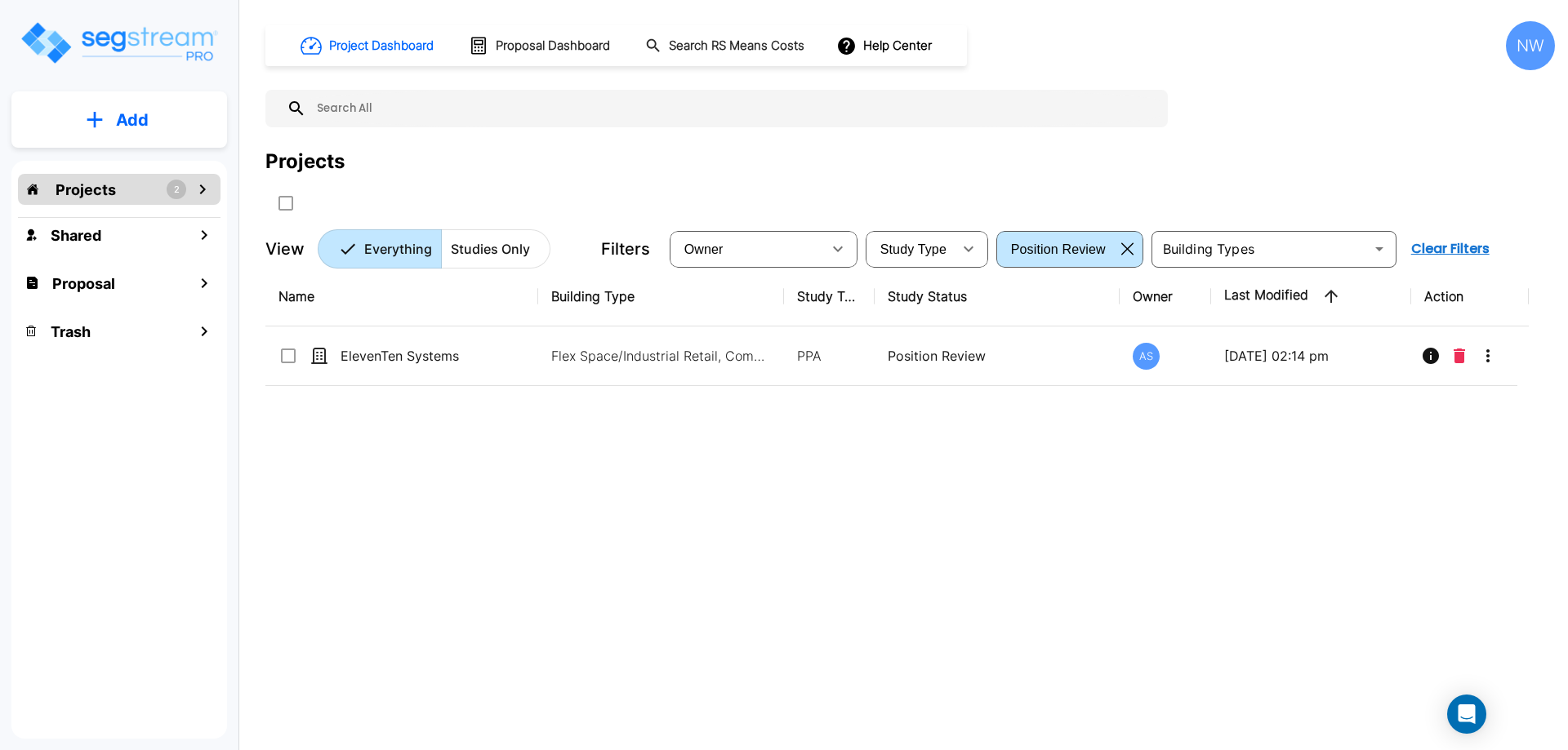
click at [1059, 269] on th "Study Status" at bounding box center [998, 296] width 245 height 60
drag, startPoint x: 1064, startPoint y: 274, endPoint x: 1071, endPoint y: 268, distance: 9.2
click at [1065, 274] on th "Study Status" at bounding box center [998, 296] width 245 height 60
click at [1085, 252] on div "Position Review" at bounding box center [1056, 248] width 115 height 46
click at [1048, 325] on li "In Worksheet" at bounding box center [1054, 316] width 110 height 17
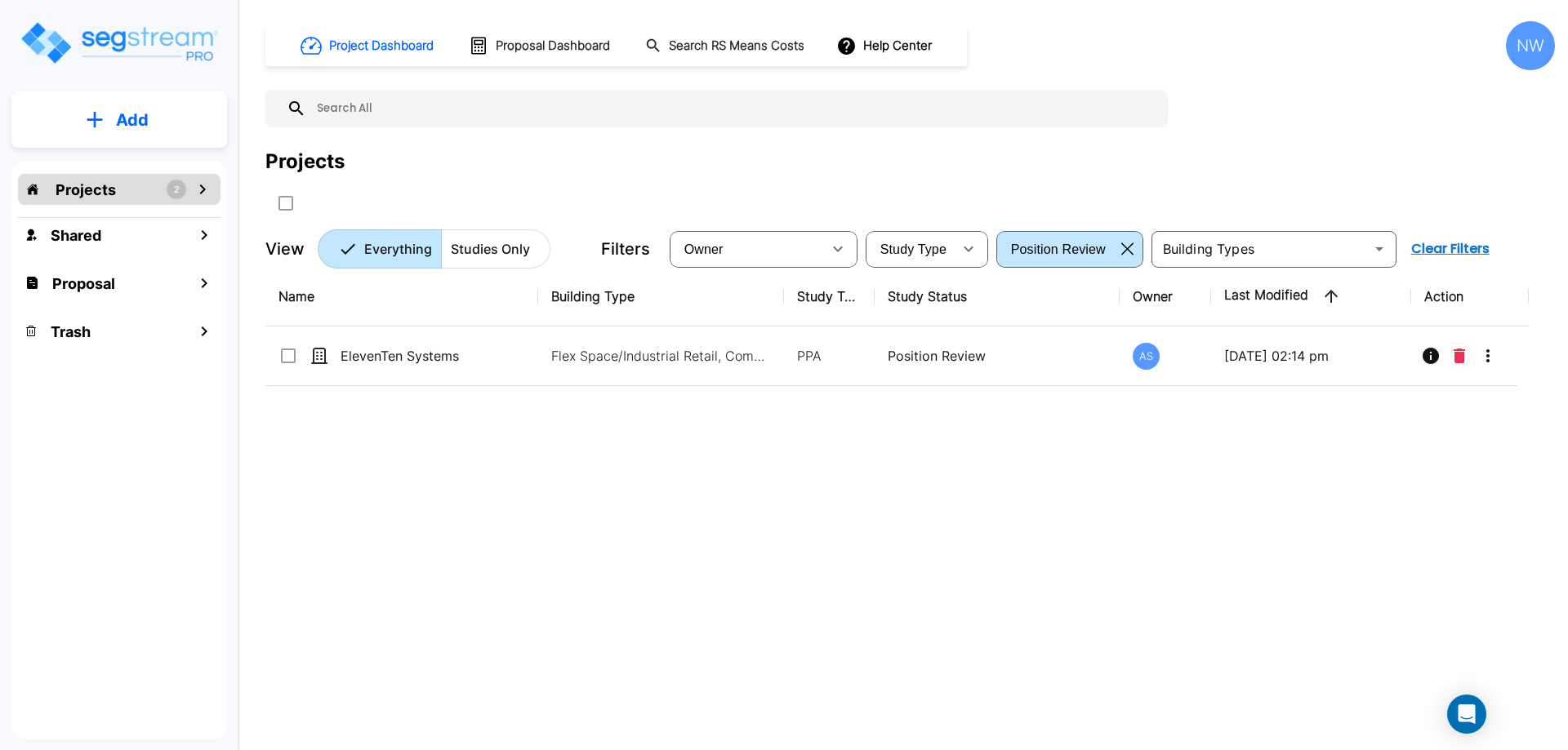
type input "in_worksheet"
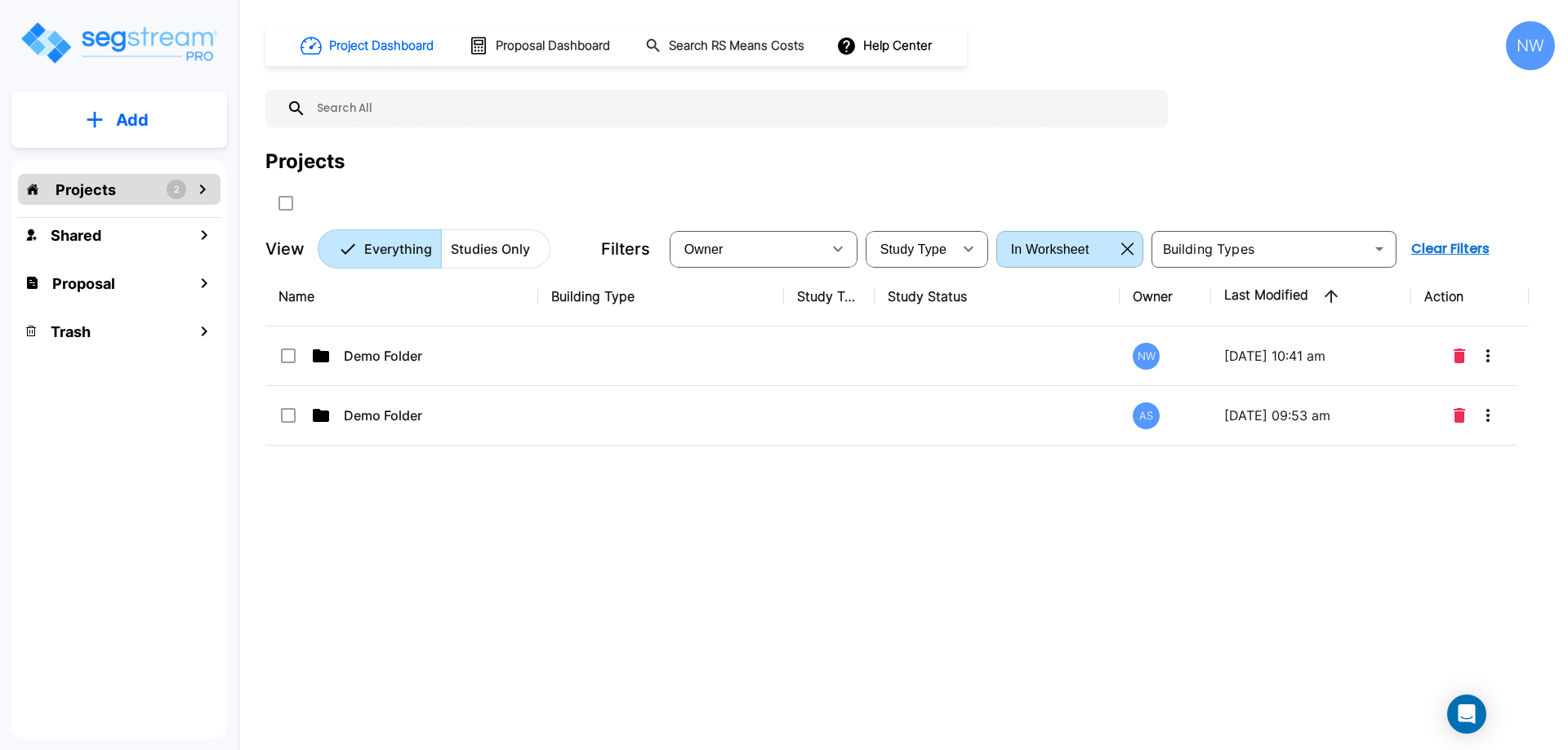
click at [1122, 258] on button "button" at bounding box center [1127, 248] width 26 height 27
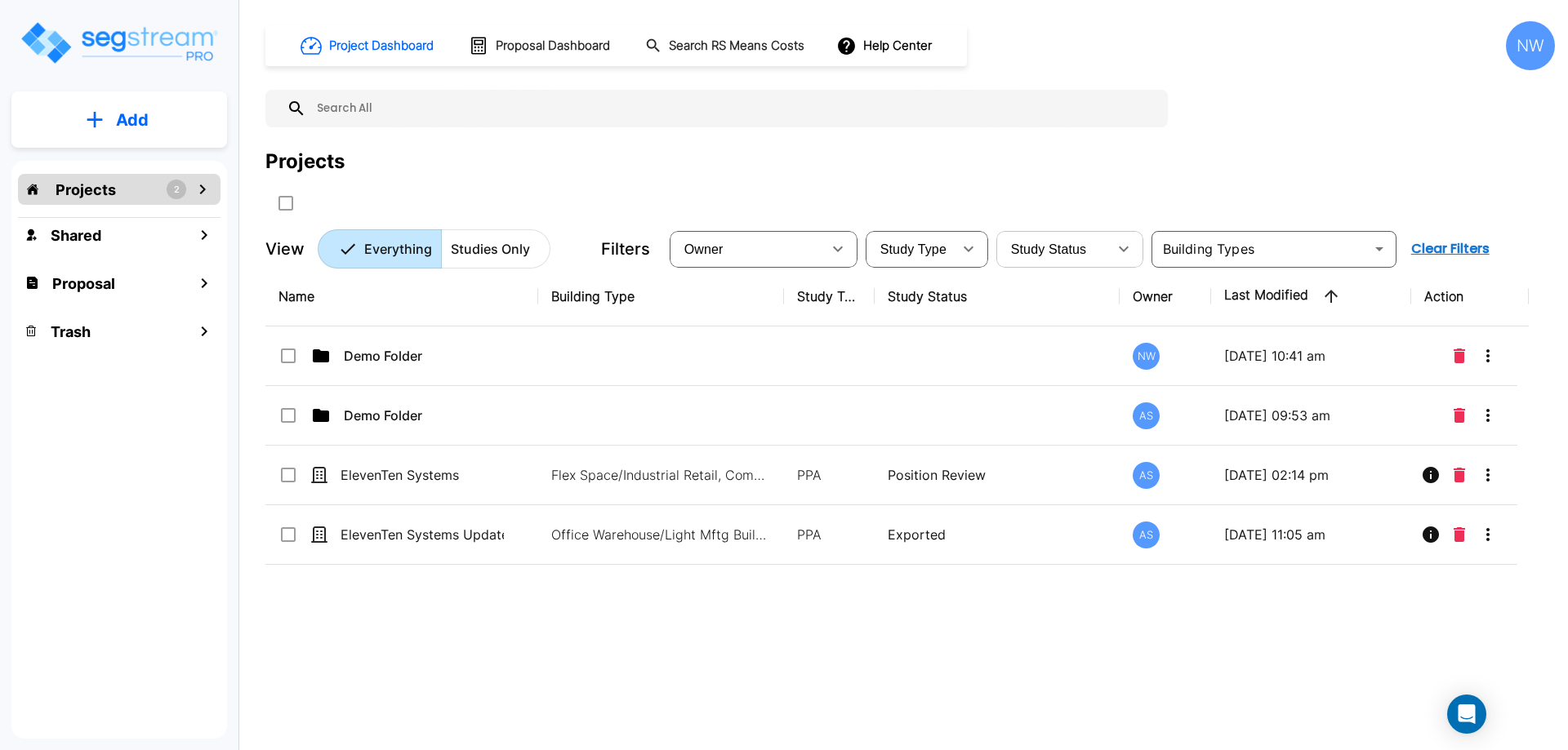
click at [104, 119] on button "Add" at bounding box center [120, 120] width 216 height 47
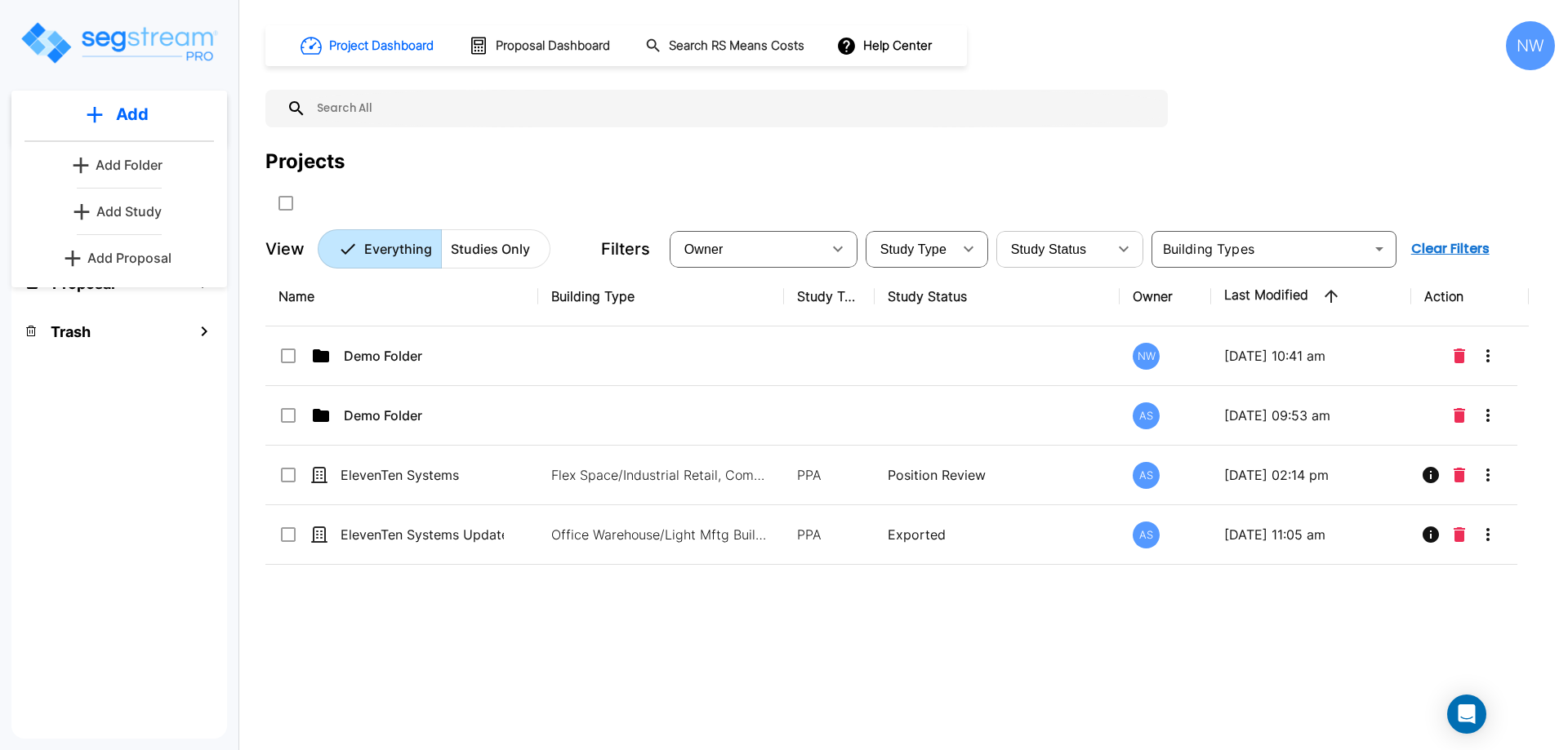
click at [144, 431] on div "Projects 2 Shared Proposal Trash" at bounding box center [120, 450] width 216 height 578
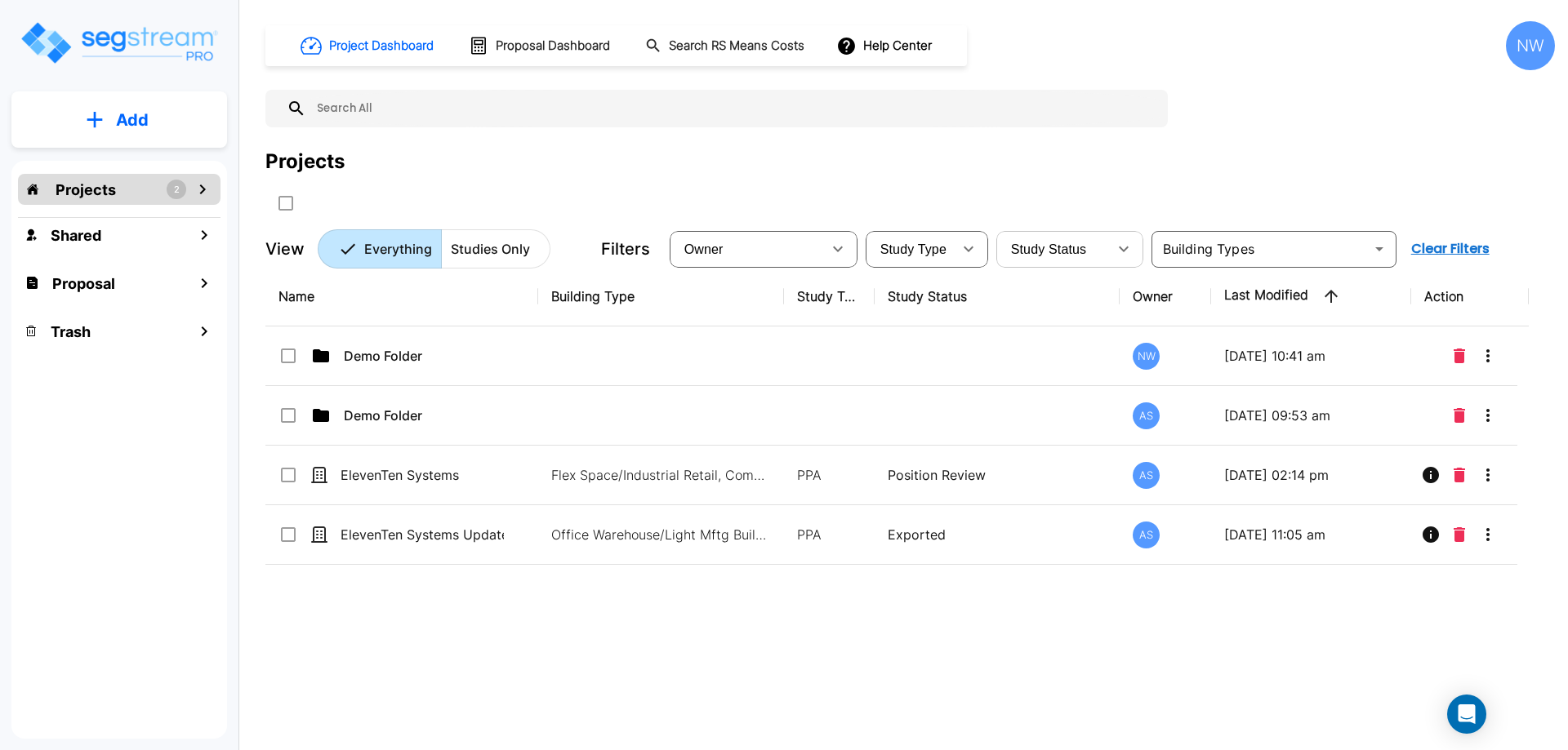
click at [1512, 60] on div "NW" at bounding box center [1531, 46] width 49 height 49
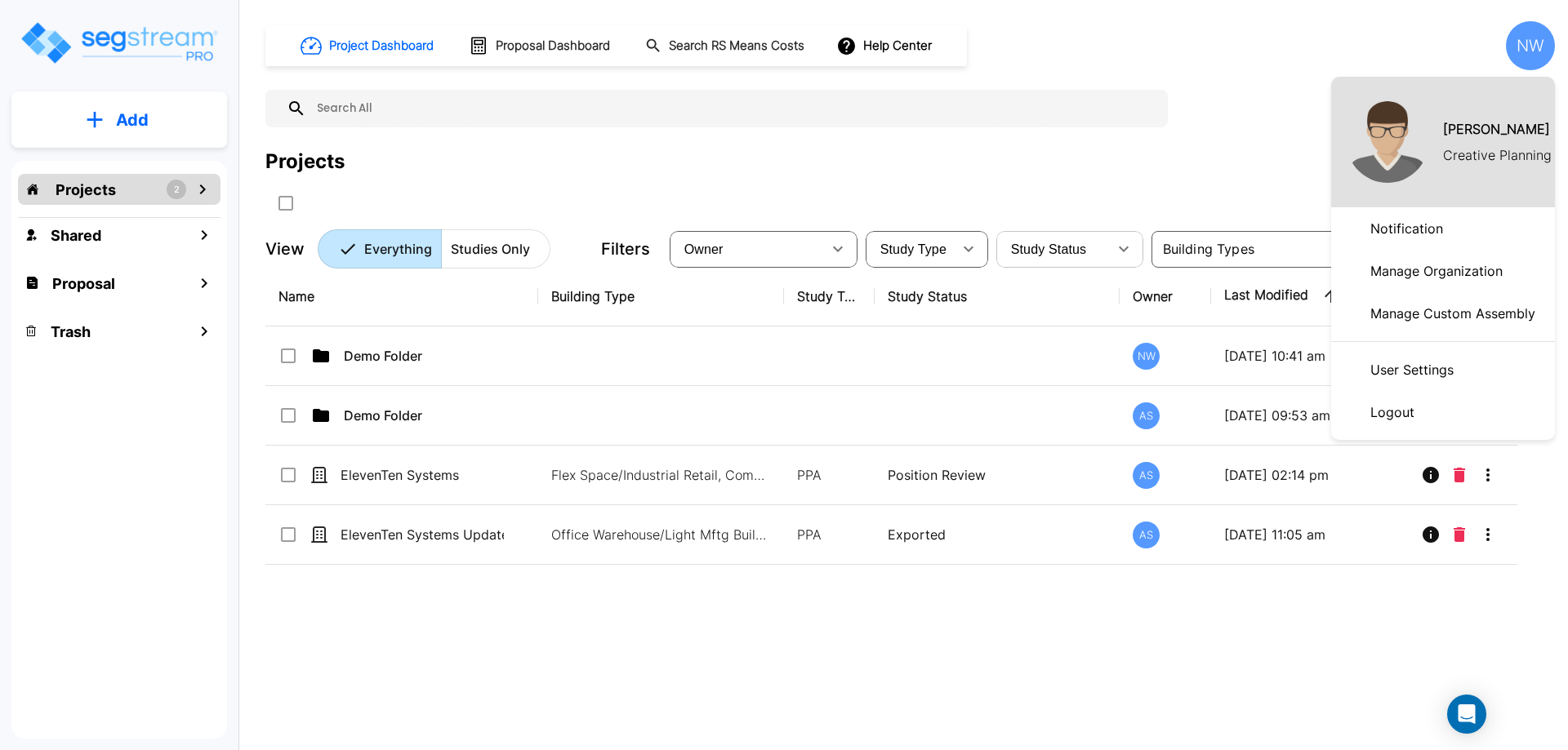
click at [1444, 276] on p "Manage Organization" at bounding box center [1436, 271] width 145 height 32
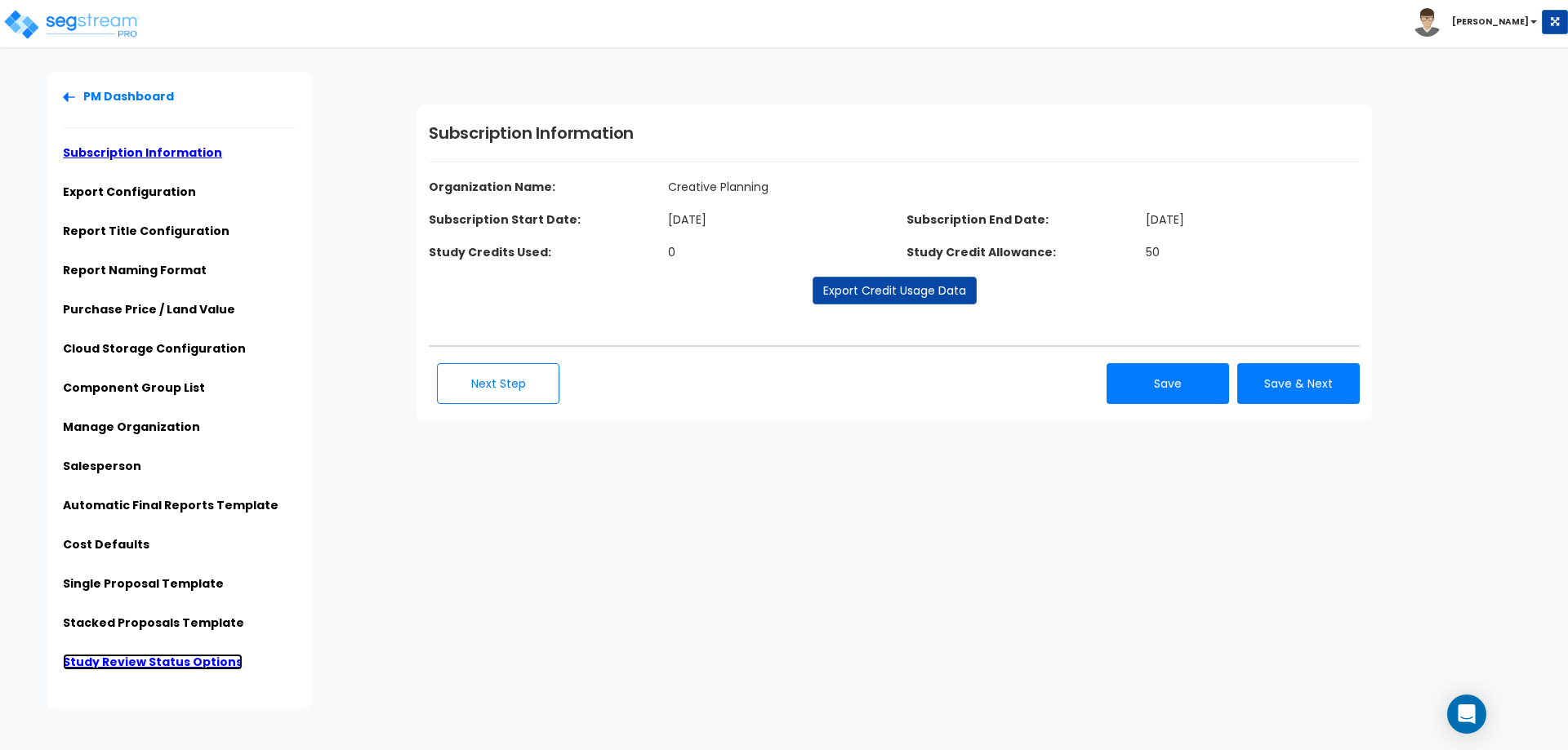
click at [194, 662] on link "Study Review Status Options" at bounding box center [152, 662] width 180 height 17
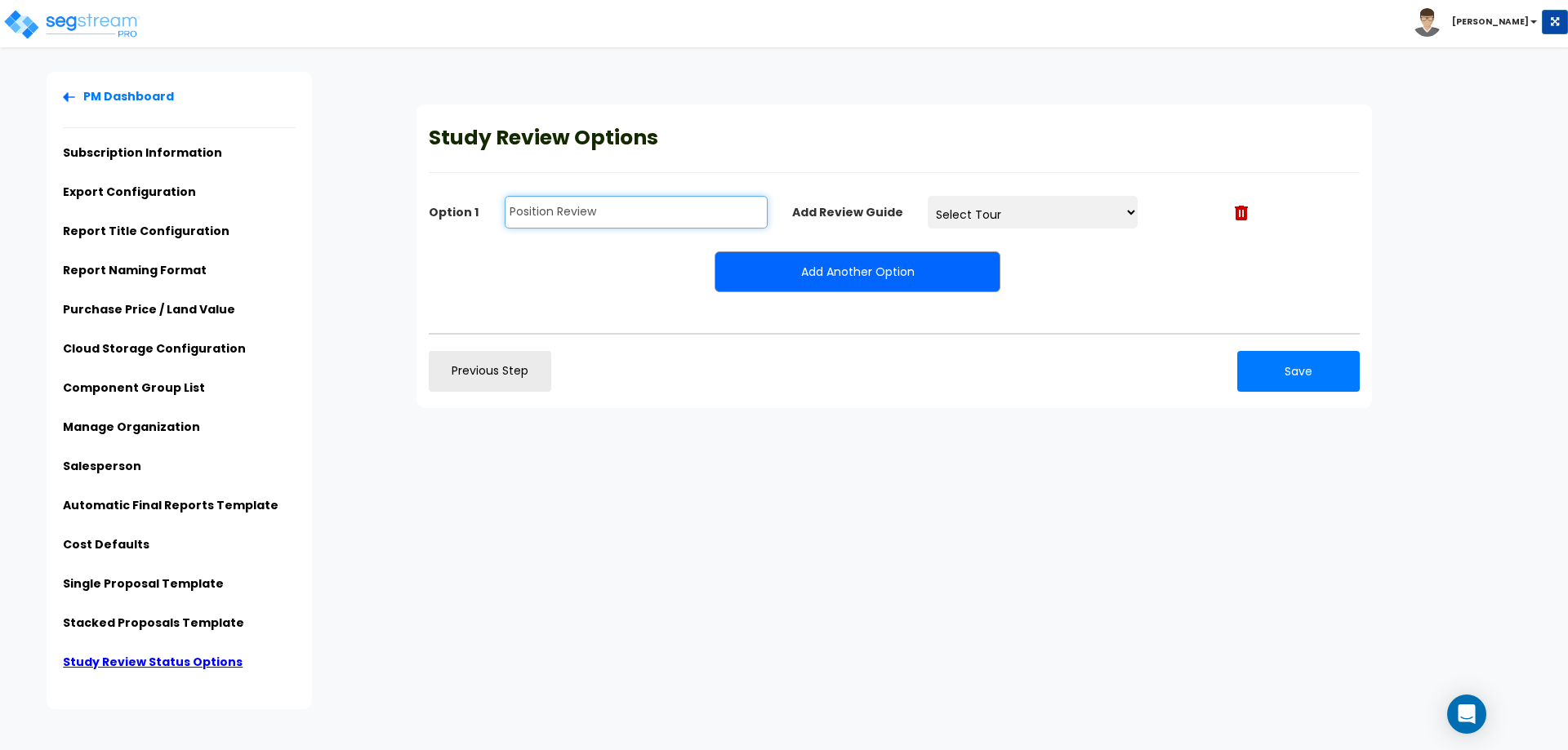
click at [679, 223] on input "Position Review" at bounding box center [636, 212] width 263 height 32
click at [1524, 27] on b "[PERSON_NAME]" at bounding box center [1490, 22] width 77 height 12
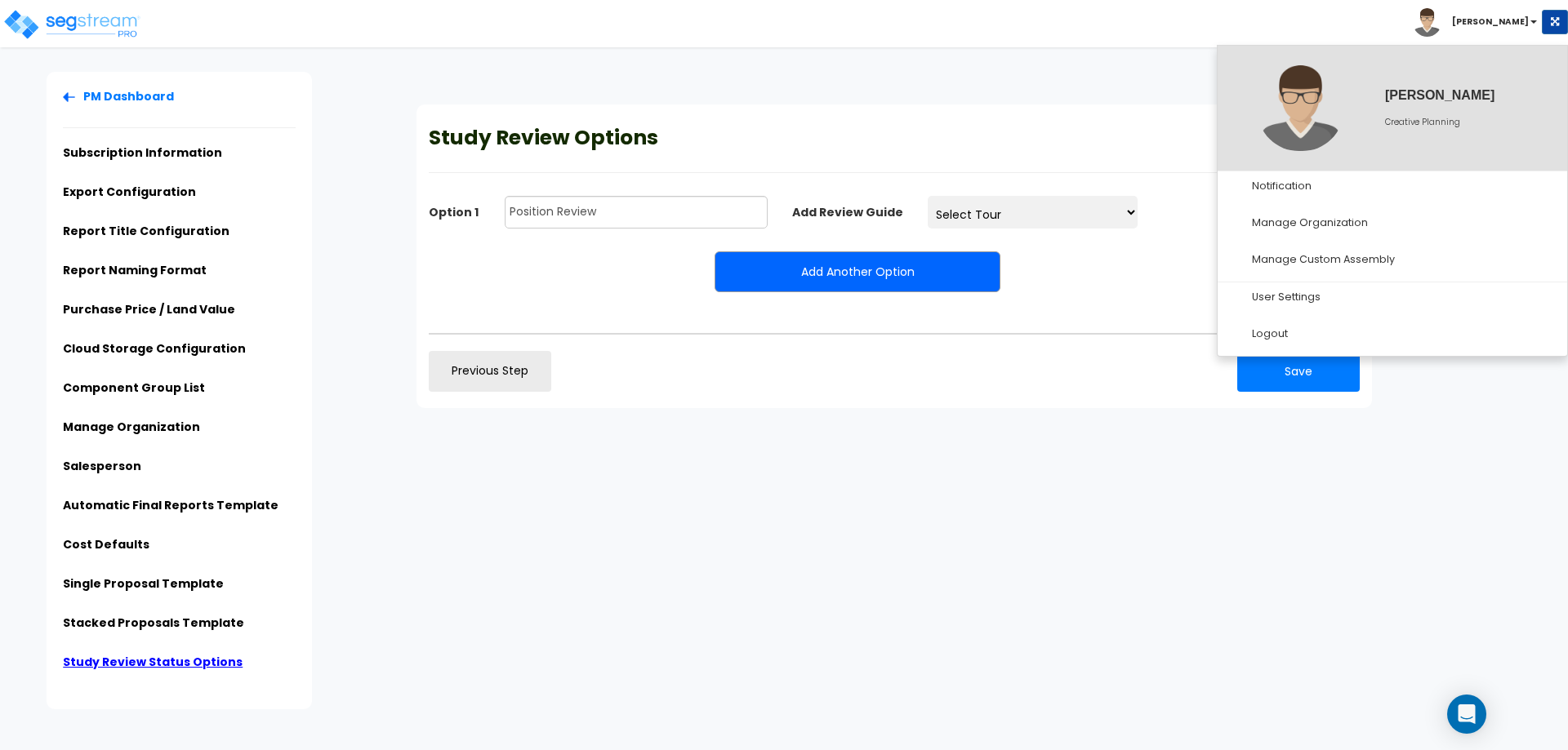
click at [1051, 94] on div "Subscription Information Organization Name: Creative Planning Subscription Star…" at bounding box center [986, 256] width 1163 height 369
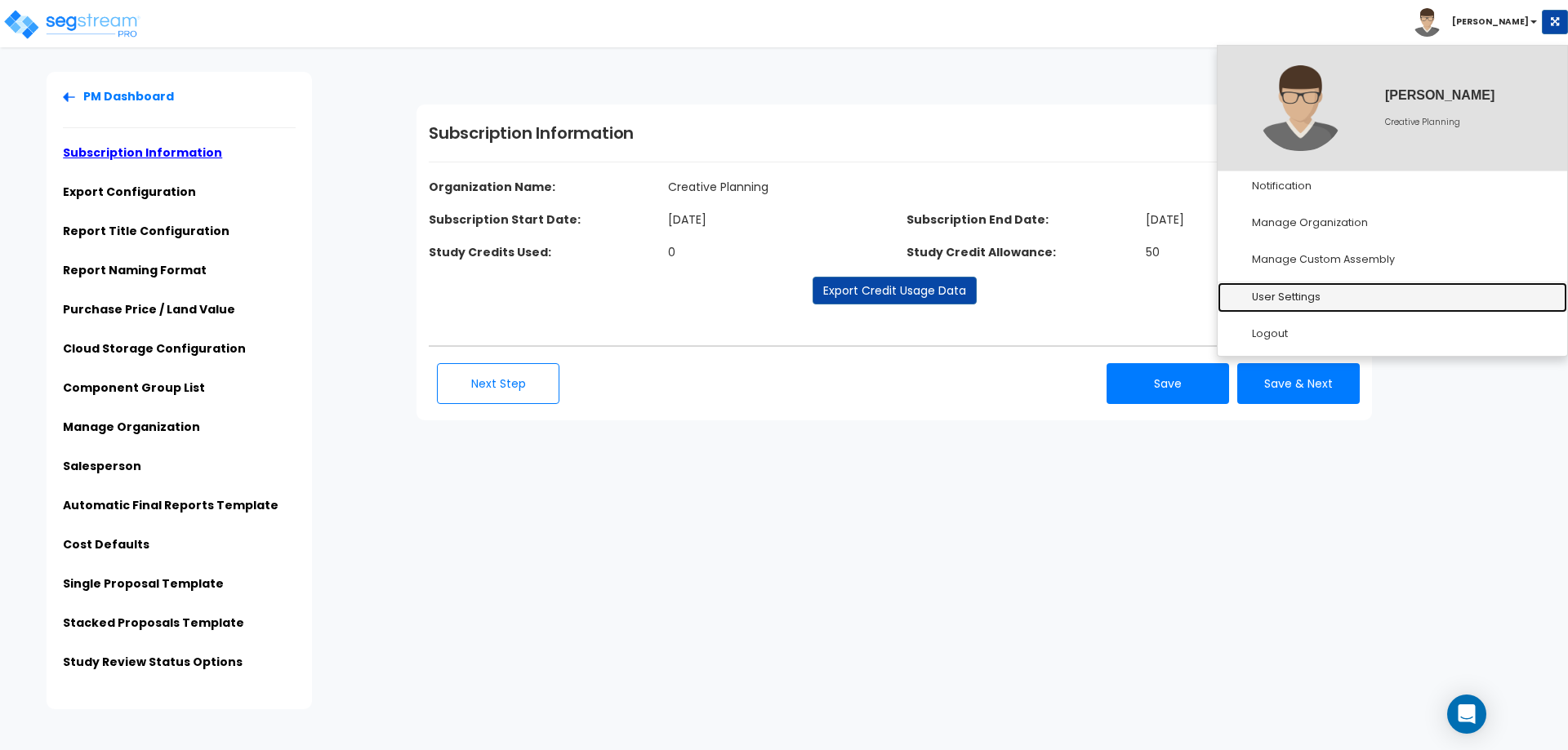
click at [1300, 297] on link "User Settings" at bounding box center [1392, 297] width 350 height 30
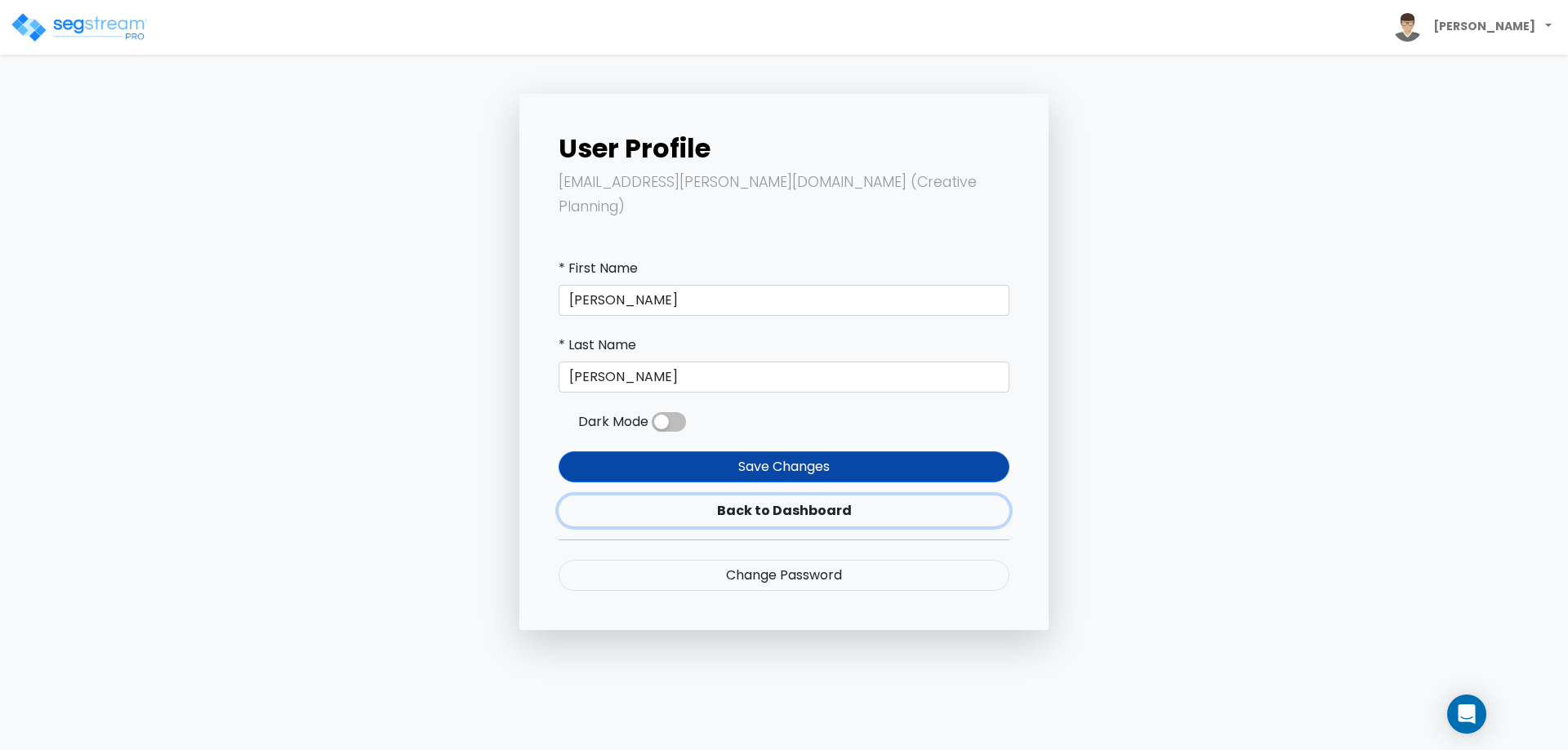
click at [799, 496] on link "Back to Dashboard" at bounding box center [784, 511] width 451 height 31
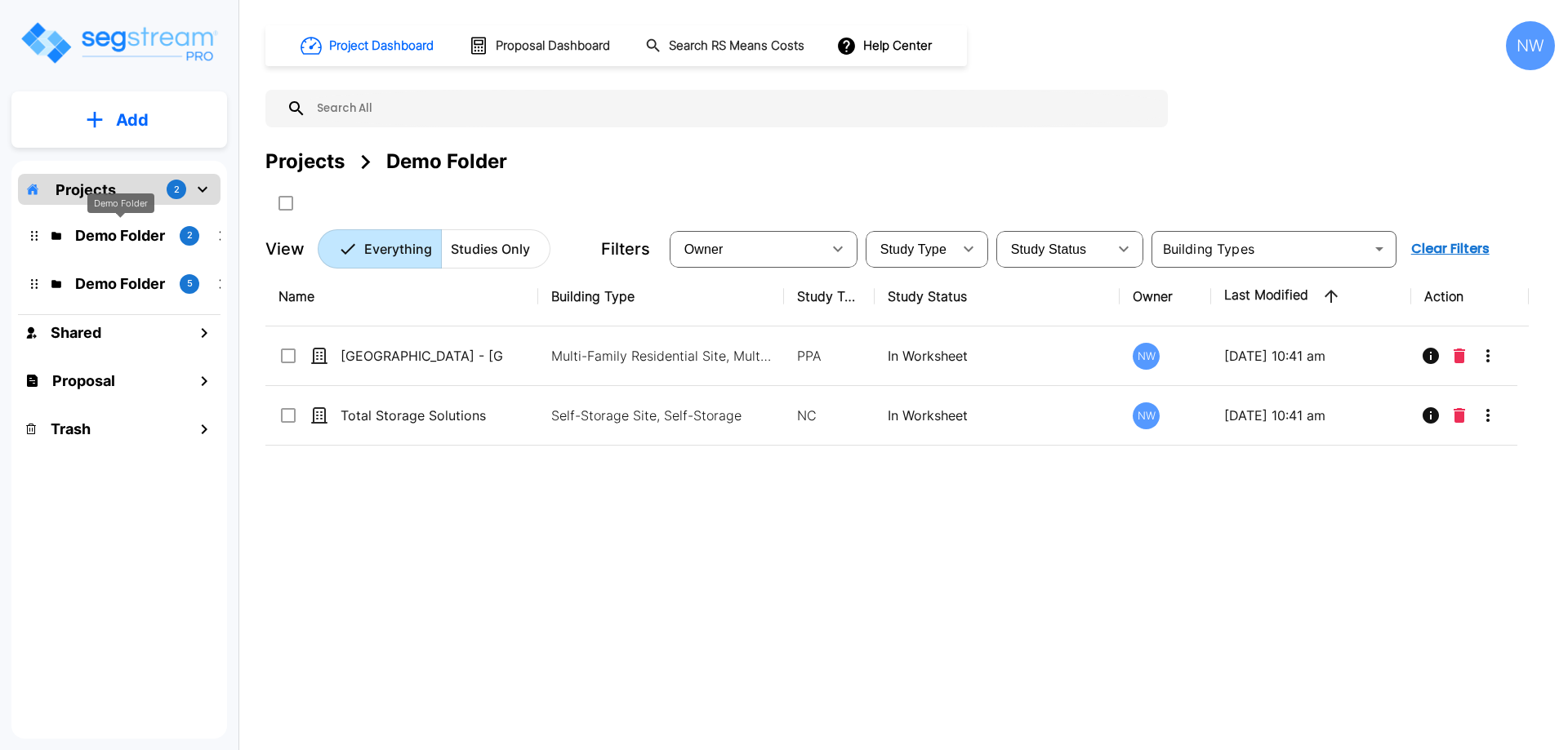
click at [109, 236] on p "Demo Folder" at bounding box center [121, 236] width 91 height 22
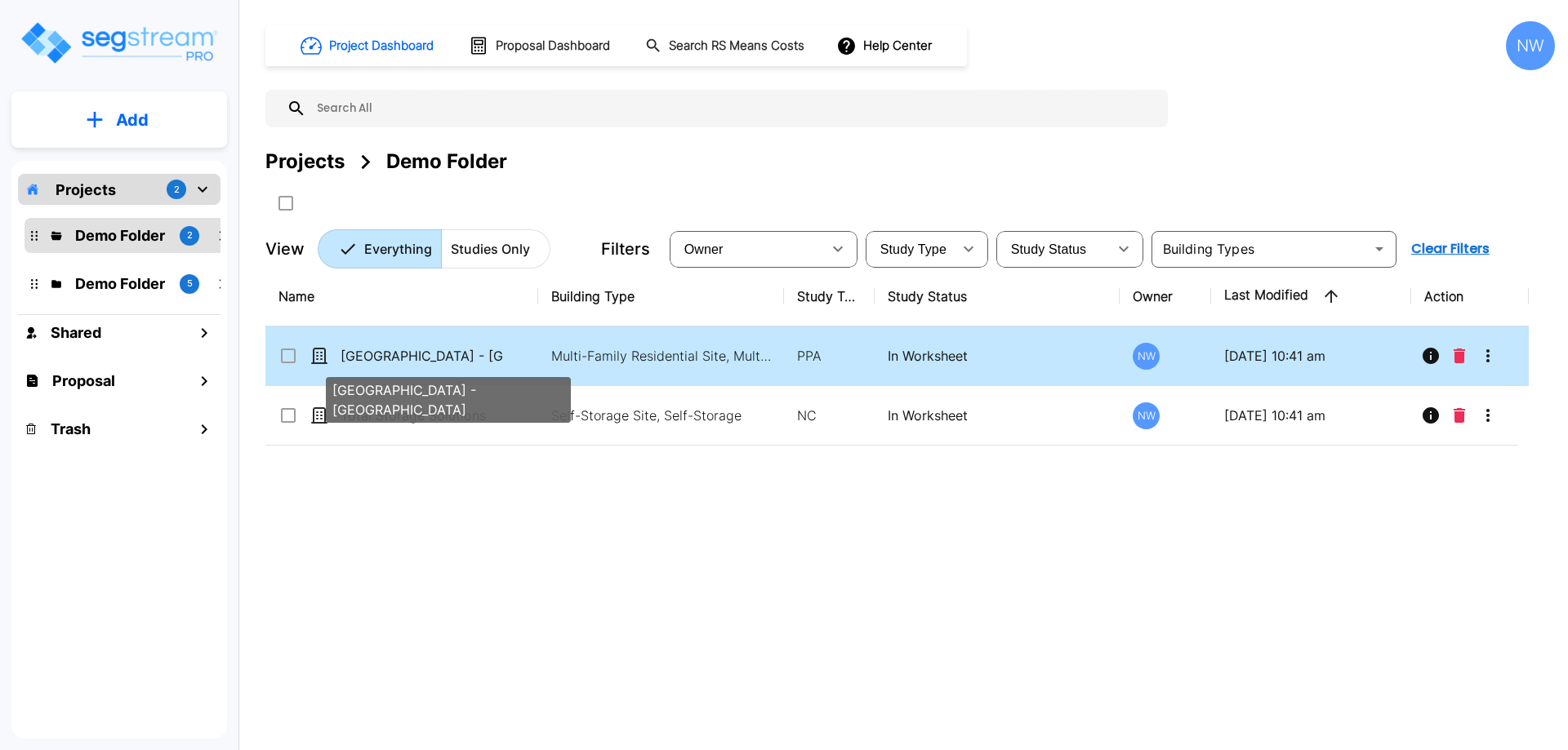
click at [462, 357] on p "[GEOGRAPHIC_DATA] - [GEOGRAPHIC_DATA]" at bounding box center [422, 356] width 163 height 20
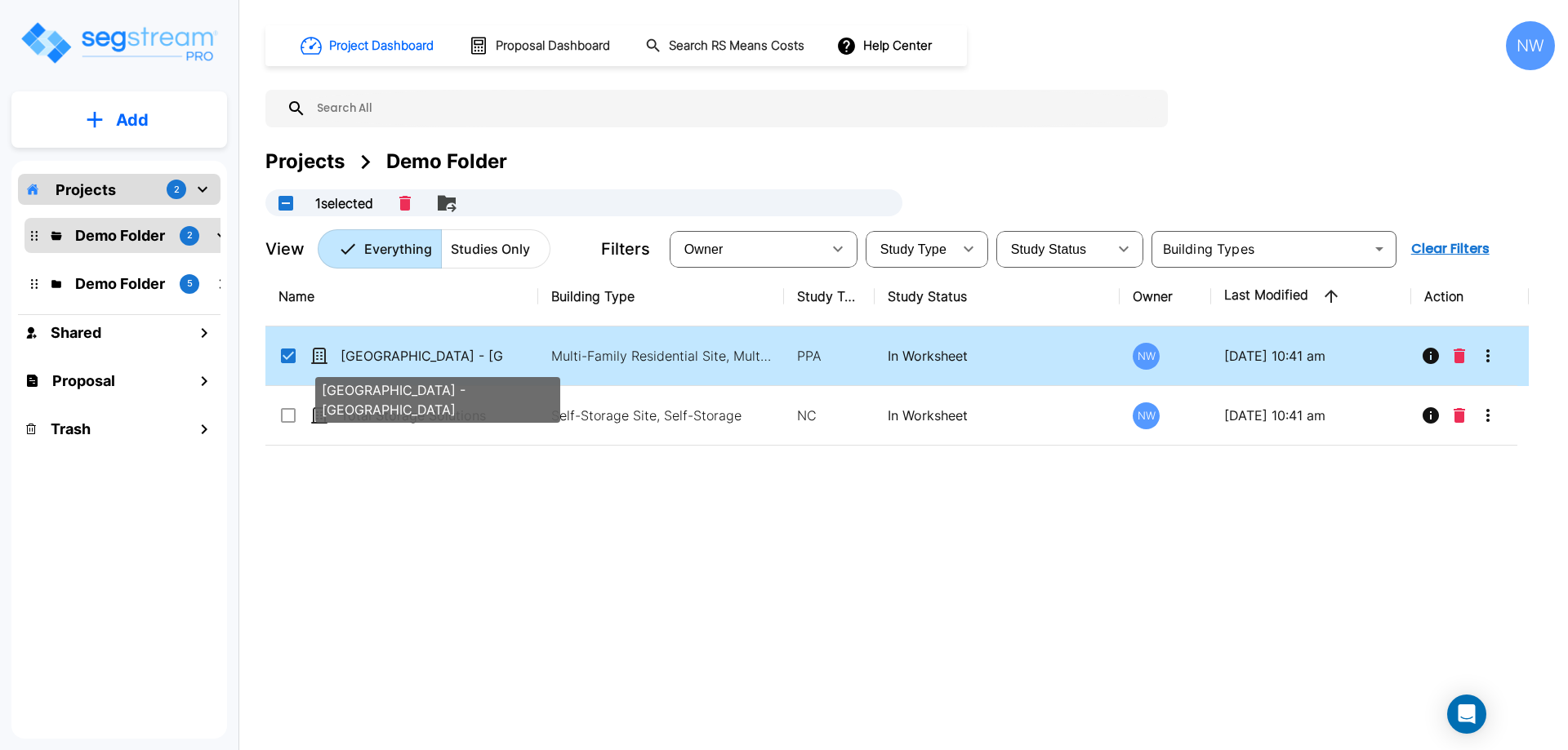
click at [421, 354] on p "[GEOGRAPHIC_DATA] - [GEOGRAPHIC_DATA]" at bounding box center [422, 356] width 163 height 20
checkbox input "false"
click at [421, 354] on p "[GEOGRAPHIC_DATA] - [GEOGRAPHIC_DATA]" at bounding box center [422, 356] width 163 height 20
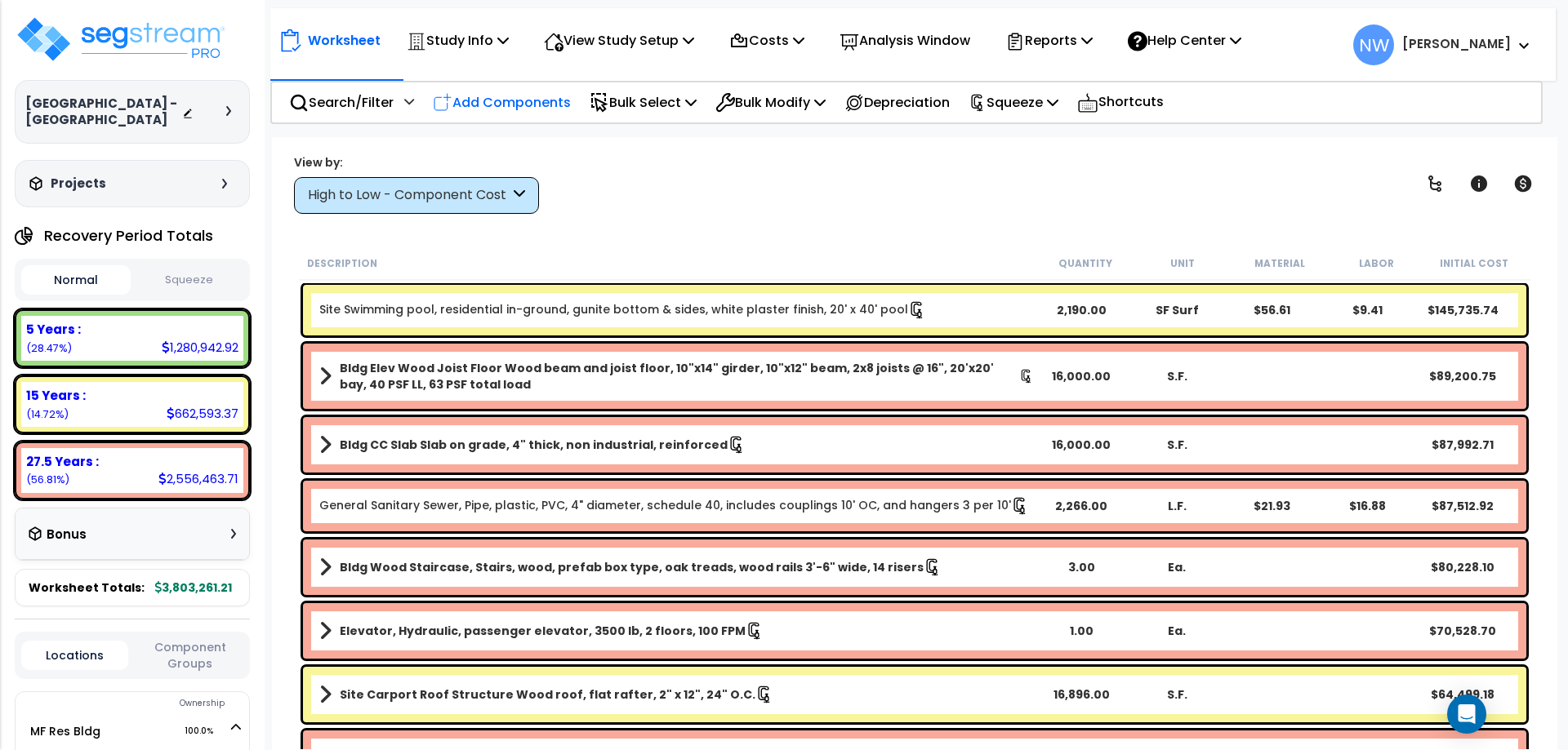
click at [513, 108] on p "Add Components" at bounding box center [502, 102] width 138 height 22
select select
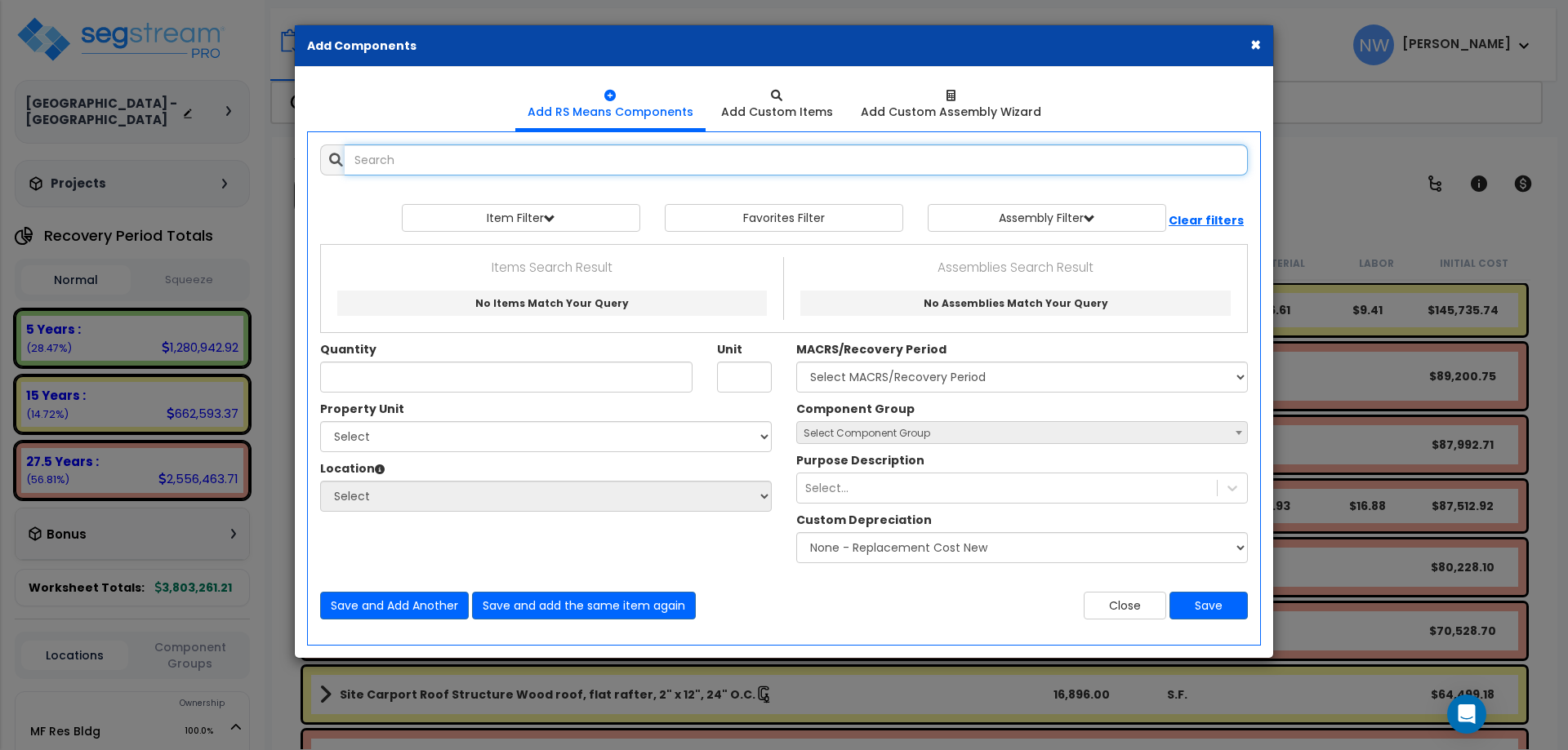
select select
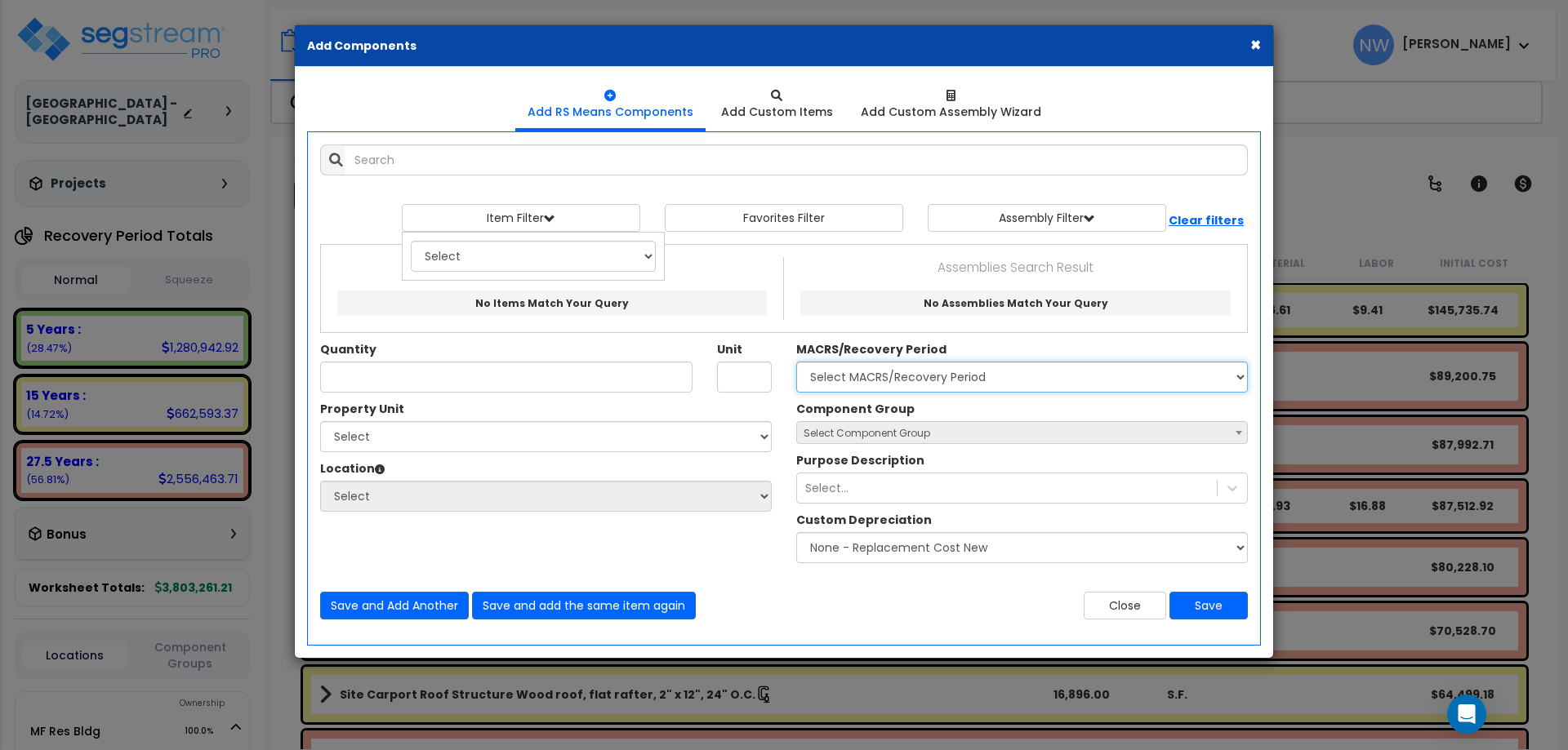
click at [914, 377] on select "Select MACRS/Recovery Period" at bounding box center [1022, 377] width 452 height 31
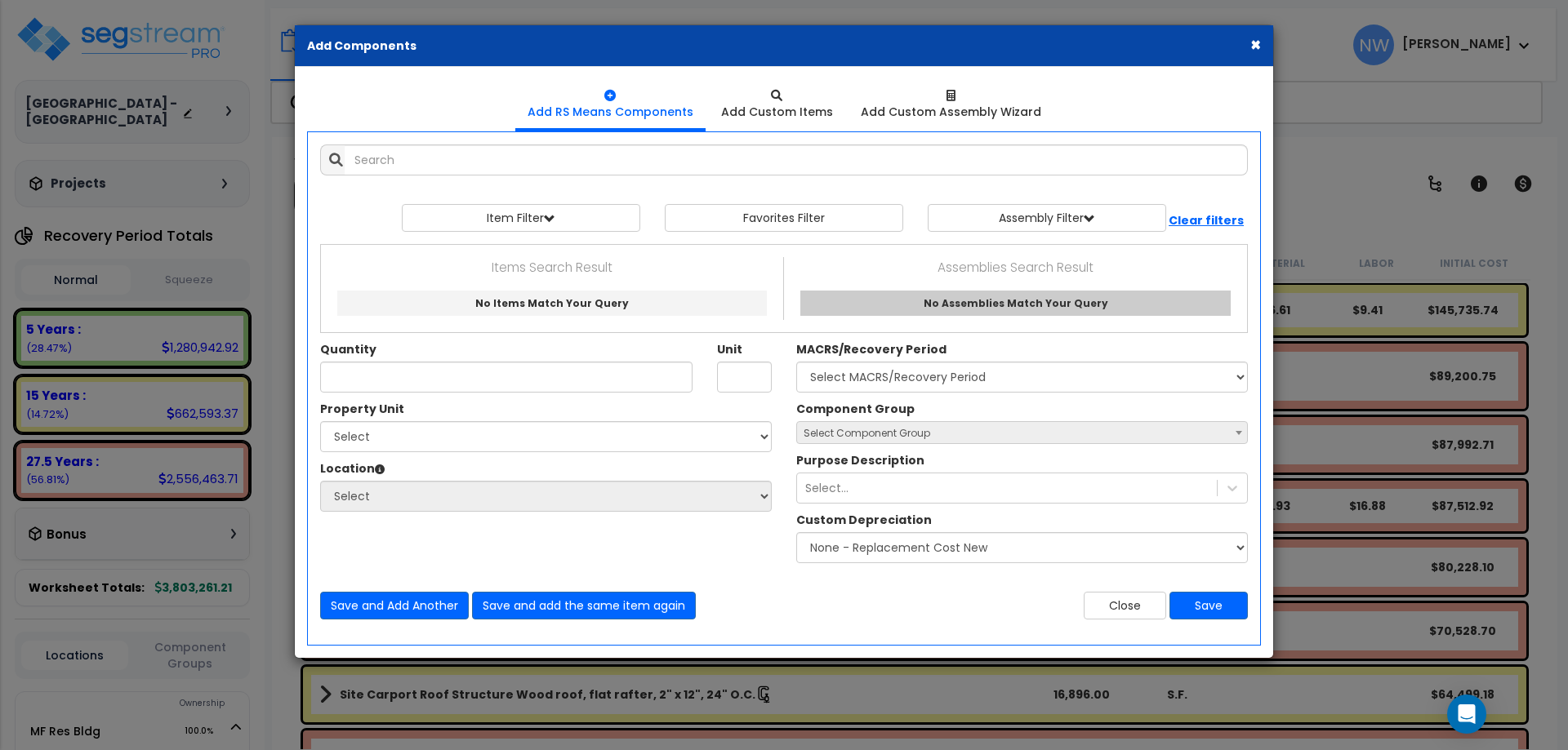
click at [892, 313] on link "No Assemblies Match Your Query" at bounding box center [1015, 303] width 430 height 26
type input "No Assemblies Match Your Query"
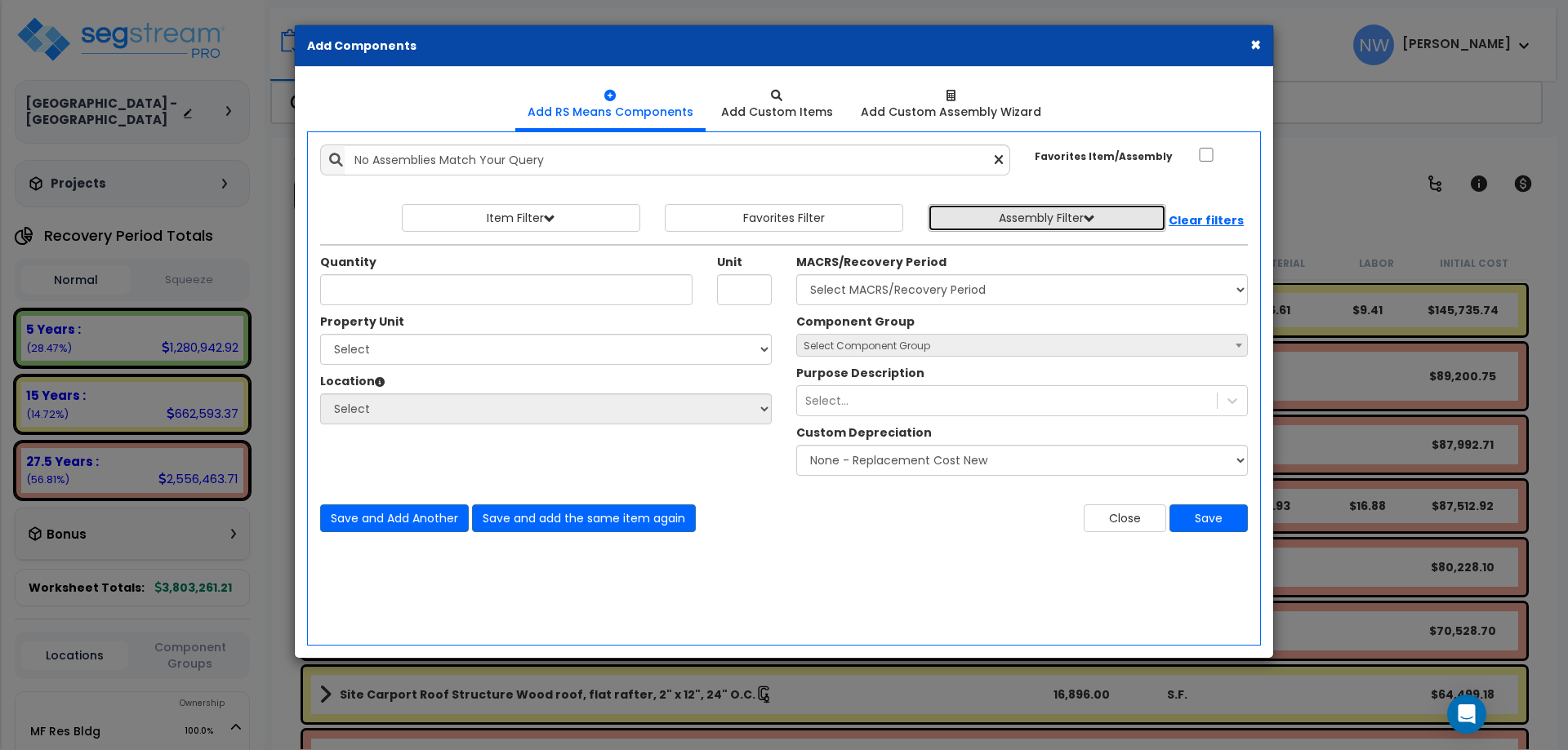
click at [1002, 221] on button "Assembly Filter" at bounding box center [1047, 218] width 239 height 27
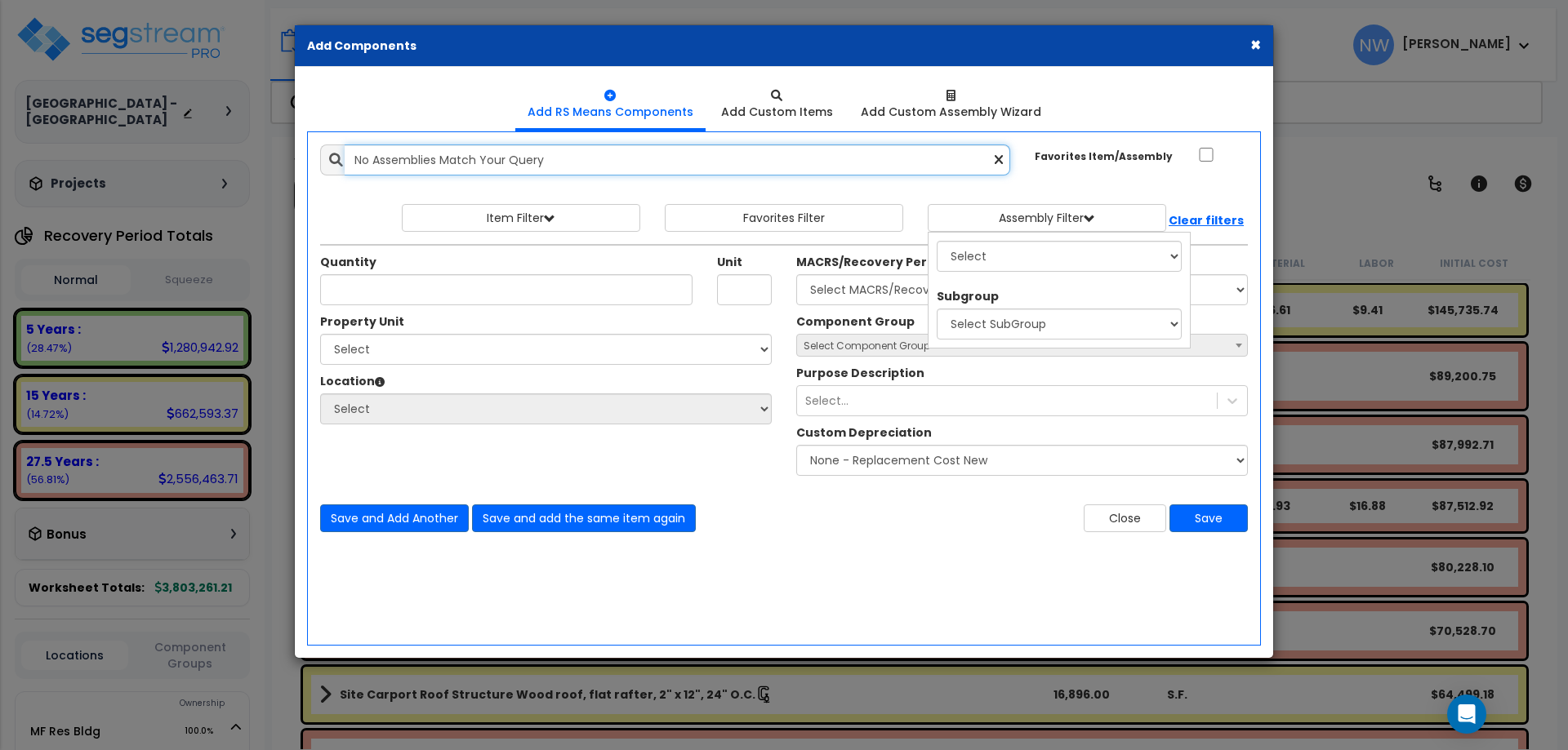
click at [529, 161] on input "No Assemblies Match Your Query" at bounding box center [677, 160] width 666 height 31
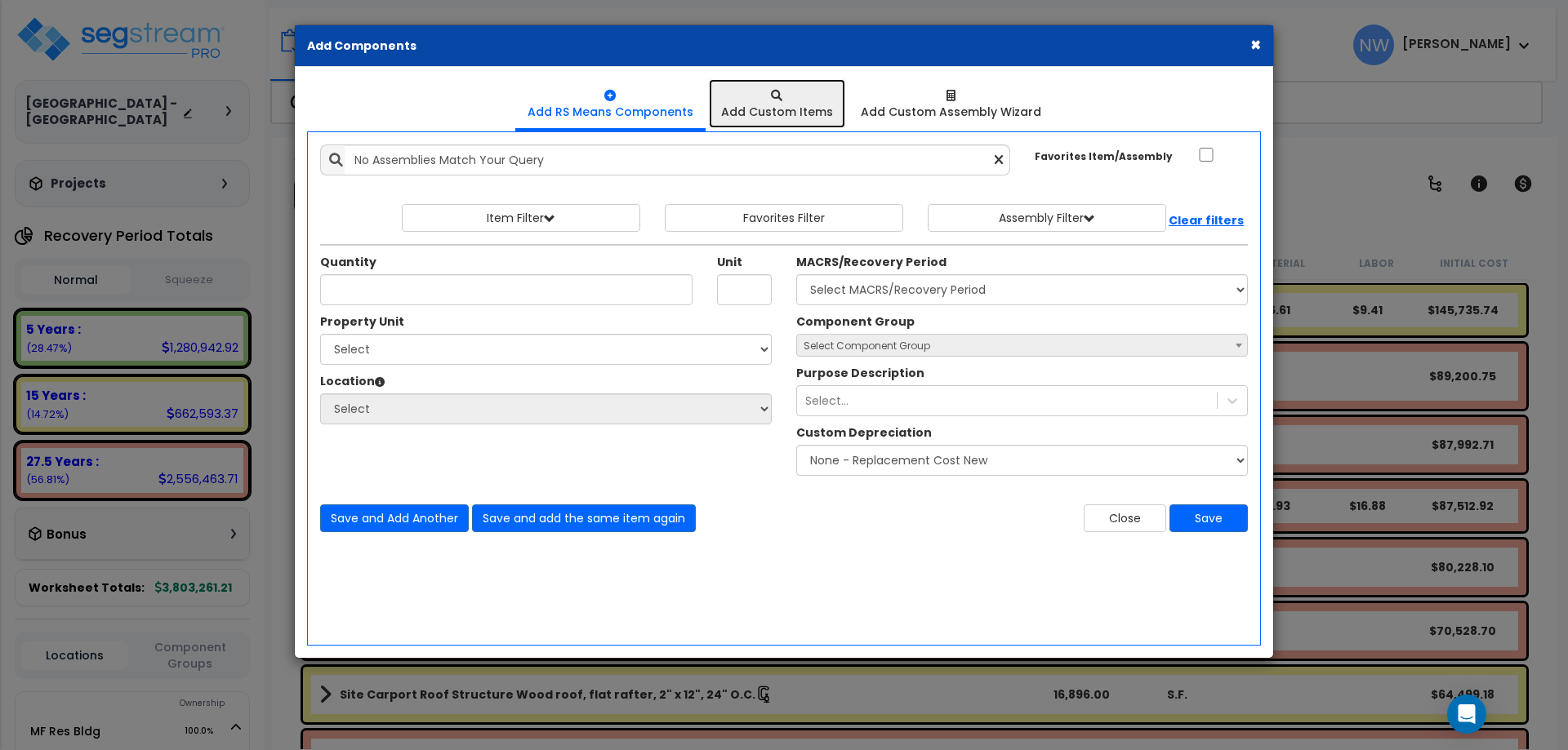
click at [796, 114] on div "Add Custom Items" at bounding box center [777, 112] width 112 height 17
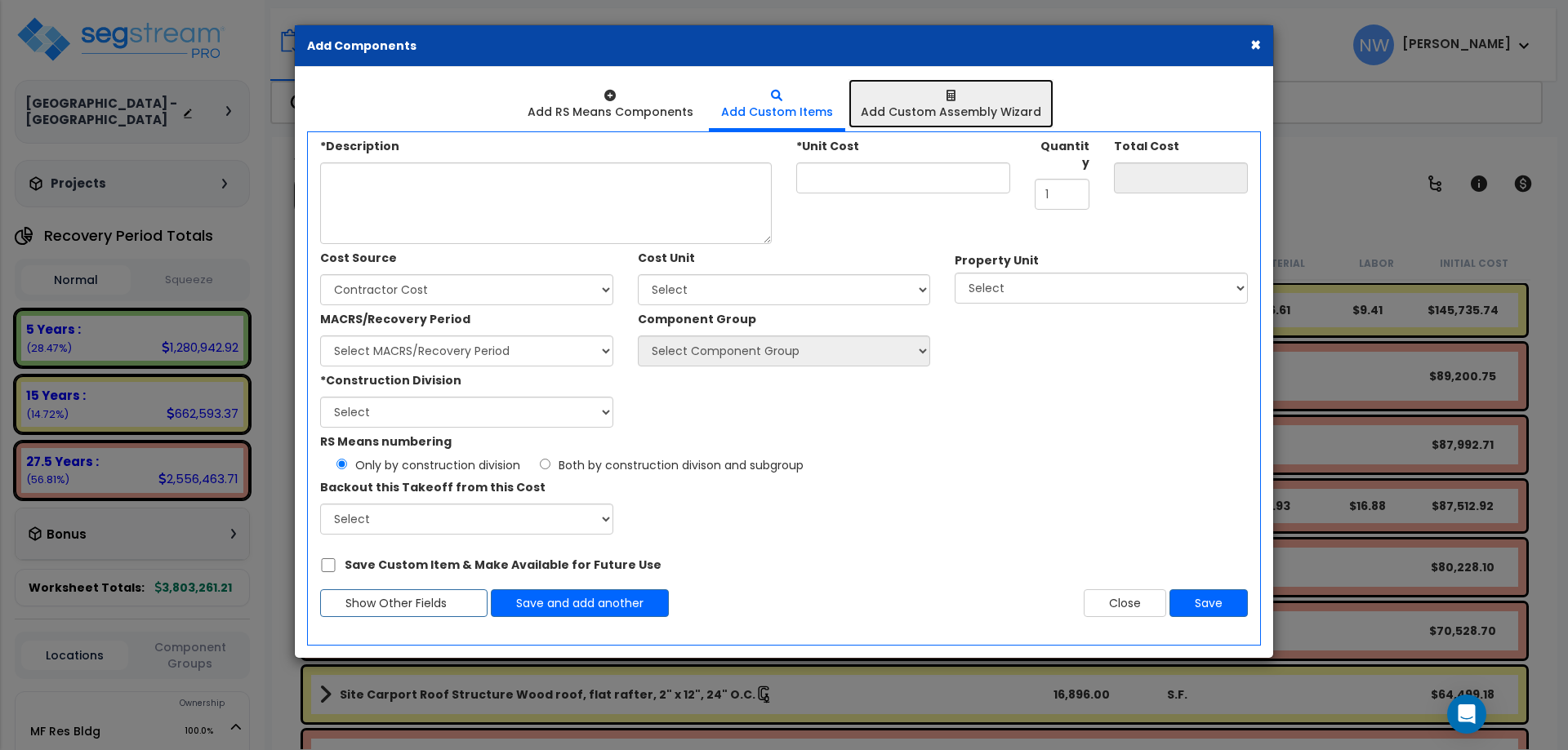
click at [916, 105] on div "Add Custom Assembly Wizard" at bounding box center [951, 112] width 181 height 17
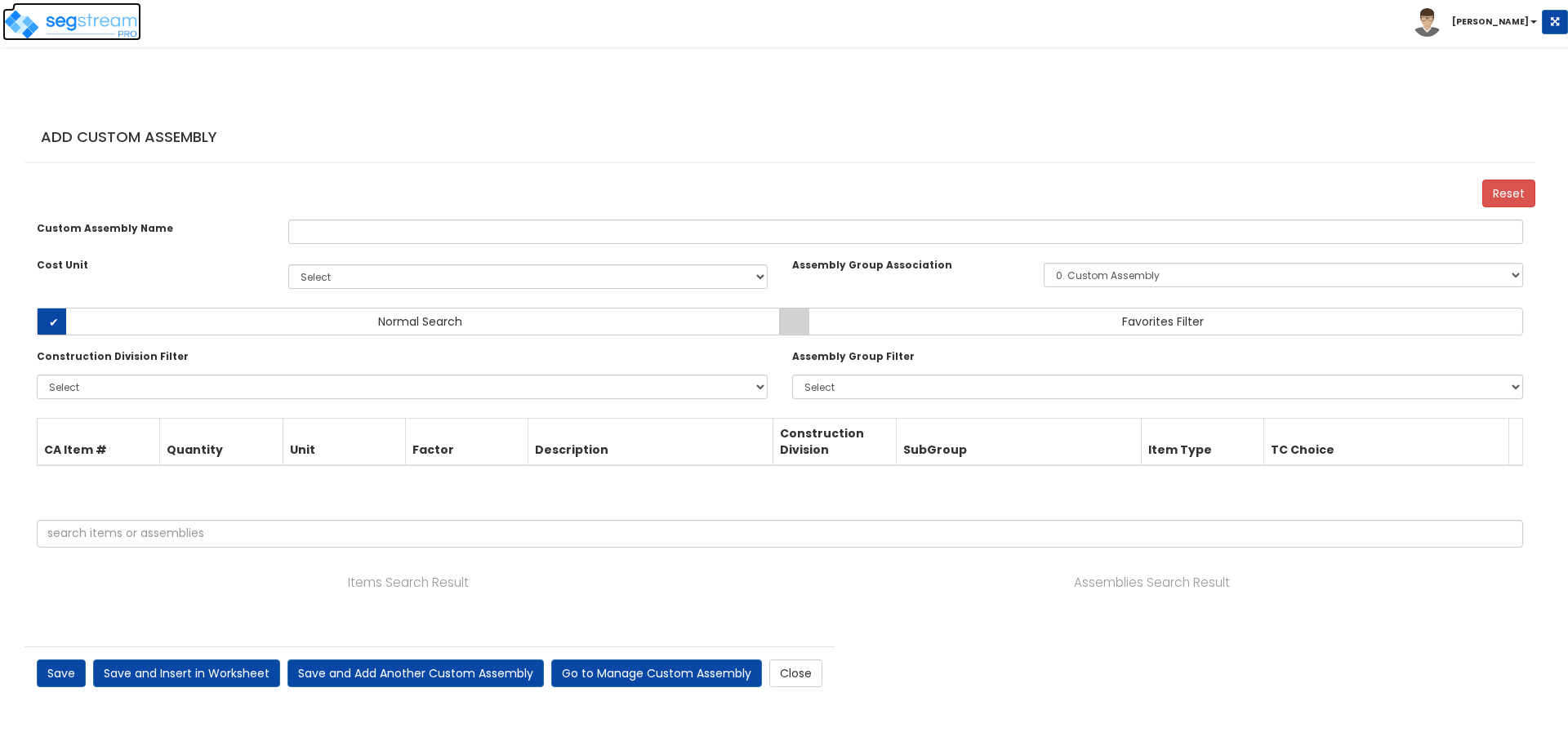
click at [81, 18] on img at bounding box center [71, 24] width 138 height 32
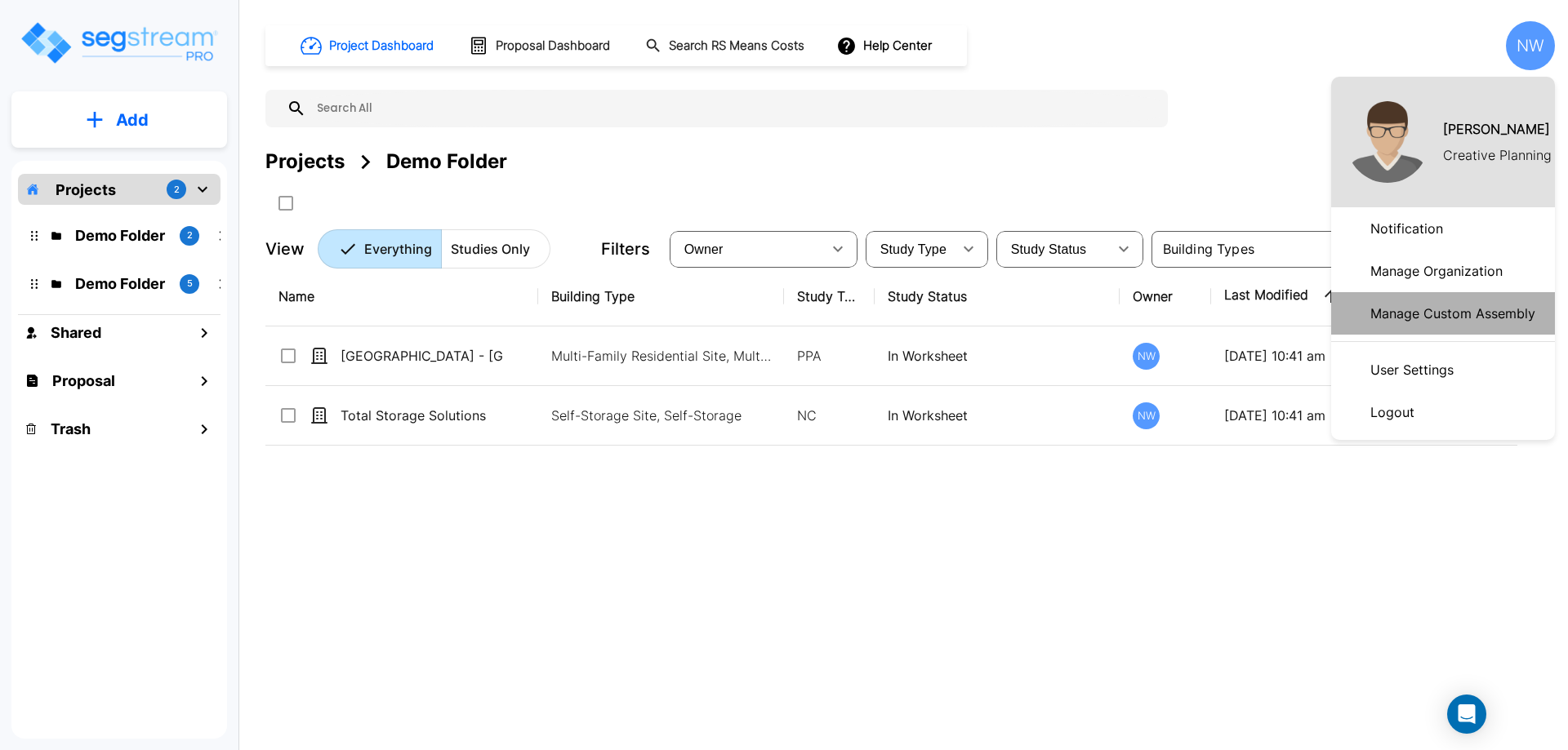
click at [1429, 304] on p "Manage Custom Assembly" at bounding box center [1452, 313] width 178 height 32
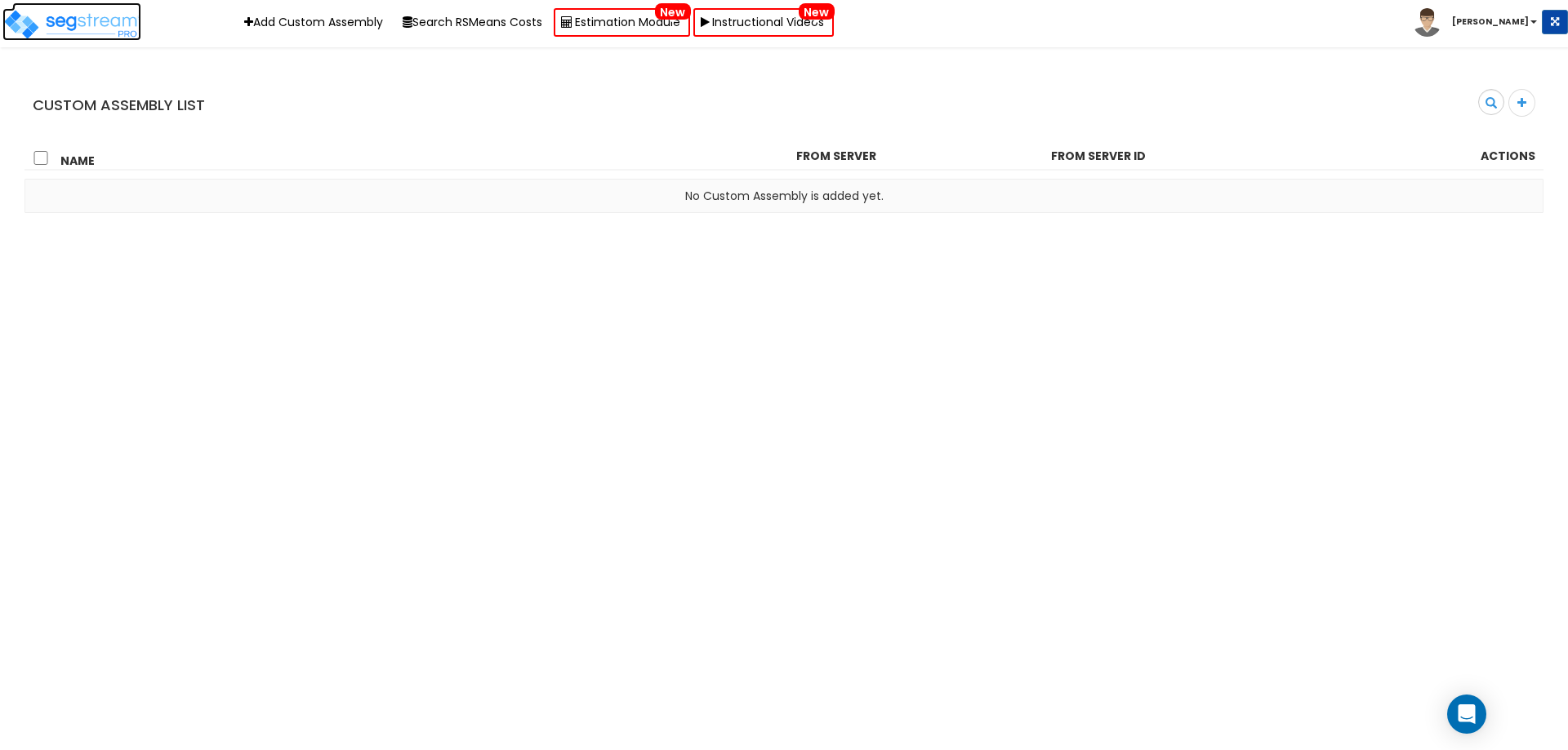
click at [66, 27] on img at bounding box center [71, 24] width 138 height 32
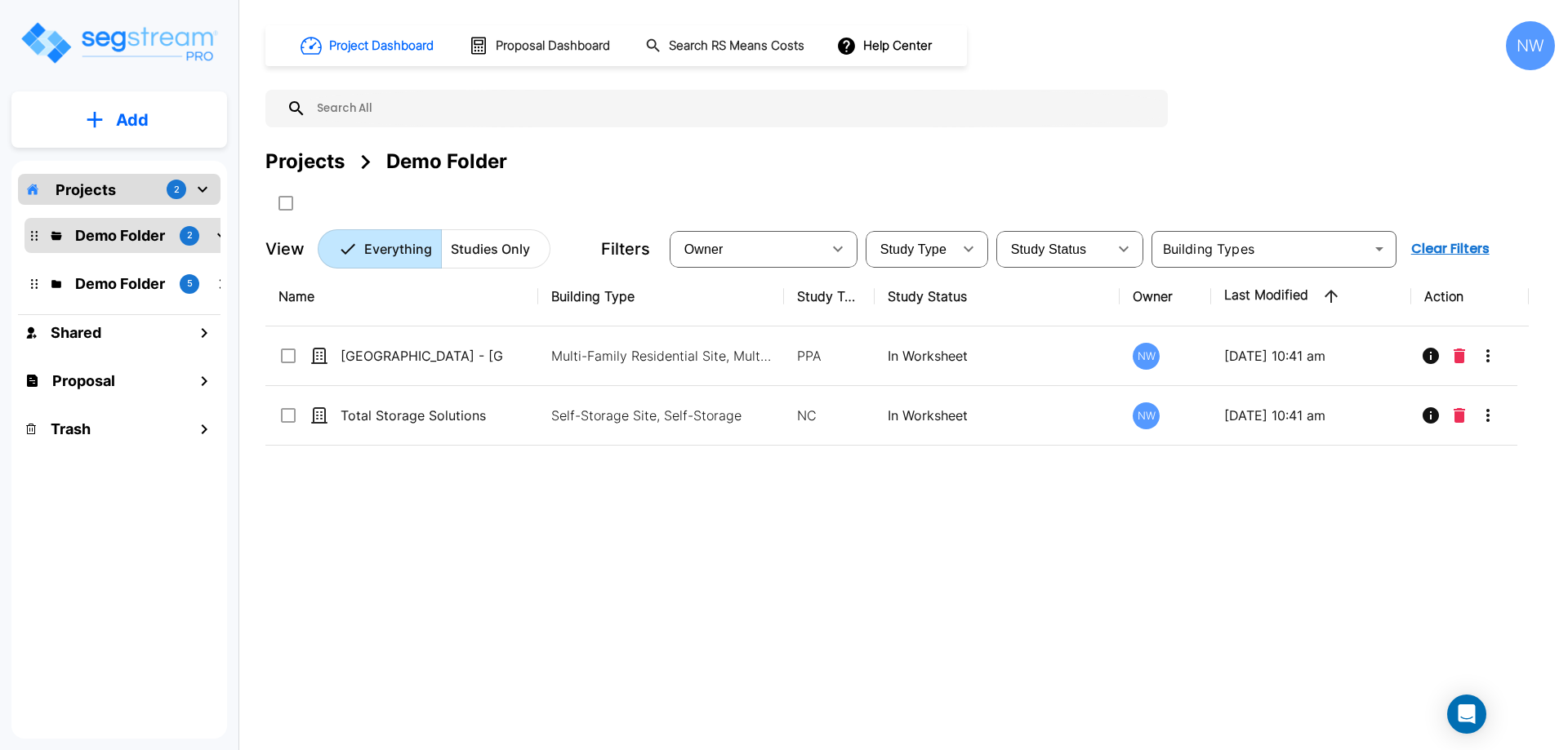
click at [120, 290] on p "Demo Folder" at bounding box center [121, 284] width 91 height 22
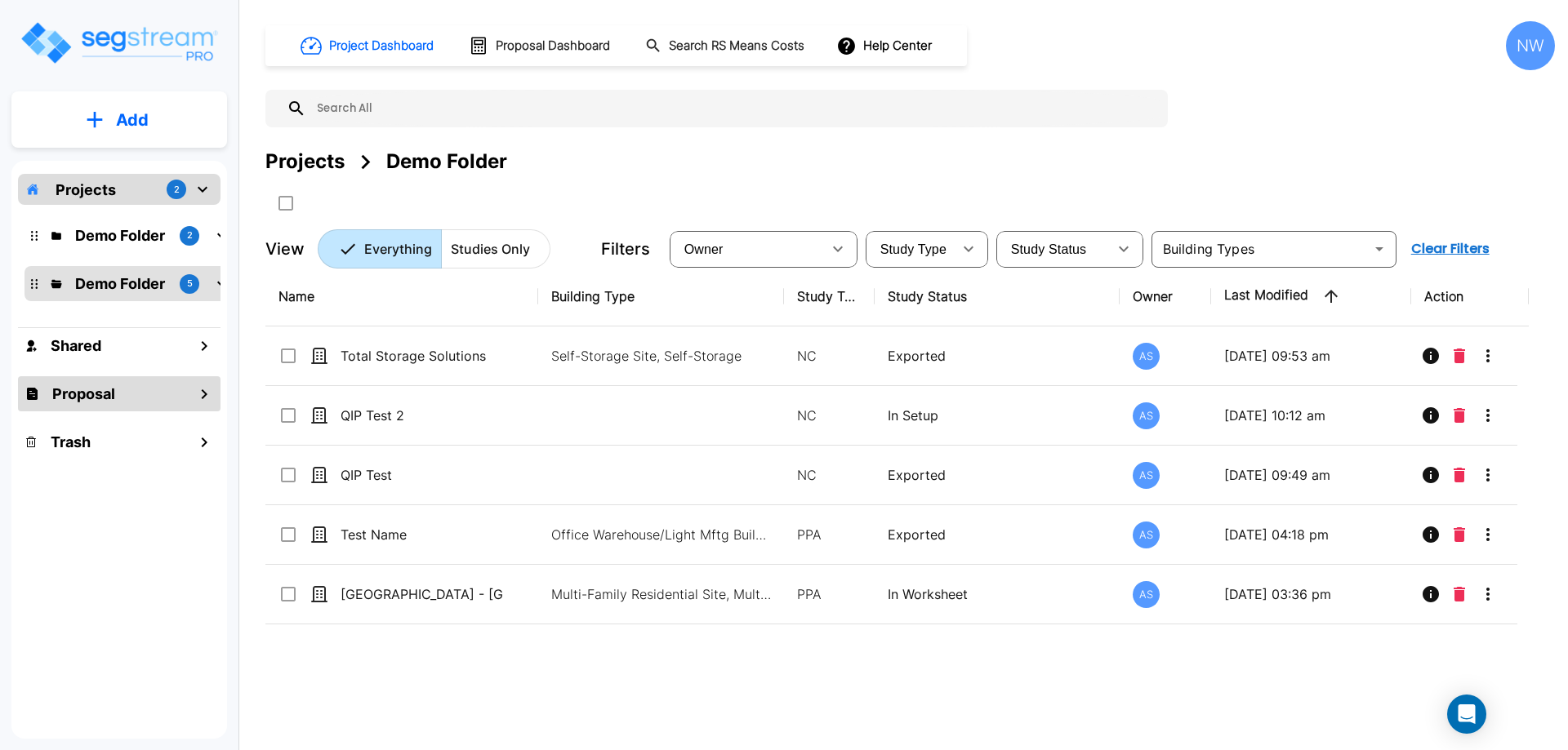
click at [103, 405] on div "Proposal" at bounding box center [119, 394] width 202 height 35
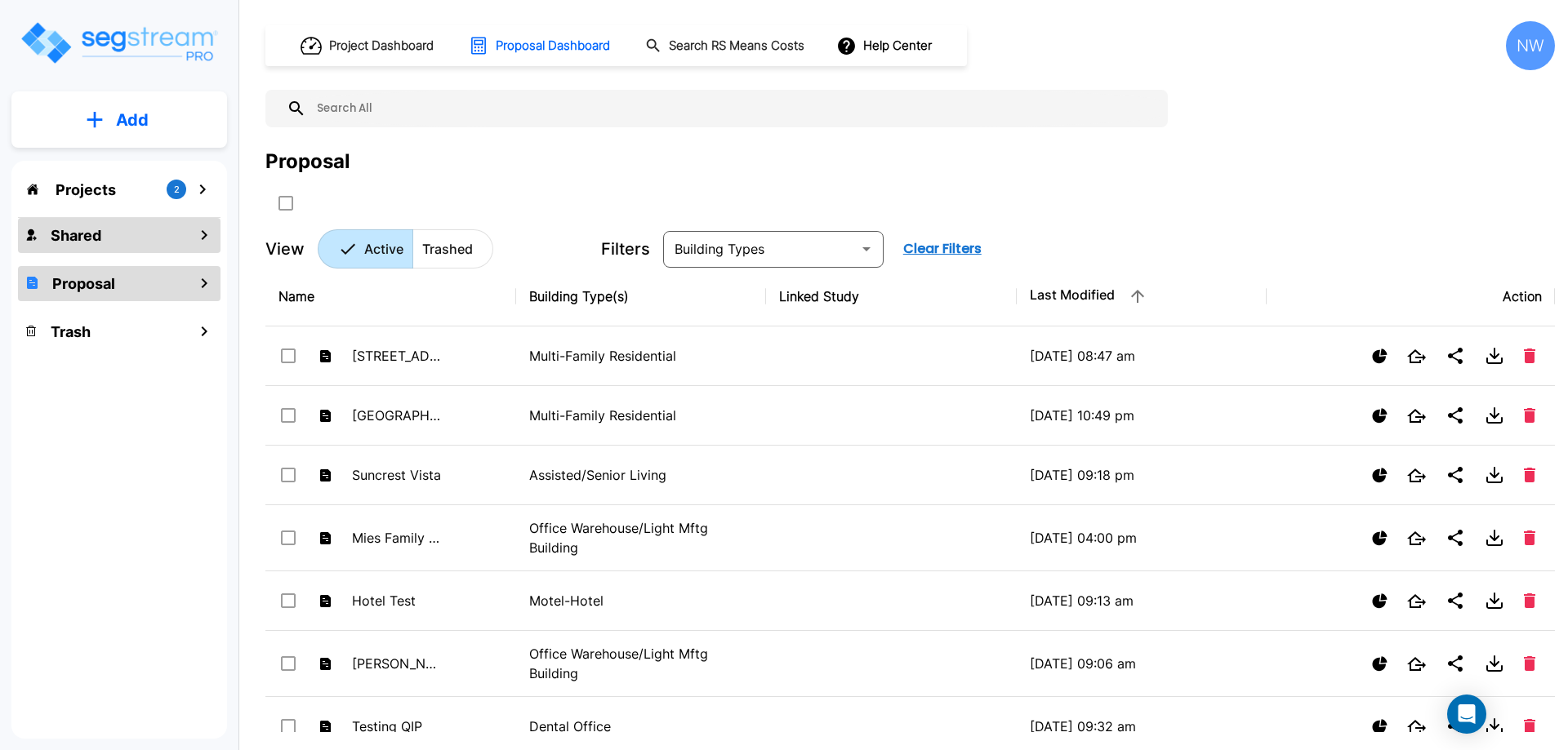
click at [51, 233] on h1 "Shared" at bounding box center [77, 236] width 51 height 22
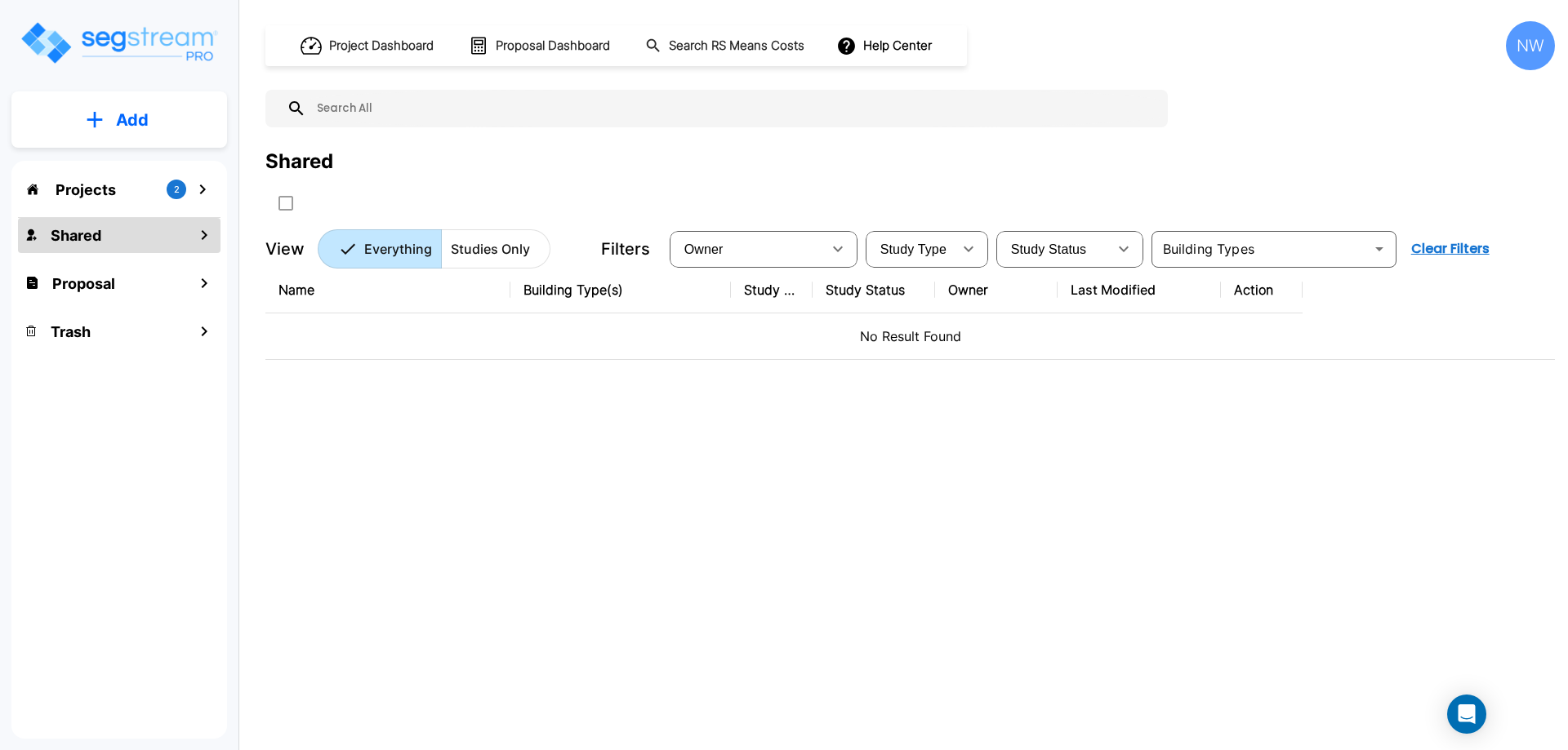
click at [104, 184] on p "Projects" at bounding box center [86, 189] width 61 height 22
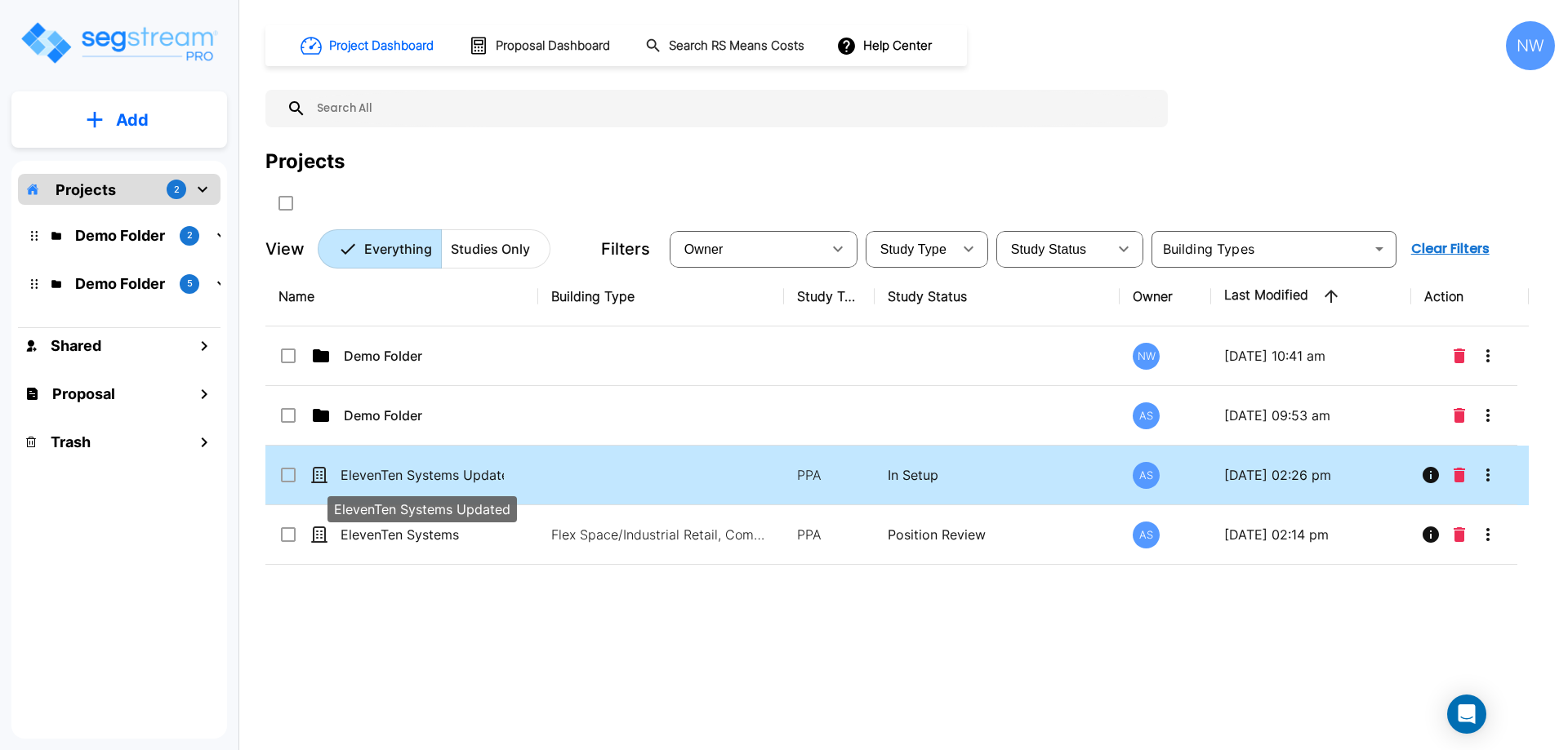
click at [415, 467] on p "ElevenTen Systems Updated" at bounding box center [422, 475] width 163 height 20
click at [443, 468] on p "ElevenTen Systems Updated" at bounding box center [422, 475] width 163 height 20
checkbox input "false"
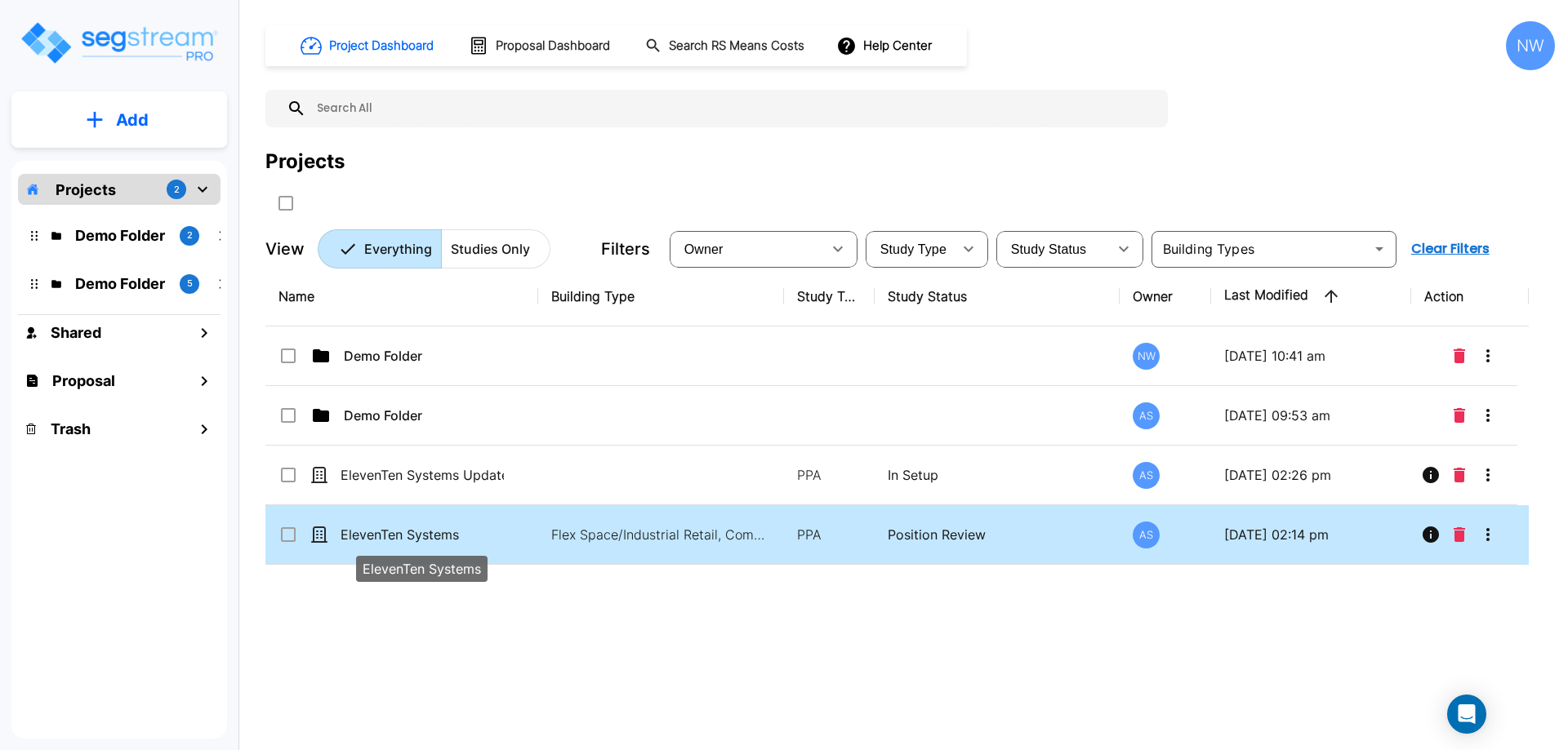
click at [414, 526] on p "ElevenTen Systems" at bounding box center [422, 535] width 163 height 20
checkbox input "true"
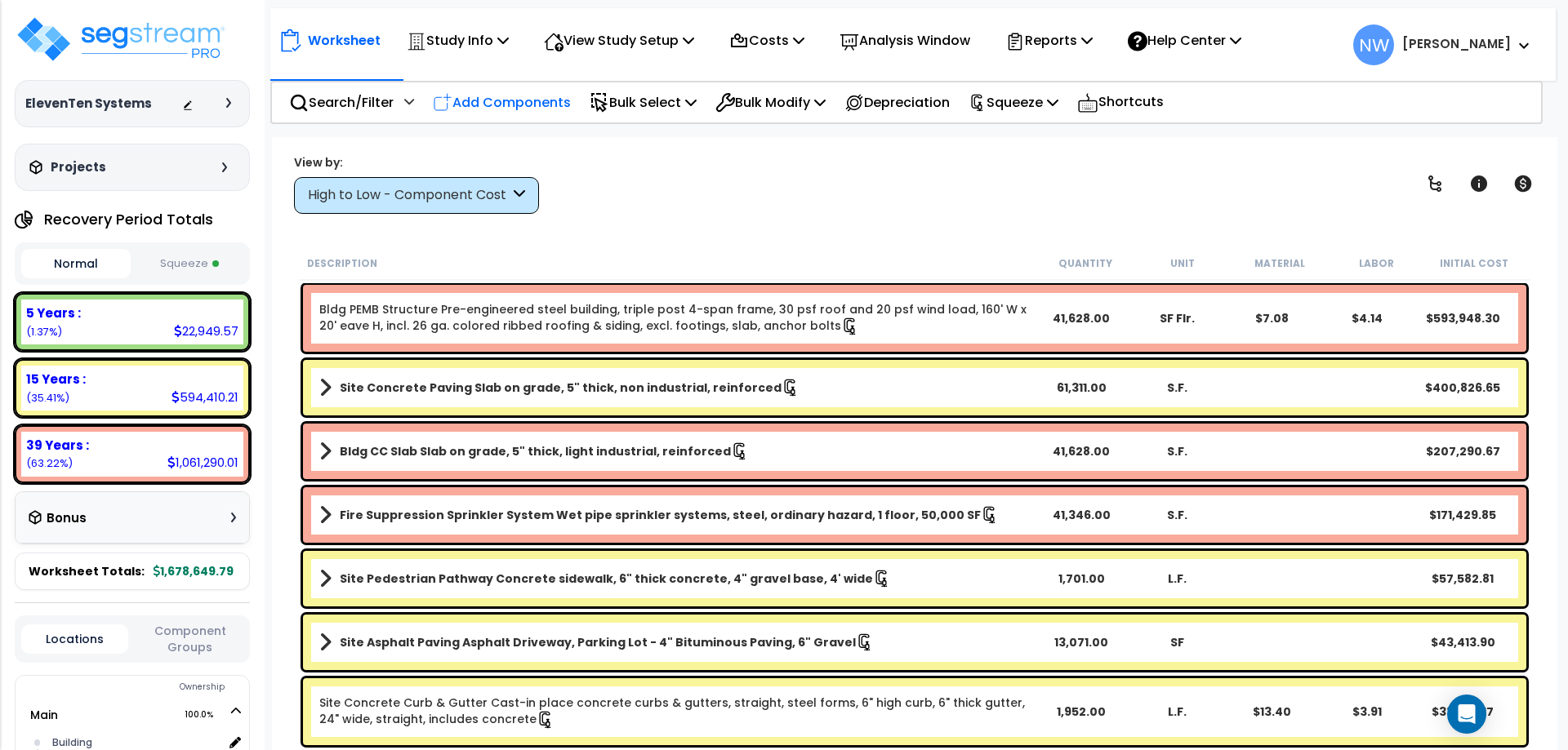
click at [486, 98] on p "Add Components" at bounding box center [502, 102] width 138 height 22
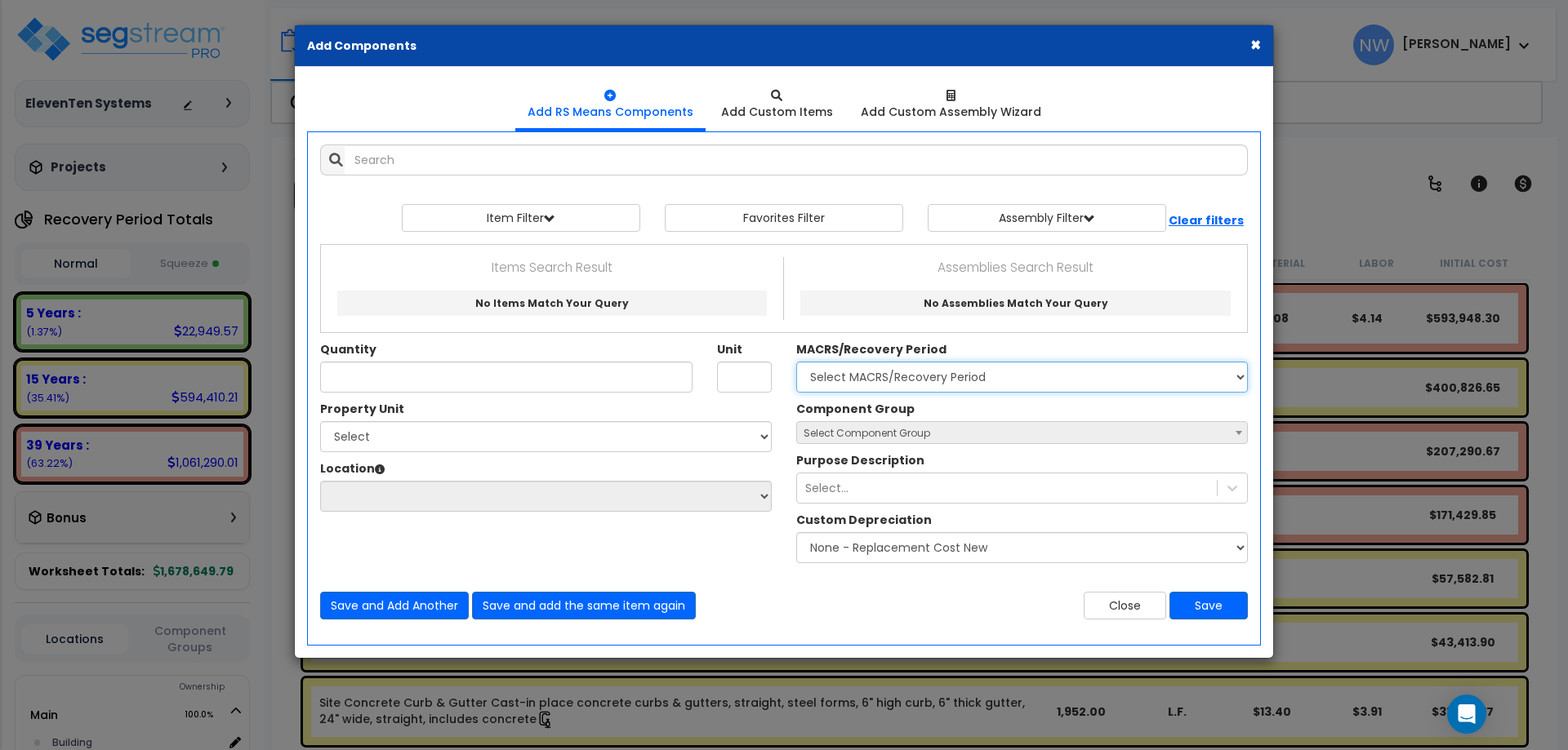
click at [957, 386] on select "Select MACRS/Recovery Period 5 Years - 57.0 - Distributive Trades & Services 5 …" at bounding box center [1022, 377] width 452 height 31
click at [1051, 330] on div "Items Search Result No Items Match Your Query Assemblies Search Result No Assem…" at bounding box center [784, 289] width 901 height 87
click at [1263, 46] on div "× Add Components" at bounding box center [784, 46] width 978 height 41
click at [1256, 46] on button "×" at bounding box center [1255, 44] width 11 height 17
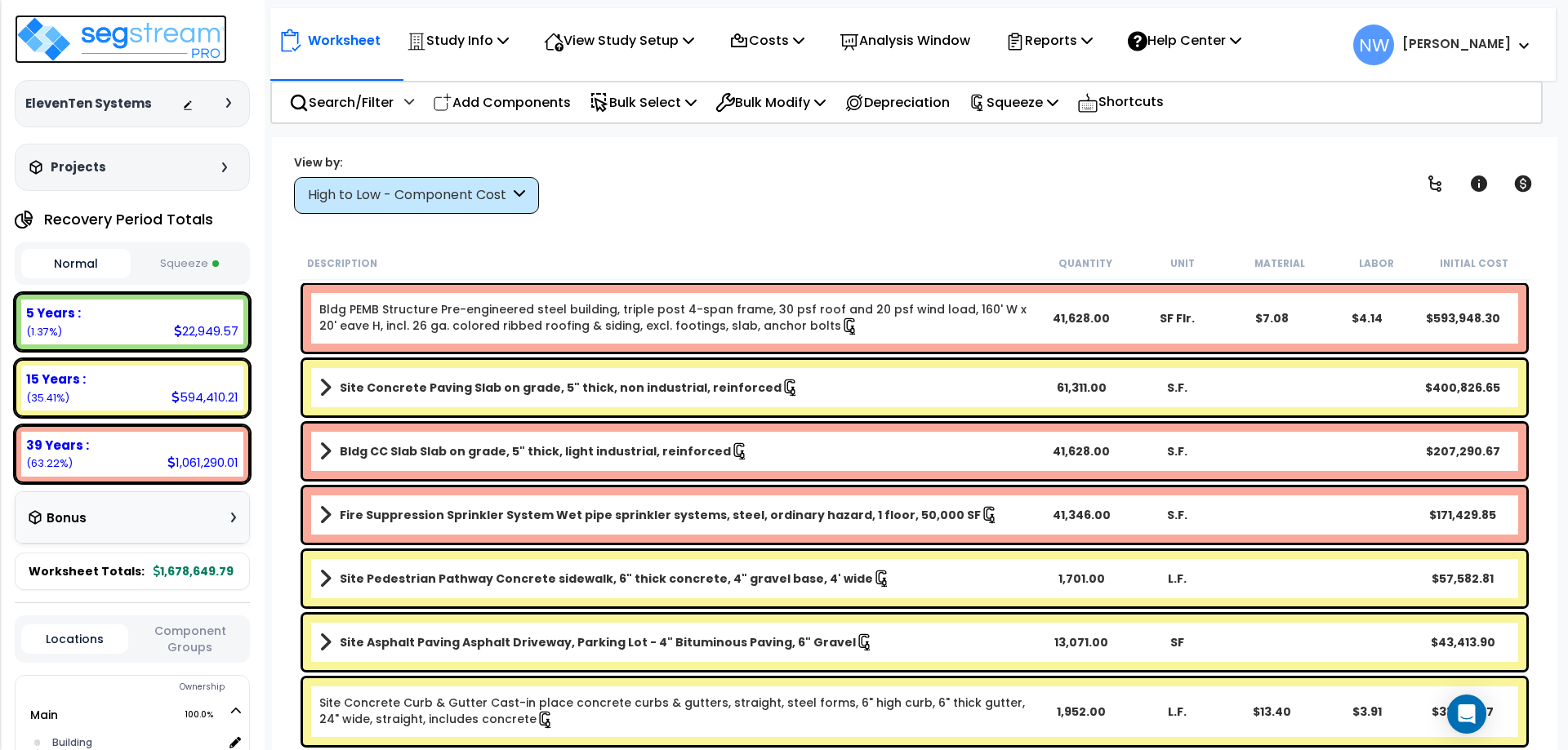
click at [89, 16] on img at bounding box center [121, 39] width 212 height 49
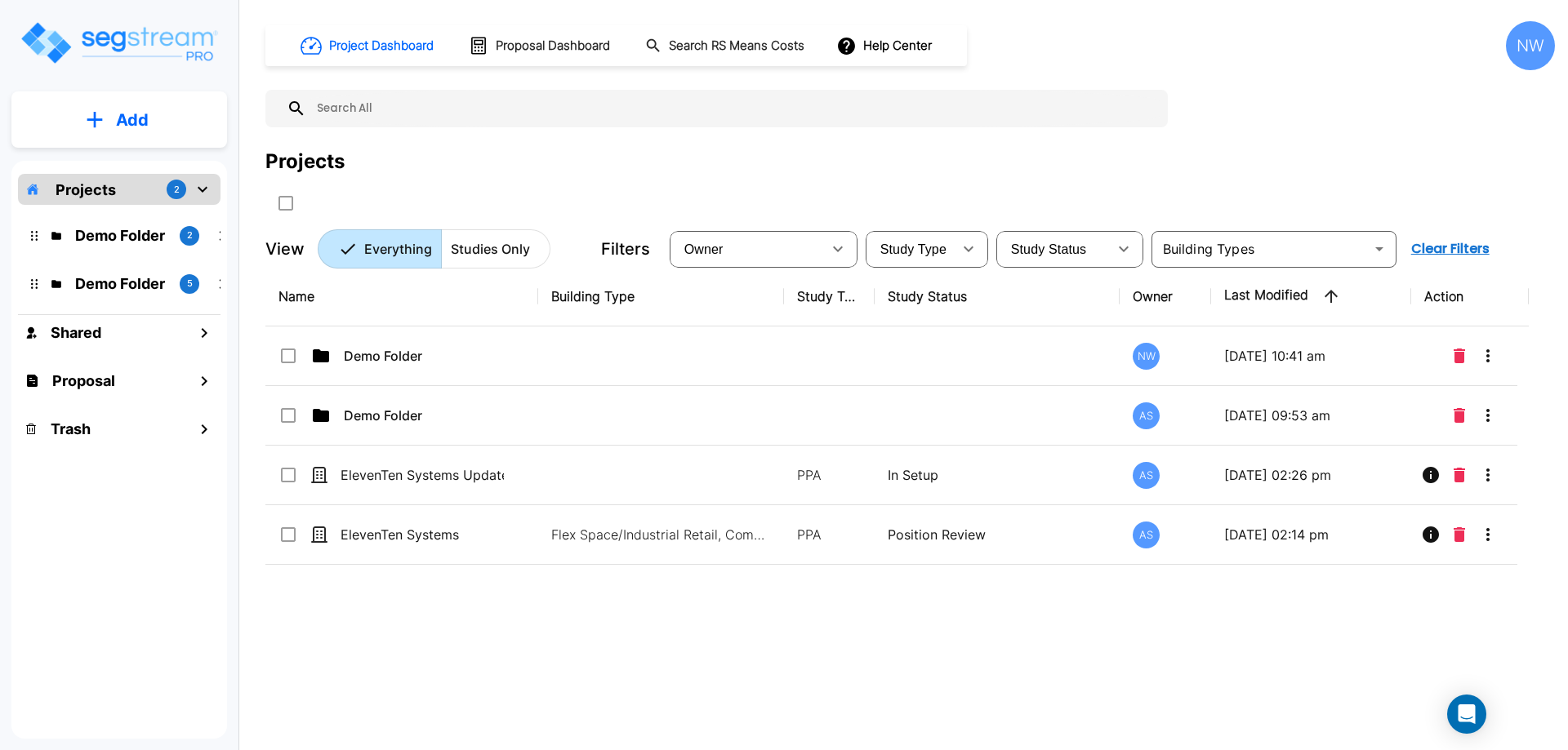
drag, startPoint x: 1022, startPoint y: 110, endPoint x: 925, endPoint y: 131, distance: 99.2
click at [925, 131] on div "Project Dashboard Proposal Dashboard Search RS Means Costs Help Center NW Proje…" at bounding box center [909, 145] width 1289 height 247
click at [1532, 48] on div "NW" at bounding box center [1531, 46] width 49 height 49
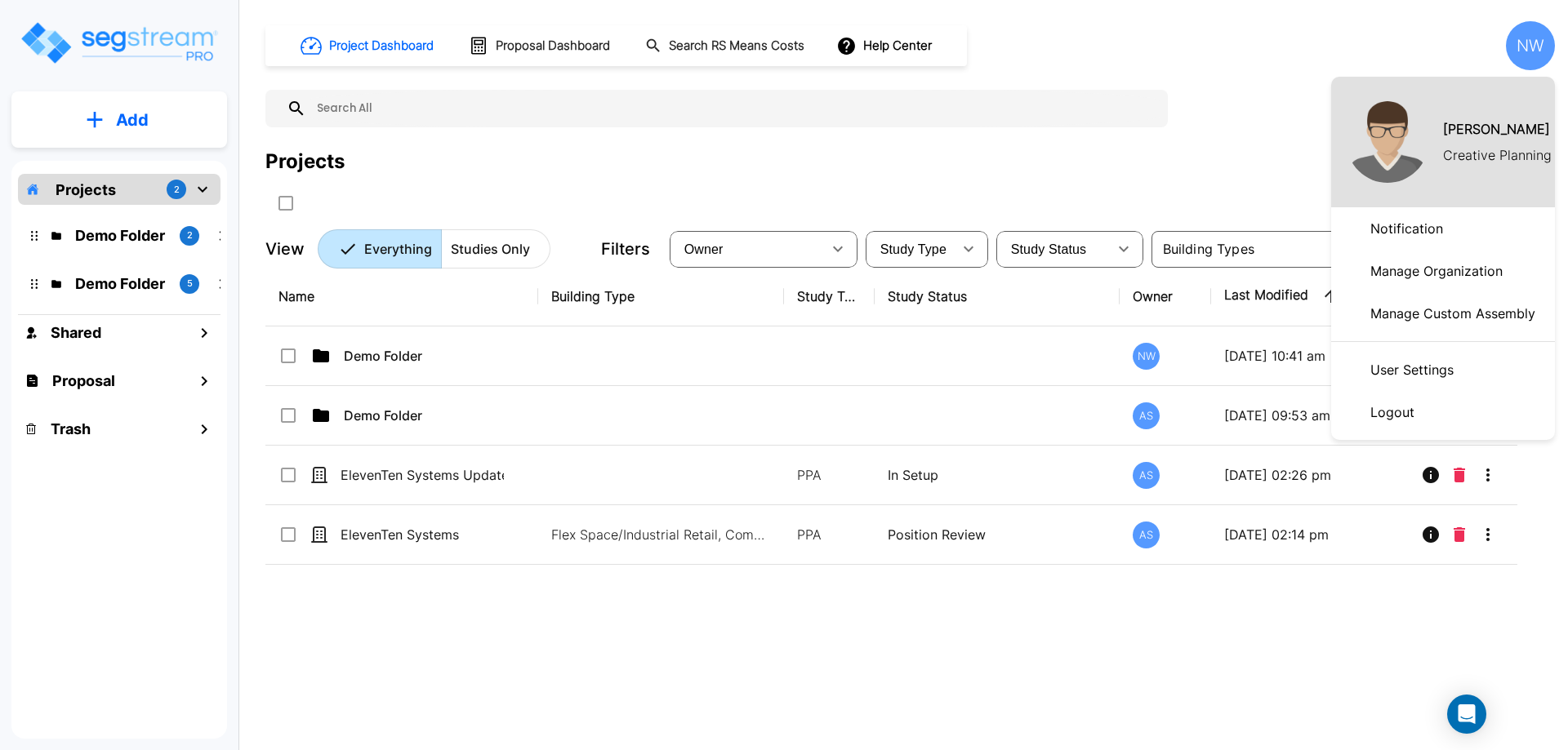
click at [1180, 93] on div at bounding box center [784, 375] width 1568 height 750
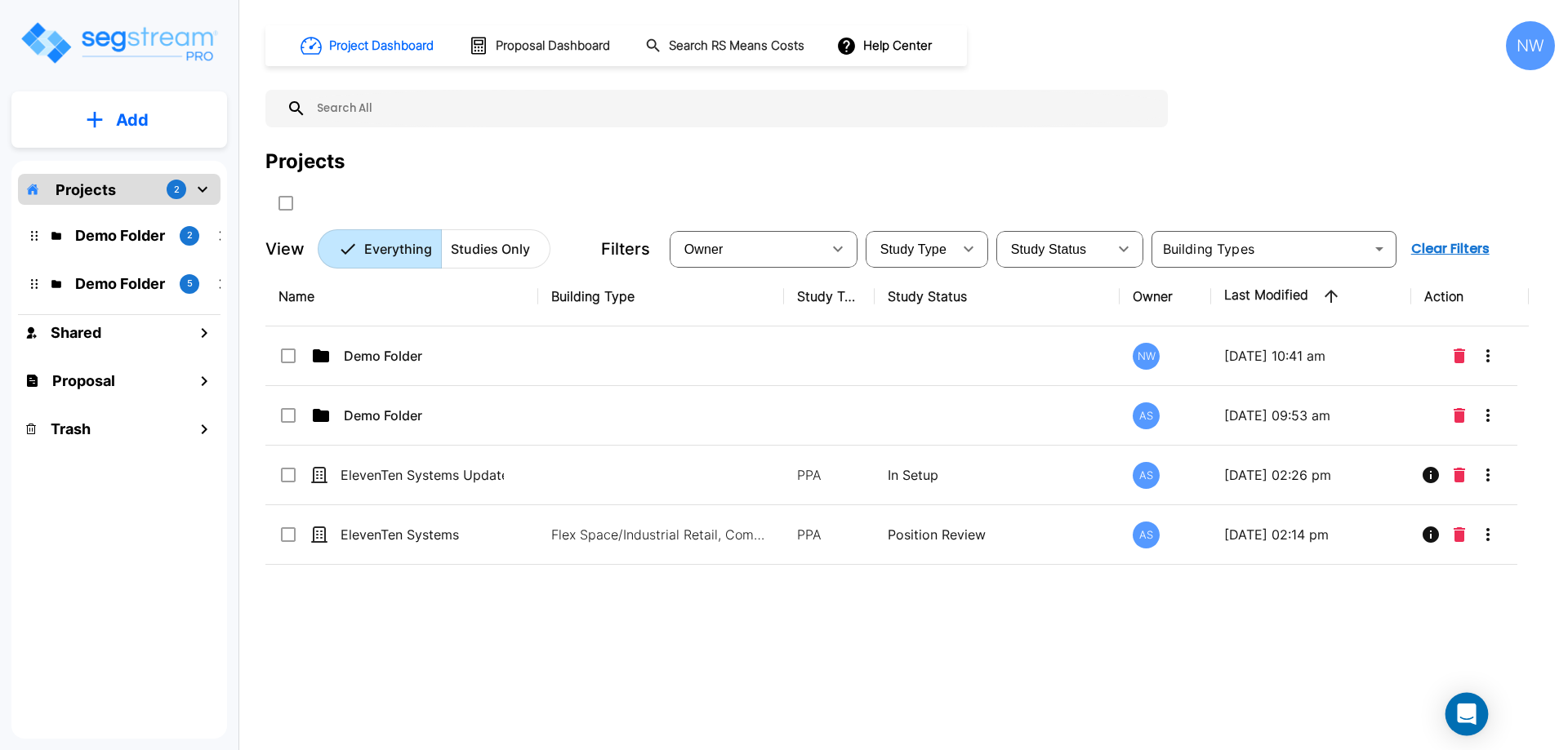
click at [1467, 710] on icon "Open Intercom Messenger" at bounding box center [1466, 715] width 19 height 22
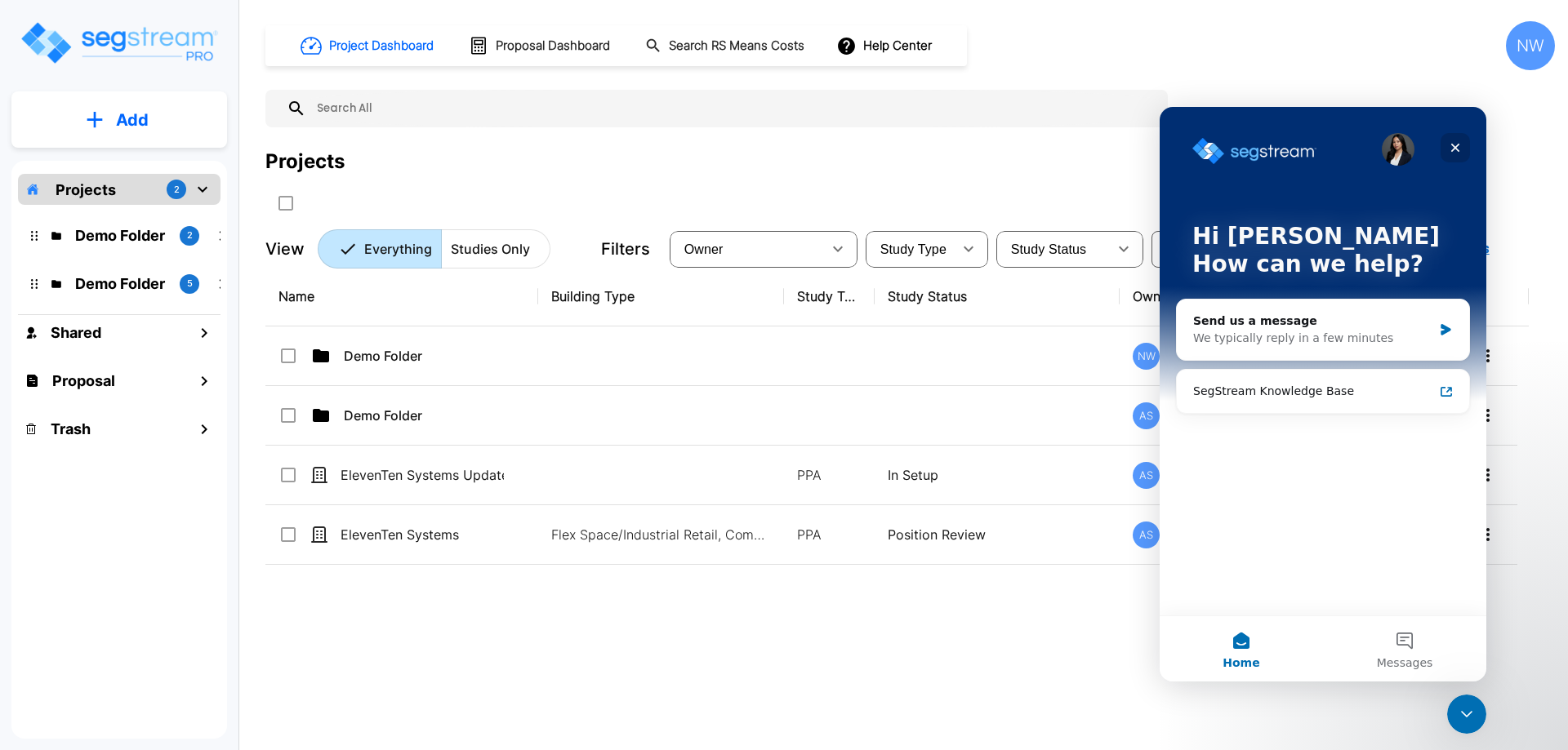
click at [1454, 141] on icon "Close" at bounding box center [1455, 147] width 13 height 13
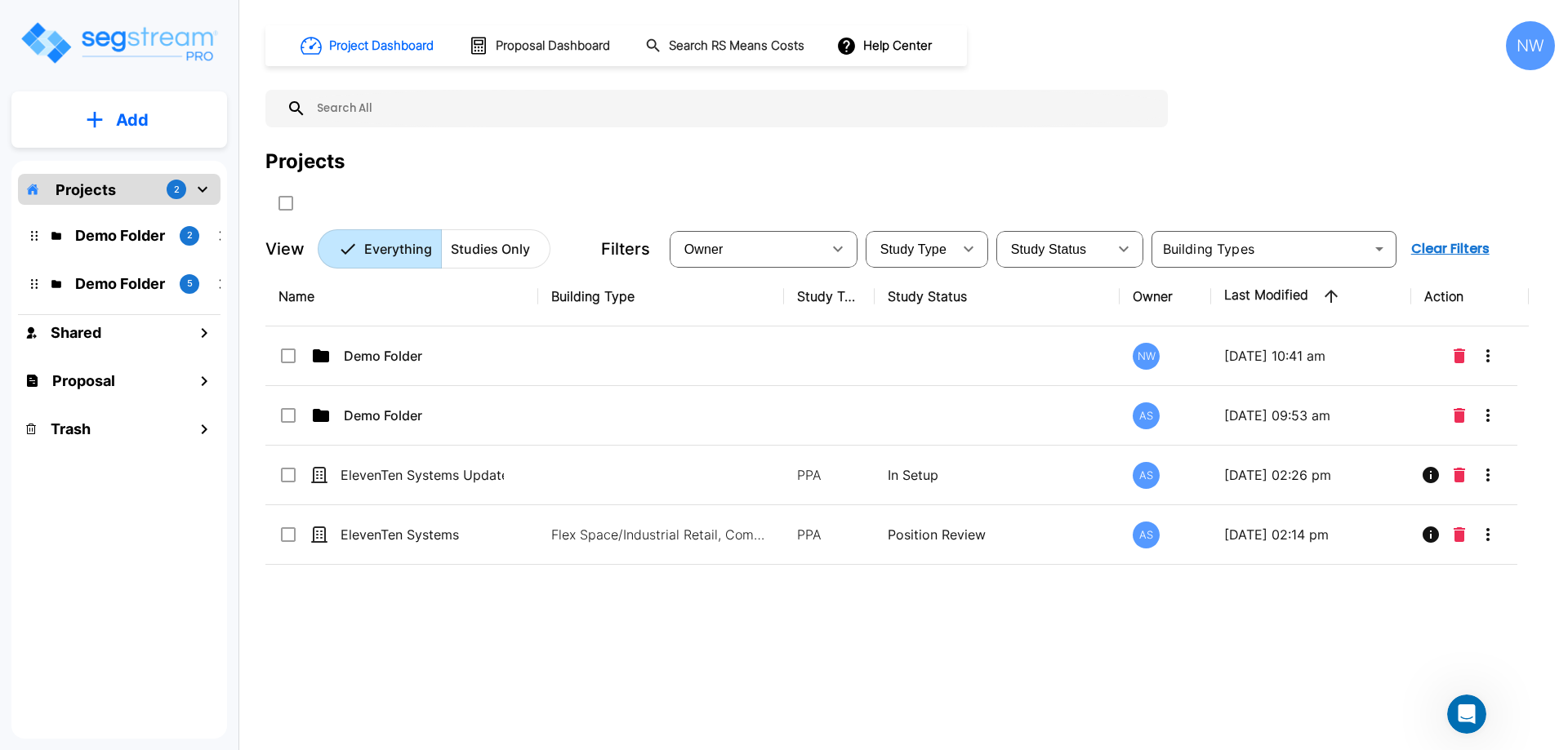
click at [1538, 58] on div "NW" at bounding box center [1531, 46] width 49 height 49
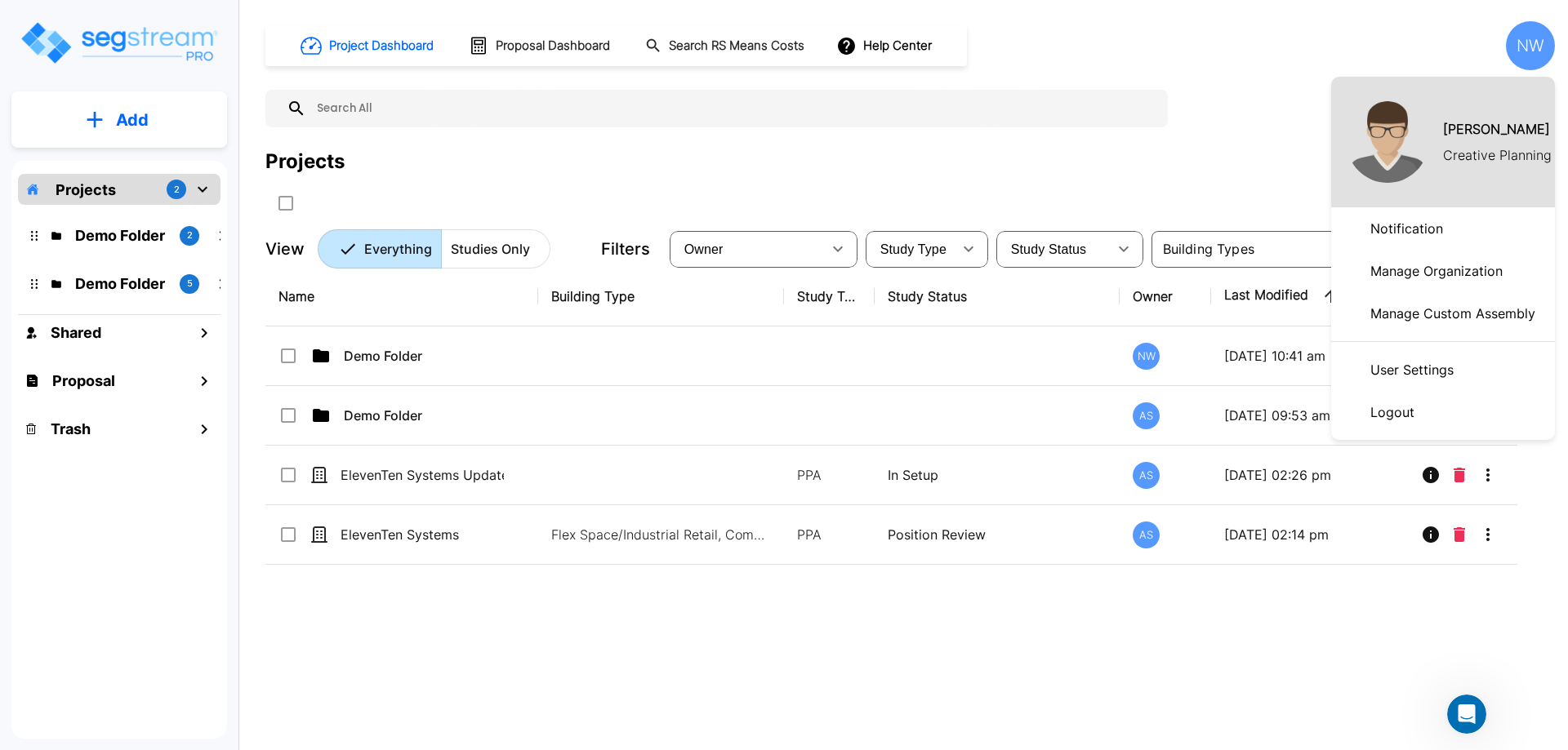
click at [925, 107] on div at bounding box center [784, 375] width 1568 height 750
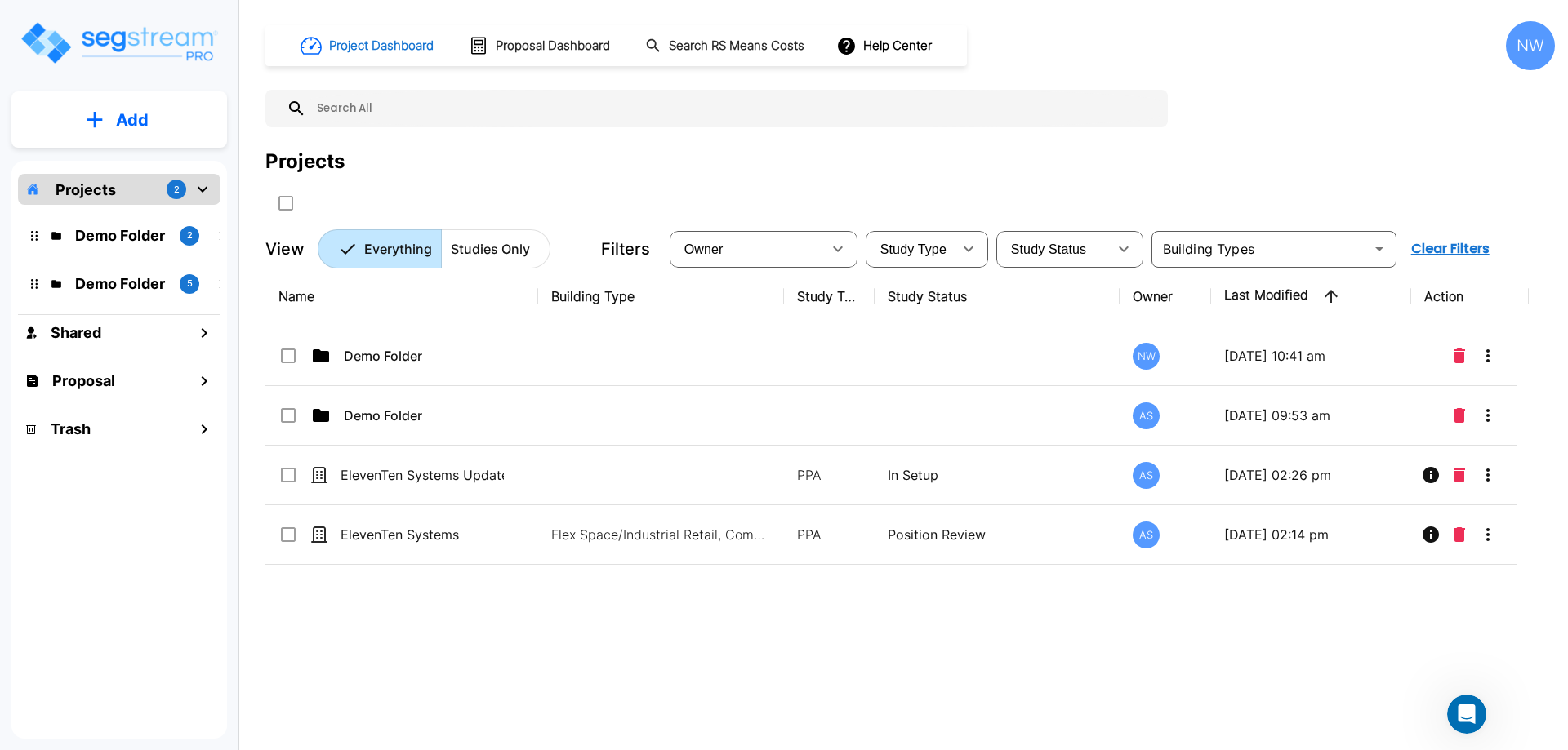
click at [396, 51] on h1 "Project Dashboard" at bounding box center [381, 45] width 104 height 19
click at [913, 46] on button "Help Center" at bounding box center [885, 46] width 105 height 31
click at [1260, 85] on div at bounding box center [784, 375] width 1568 height 750
click at [1522, 56] on div "NW" at bounding box center [1531, 46] width 49 height 49
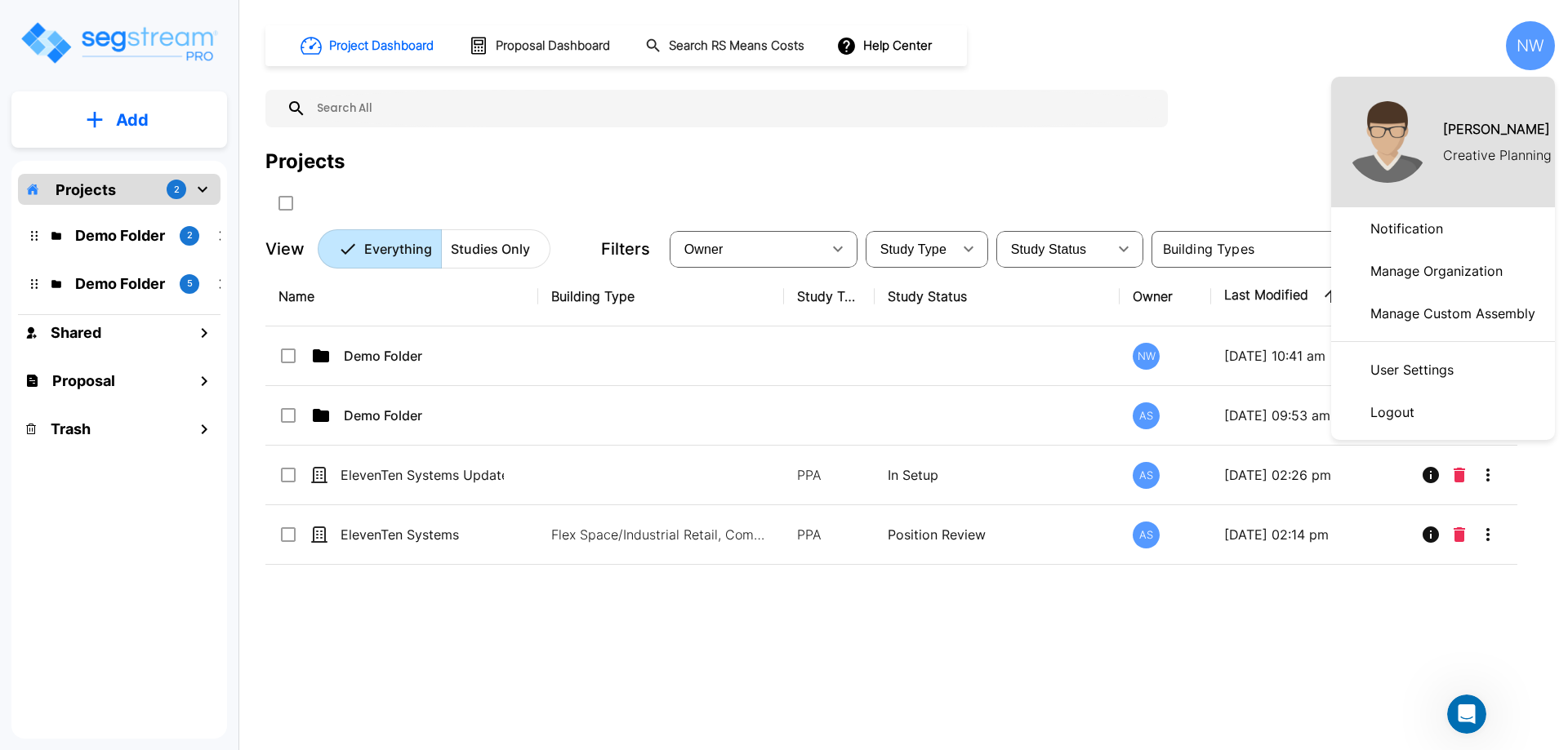
click at [1487, 123] on h1 "[PERSON_NAME]" at bounding box center [1496, 129] width 107 height 20
click at [1435, 274] on p "Manage Organization" at bounding box center [1436, 271] width 145 height 32
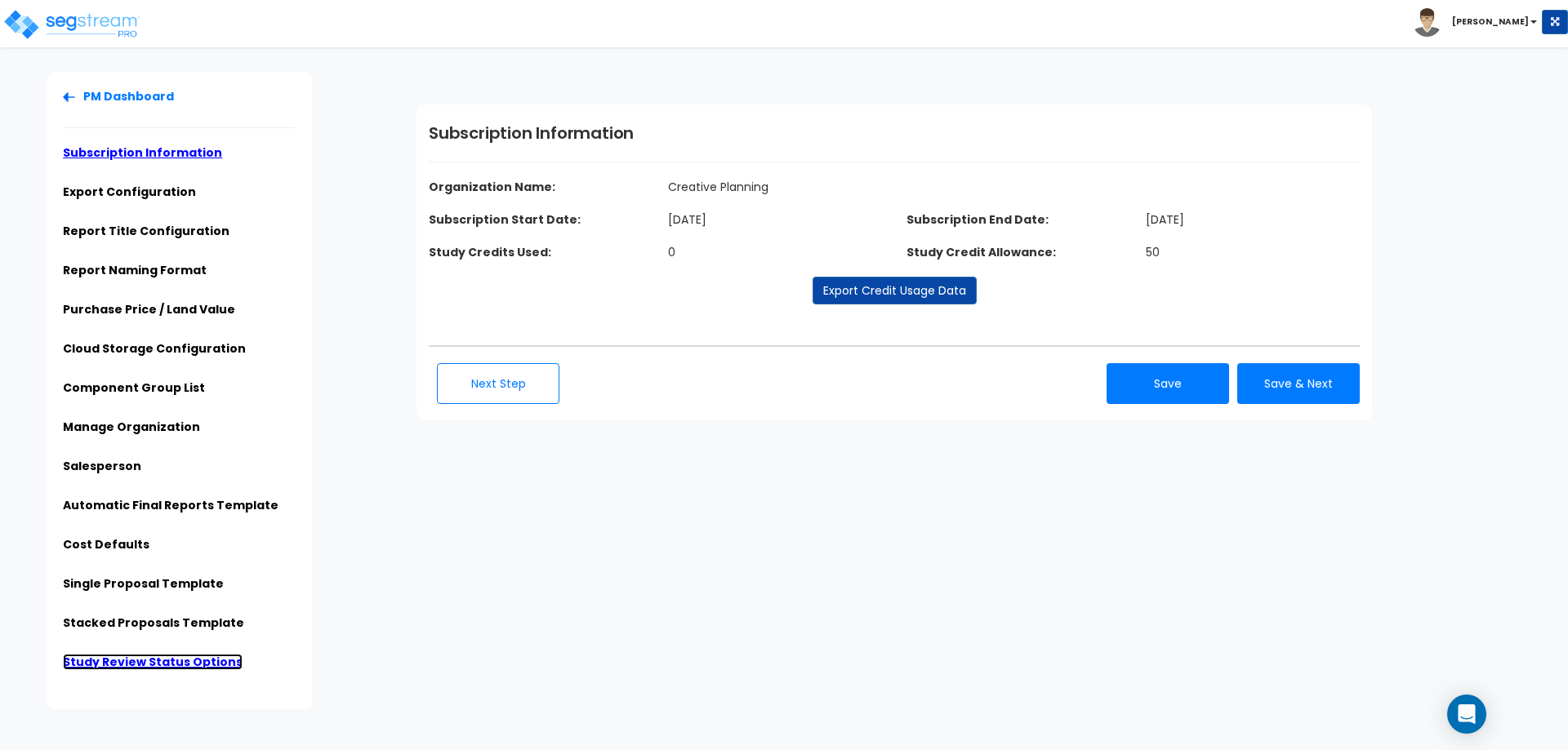
click at [168, 663] on link "Study Review Status Options" at bounding box center [152, 662] width 180 height 17
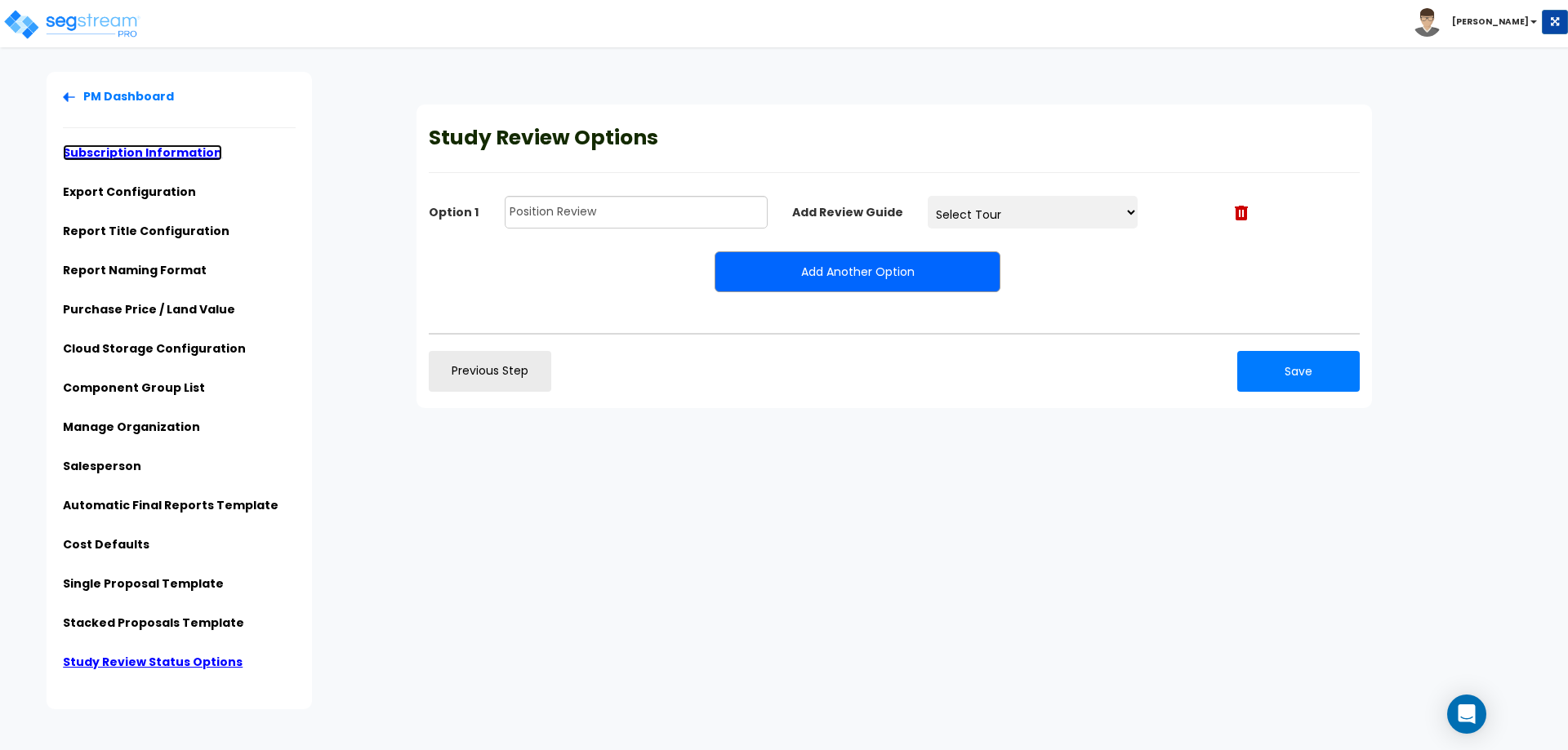
click at [125, 155] on link "Subscription Information" at bounding box center [142, 152] width 159 height 17
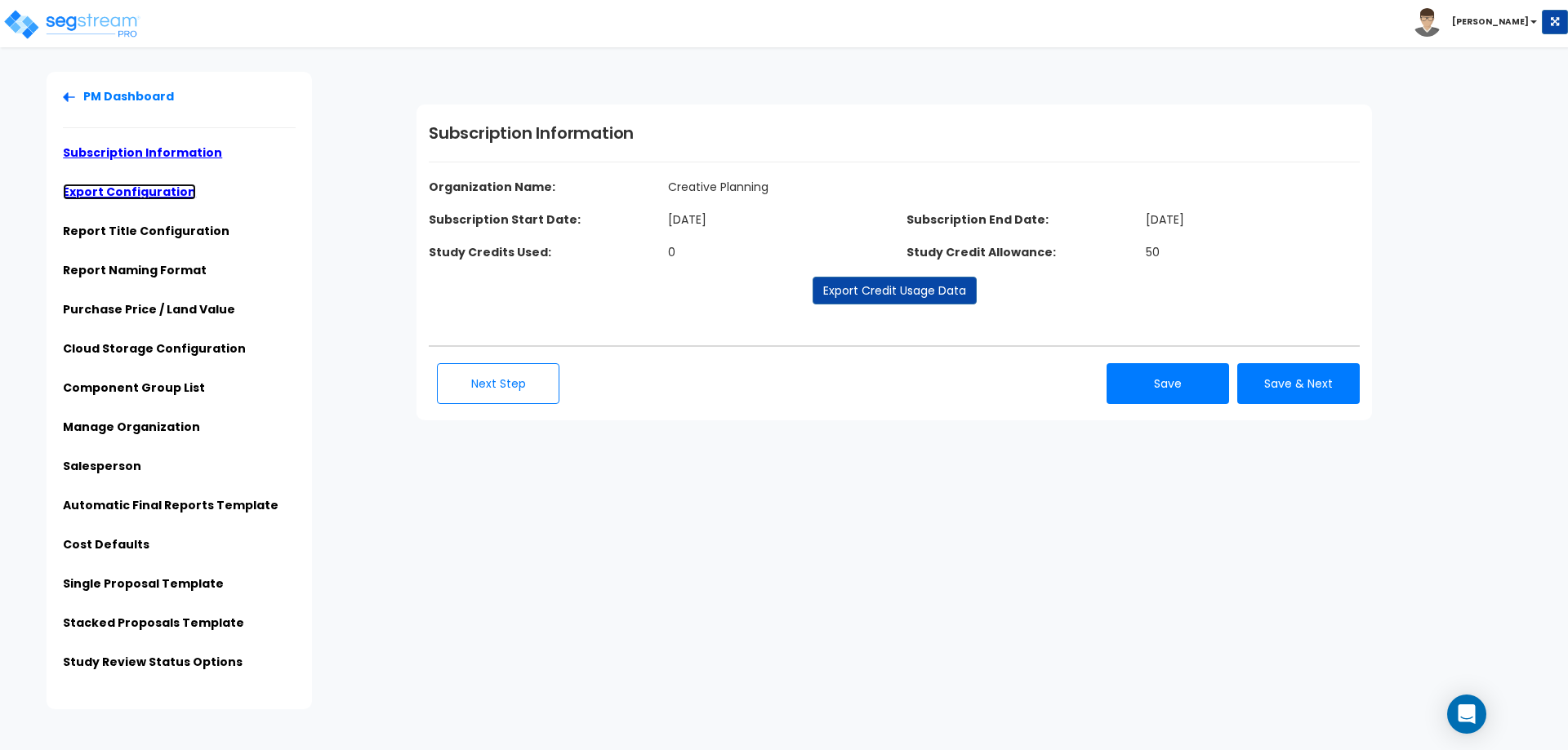
click at [128, 193] on link "Export Configuration" at bounding box center [130, 191] width 134 height 17
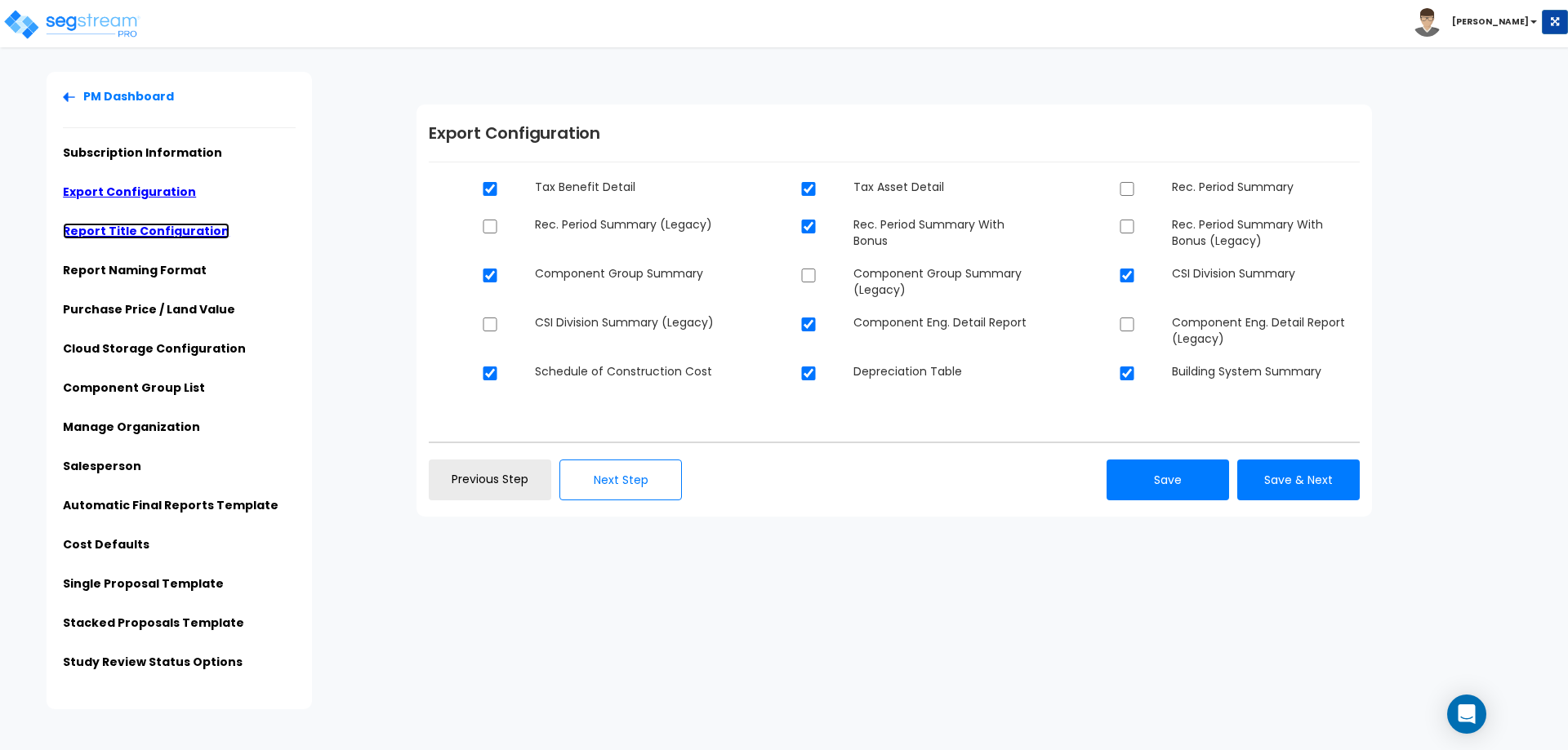
click at [128, 235] on link "Report Title Configuration" at bounding box center [146, 231] width 167 height 17
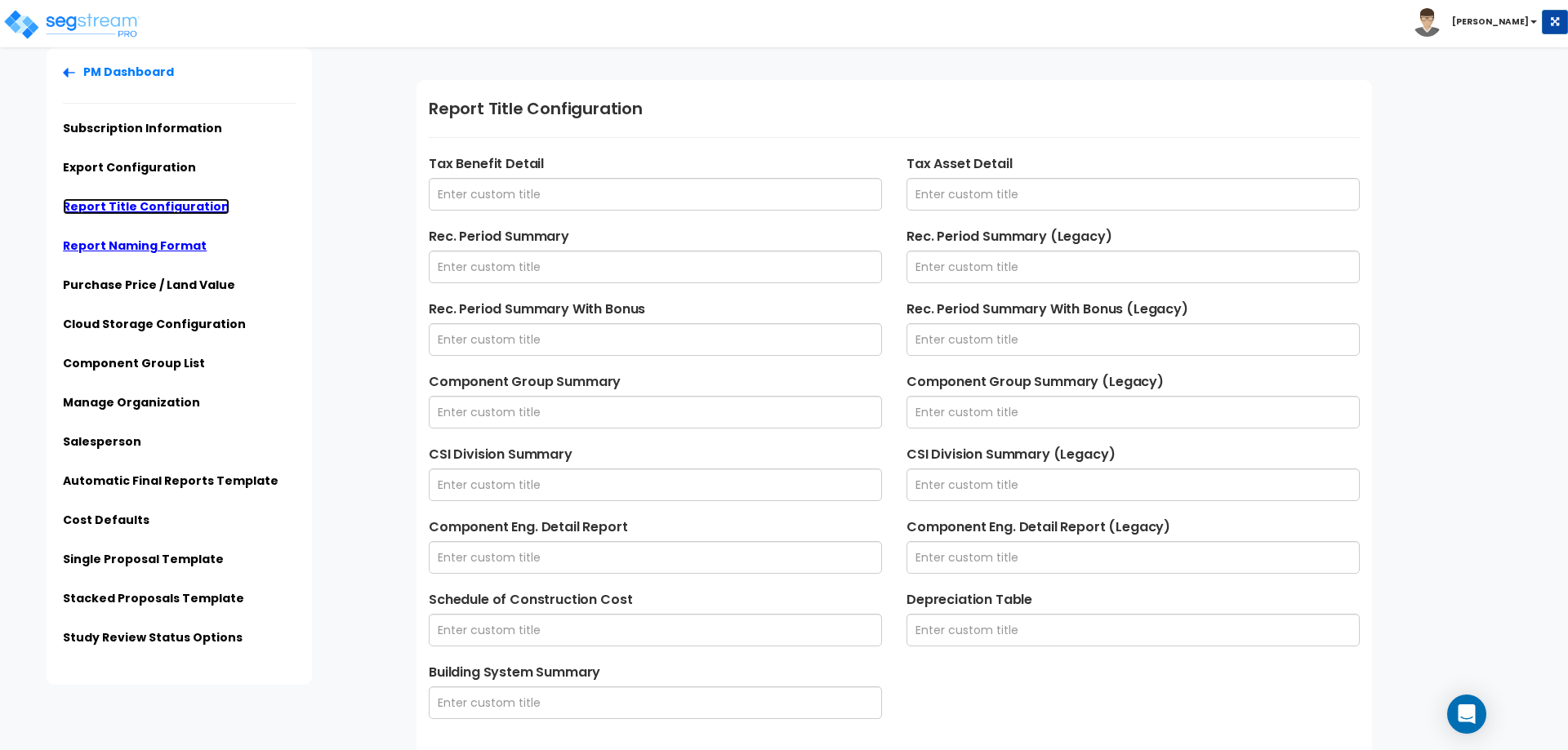
scroll to position [39, 0]
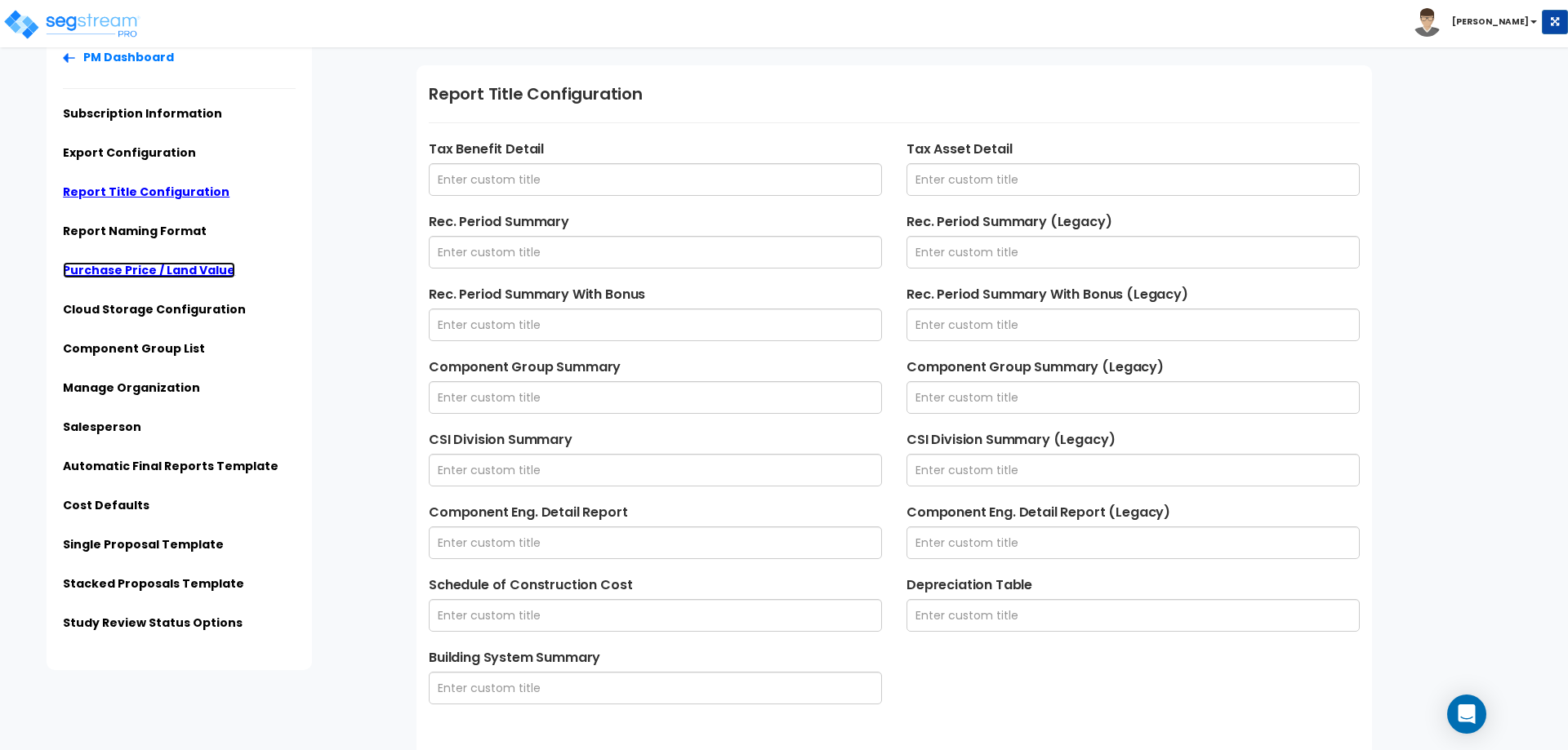
click at [129, 271] on link "Purchase Price / Land Value" at bounding box center [149, 270] width 173 height 17
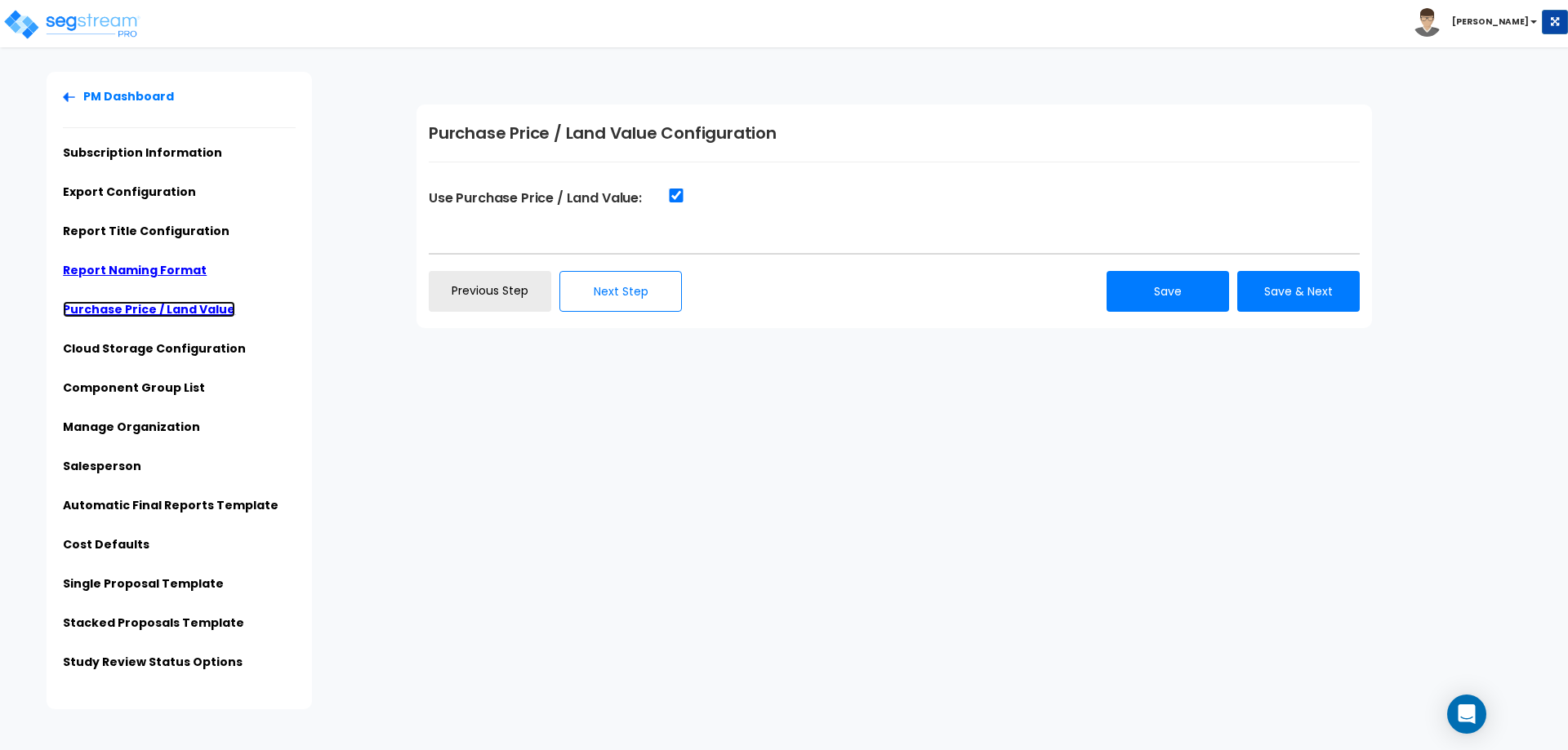
scroll to position [0, 0]
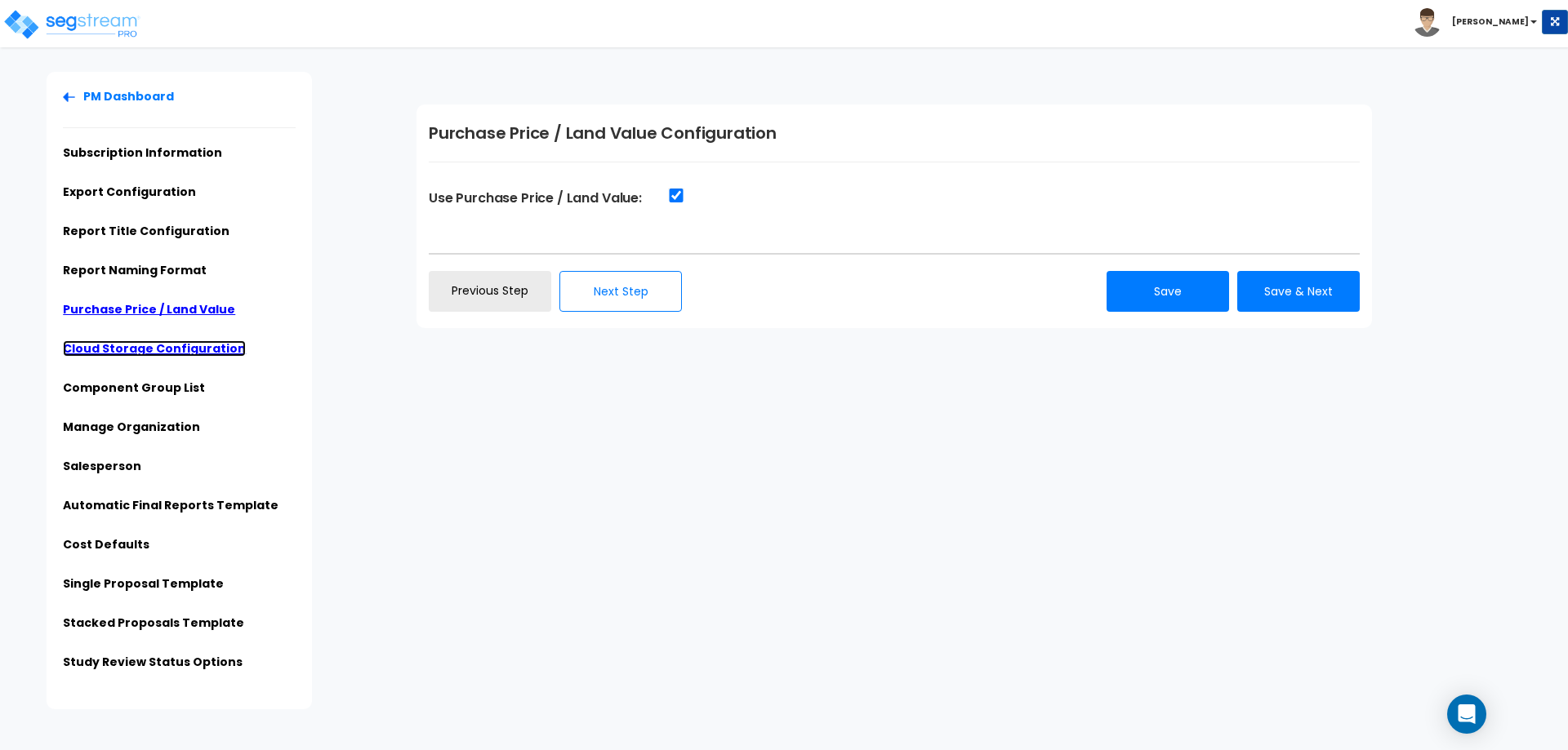
click at [159, 347] on link "Cloud Storage Configuration" at bounding box center [154, 348] width 183 height 17
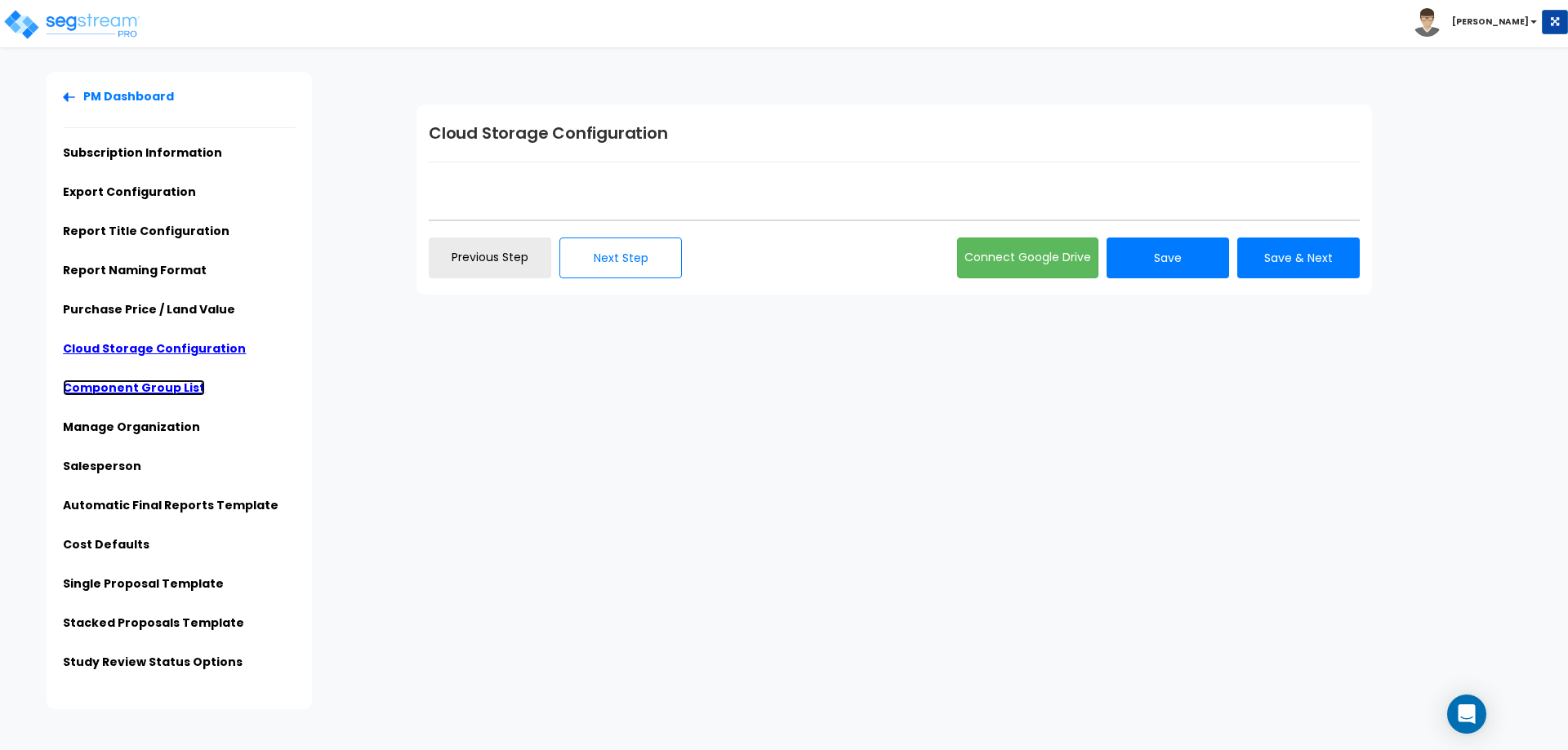
click at [161, 391] on link "Component Group List" at bounding box center [134, 388] width 142 height 17
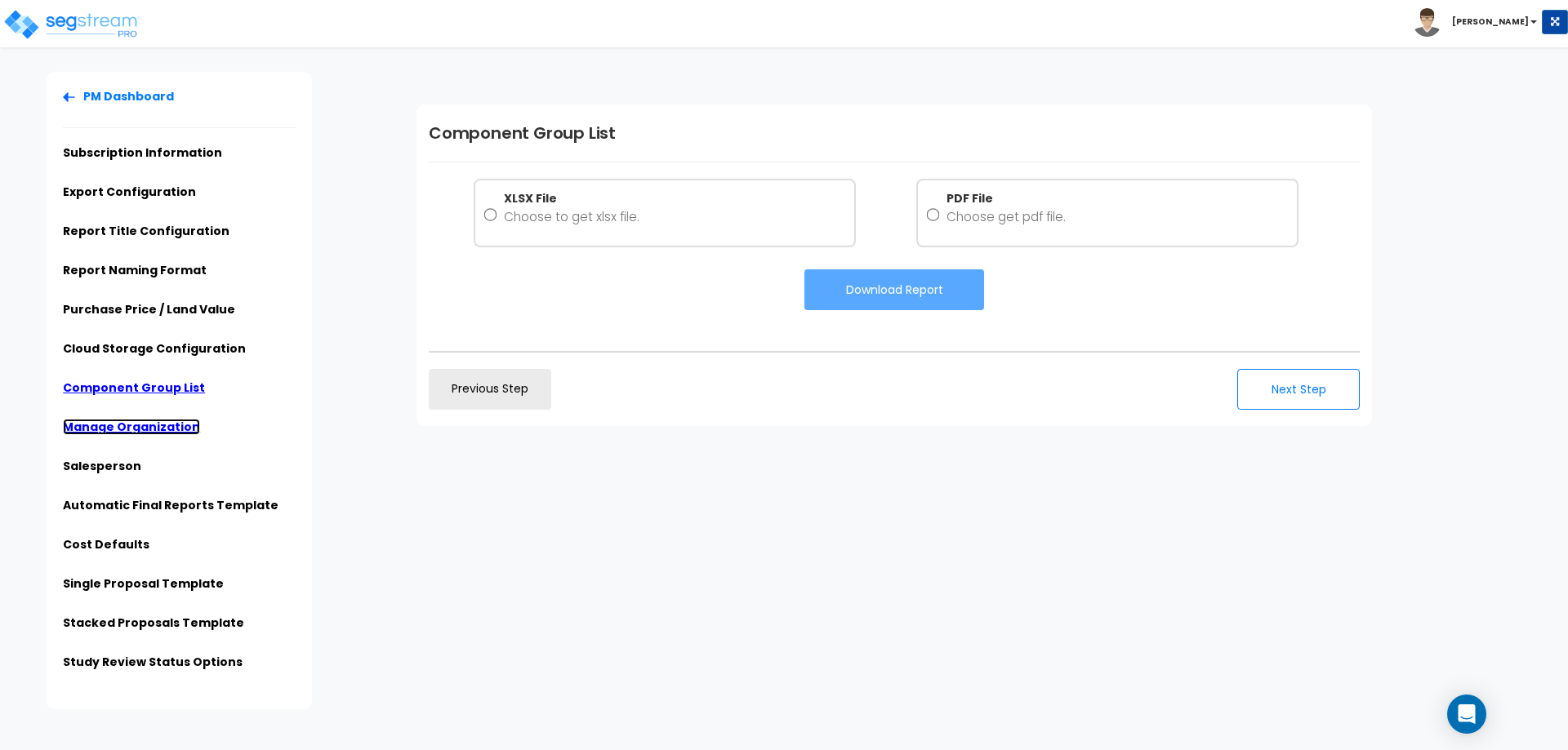
click at [145, 426] on link "Manage Organization" at bounding box center [132, 427] width 137 height 17
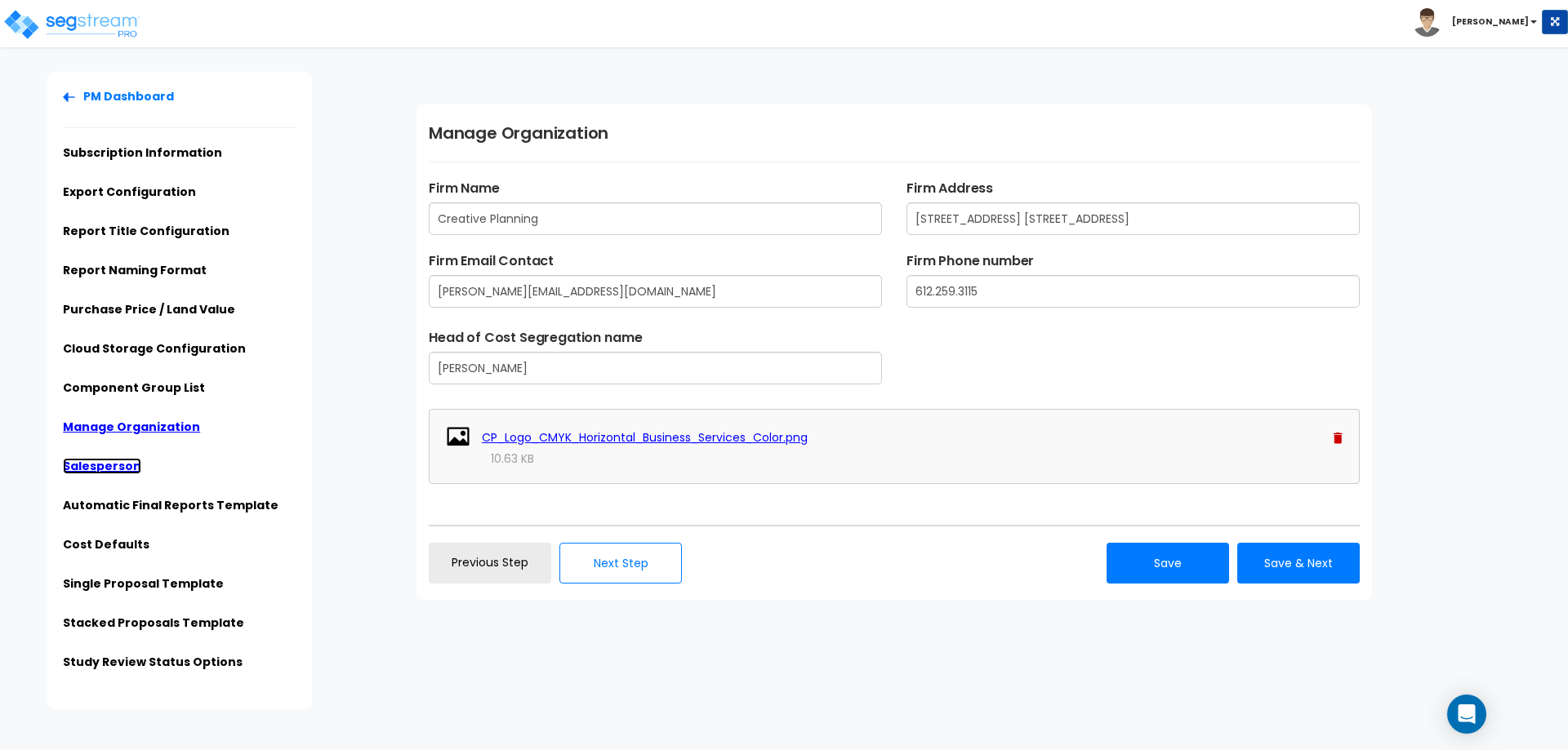
click at [105, 468] on link "Salesperson" at bounding box center [102, 466] width 79 height 17
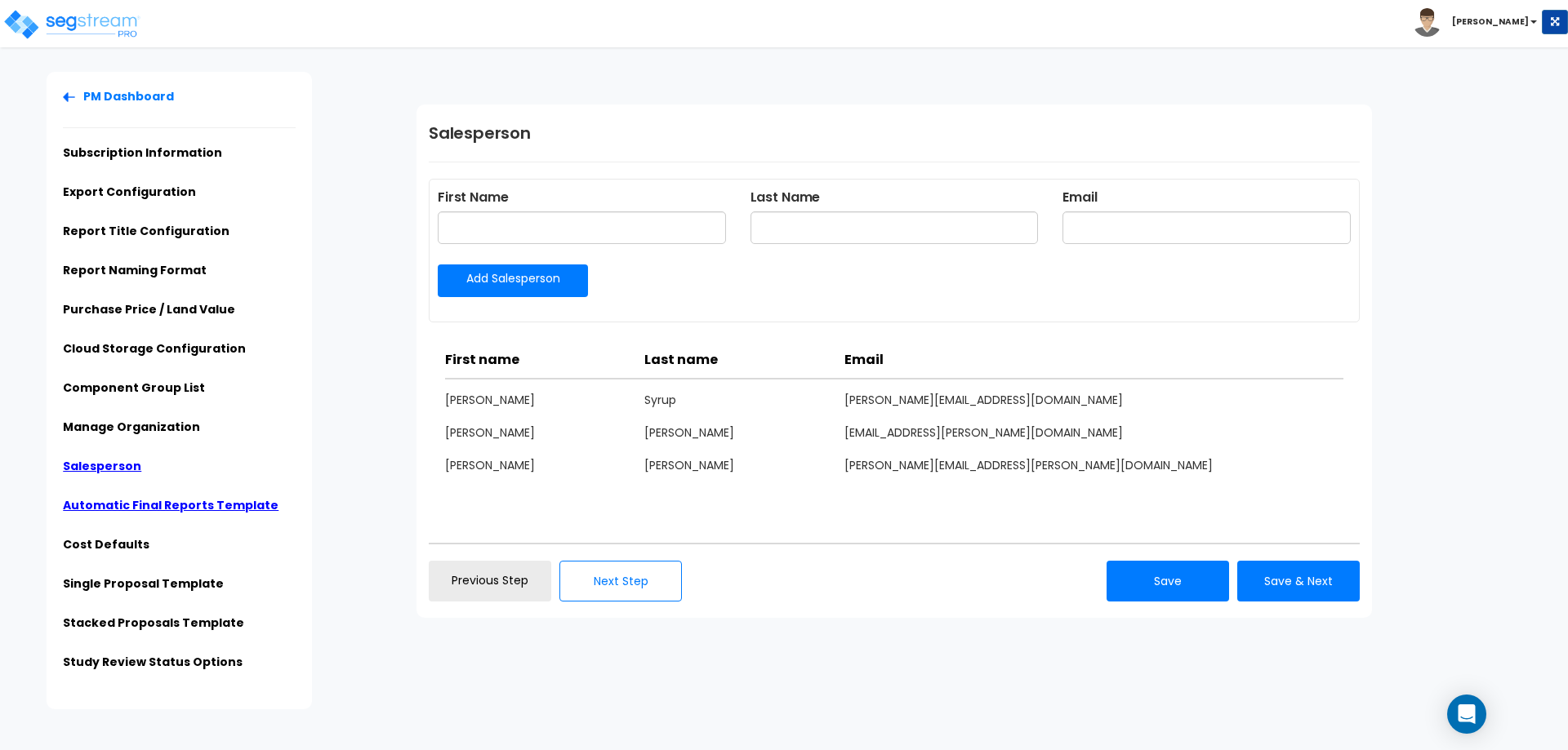
click at [111, 497] on ul "PM Dashboard Subscription Information Export Configuration Report Title Configu…" at bounding box center [179, 385] width 233 height 593
click at [115, 507] on link "Automatic Final Reports Template" at bounding box center [171, 506] width 216 height 17
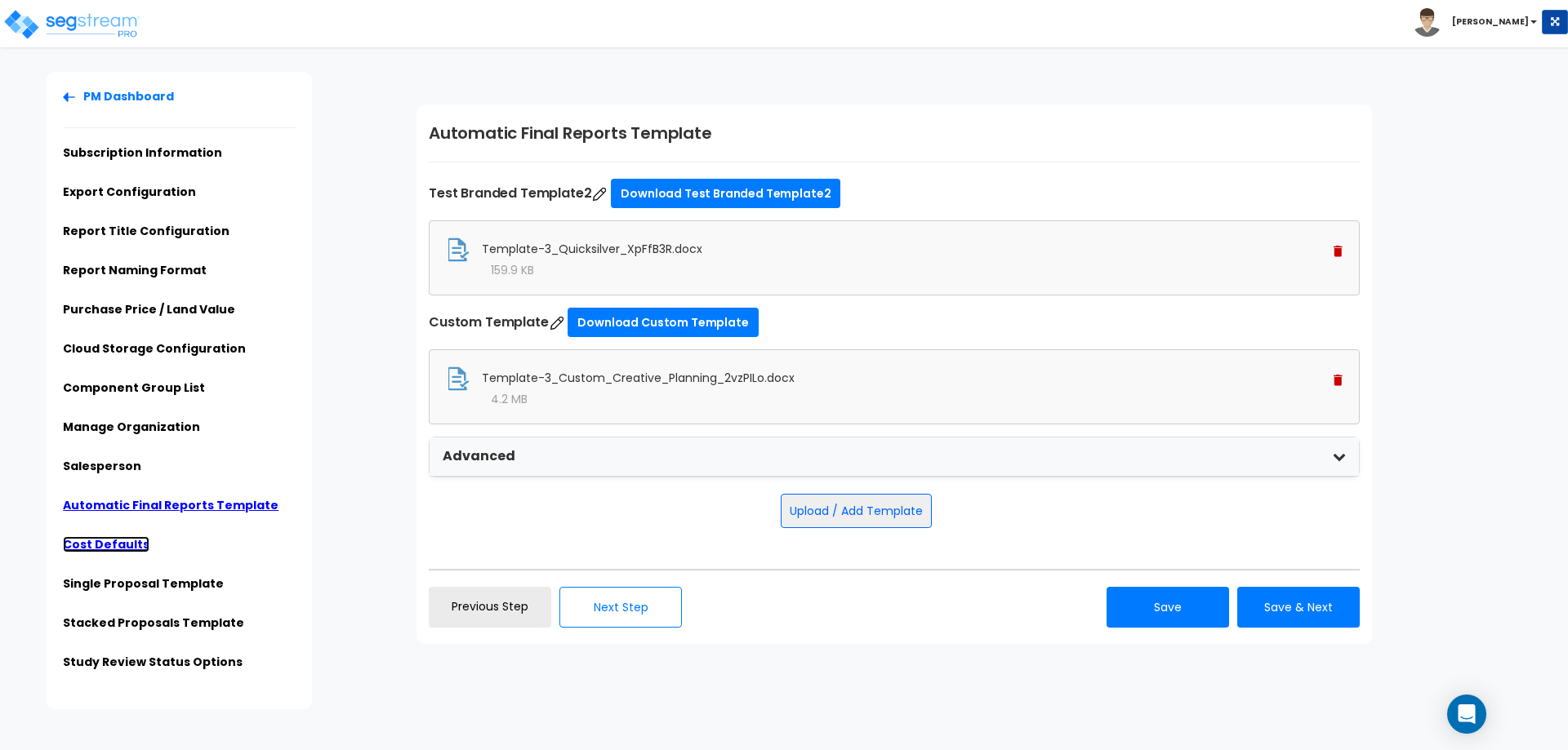
click at [129, 542] on link "Cost Defaults" at bounding box center [106, 544] width 86 height 17
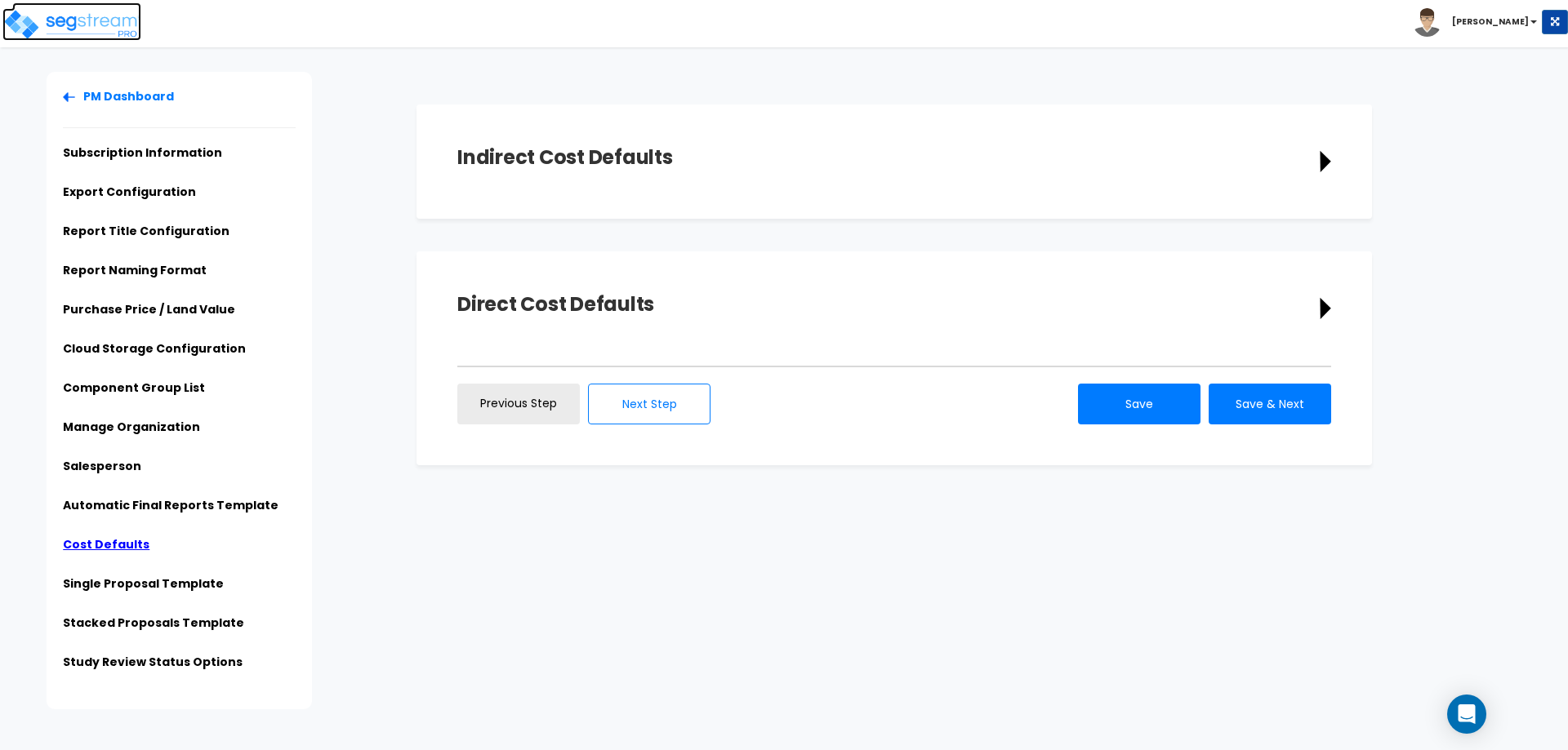
click at [100, 27] on img at bounding box center [71, 24] width 138 height 32
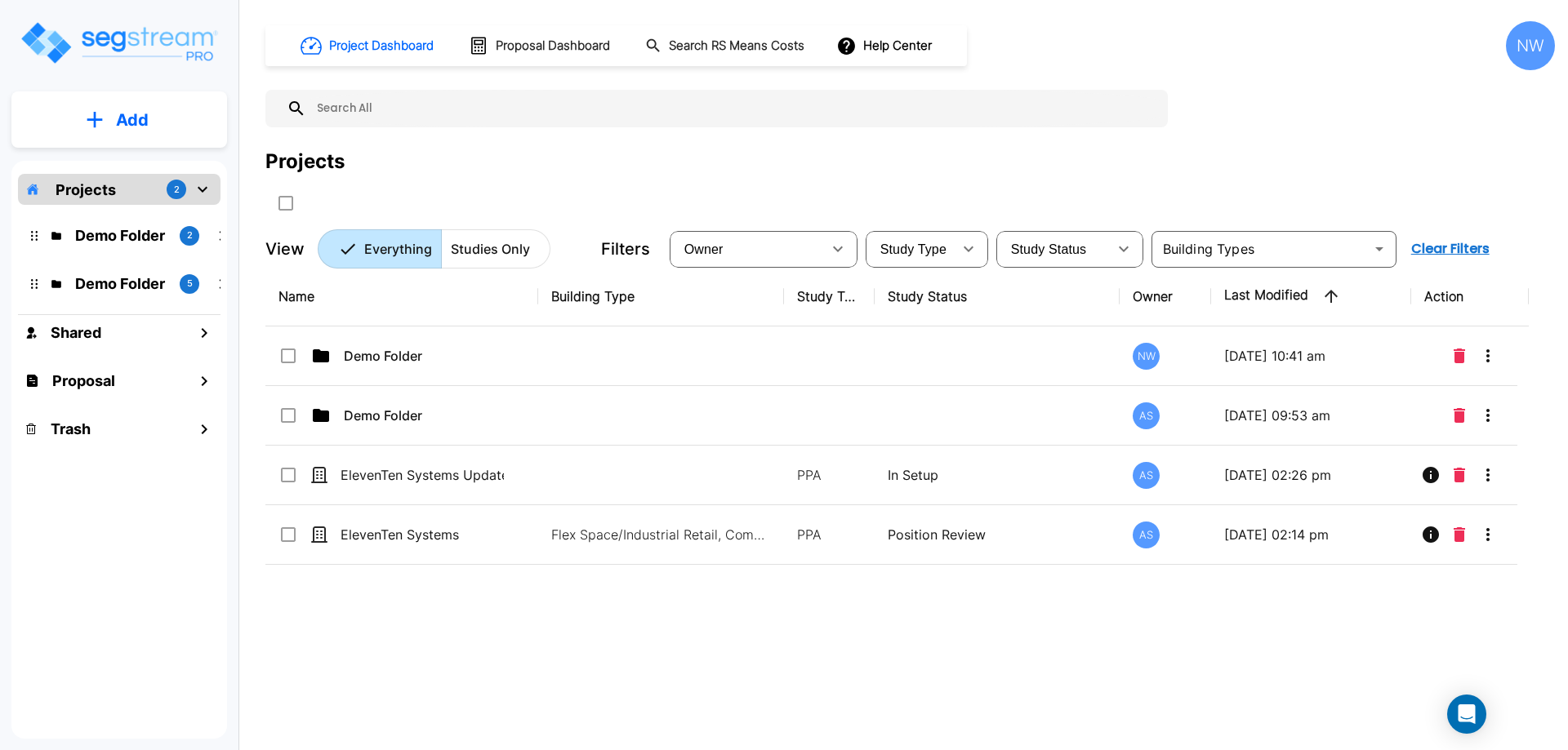
drag, startPoint x: 1308, startPoint y: 123, endPoint x: 1158, endPoint y: 648, distance: 546.0
click at [1161, 645] on div "Name Building Type Study Type Study Status Owner Last Modified Action Demo Fold…" at bounding box center [896, 500] width 1264 height 465
click at [915, 45] on button "Help Center" at bounding box center [885, 46] width 105 height 31
click at [1256, 124] on div at bounding box center [784, 375] width 1568 height 750
click at [1536, 40] on div "NW" at bounding box center [1531, 46] width 49 height 49
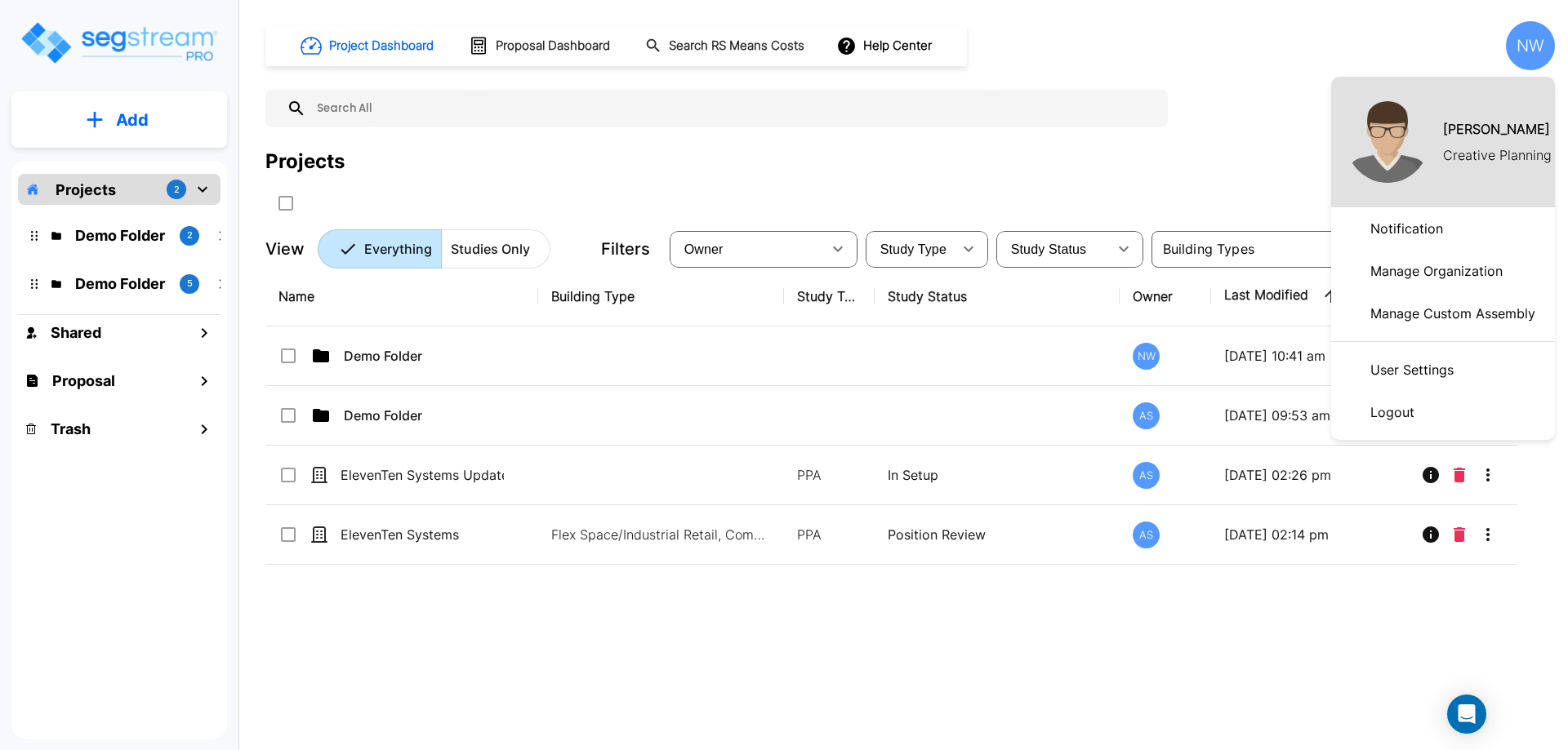
click at [1450, 269] on p "Manage Organization" at bounding box center [1436, 271] width 145 height 32
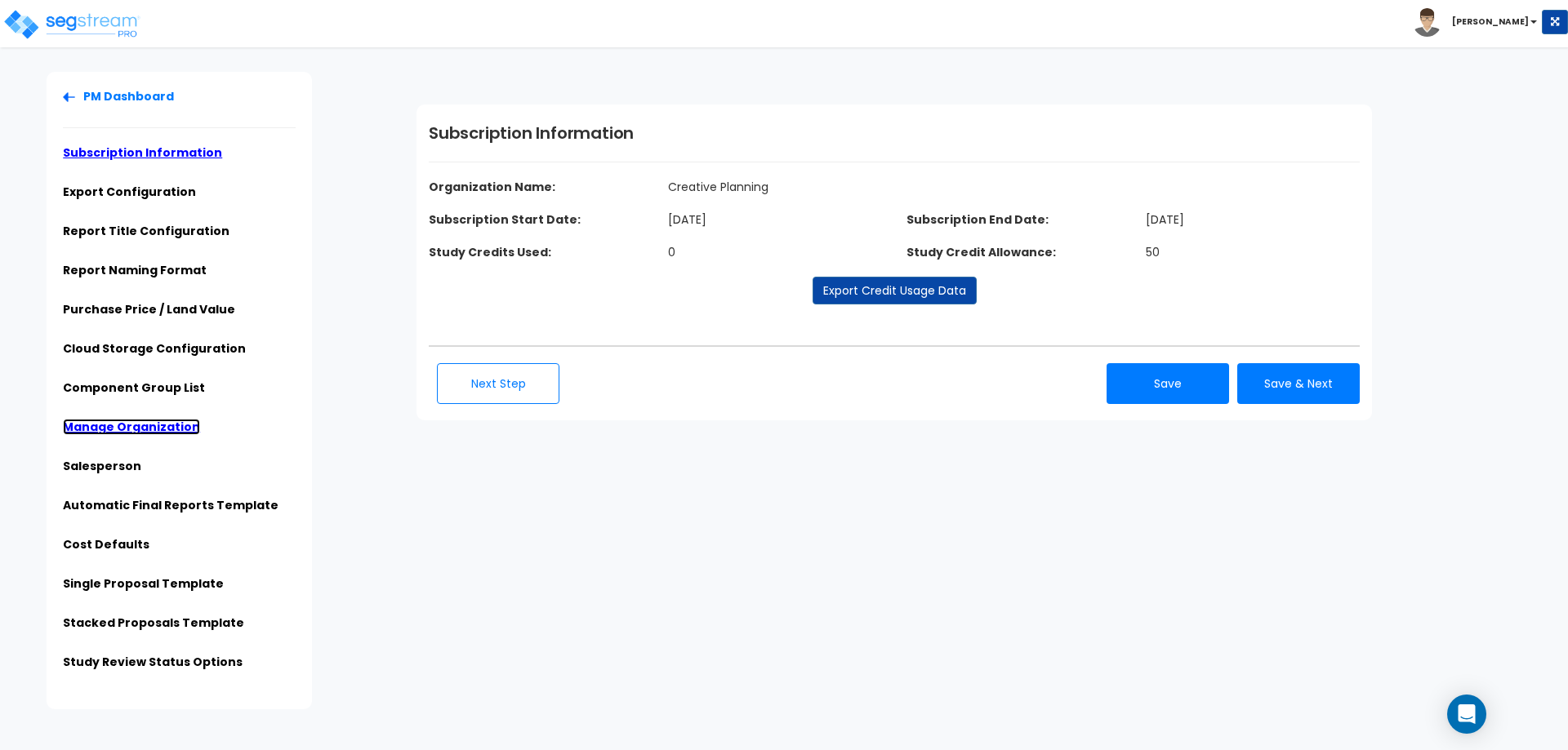
click at [138, 431] on link "Manage Organization" at bounding box center [132, 427] width 137 height 17
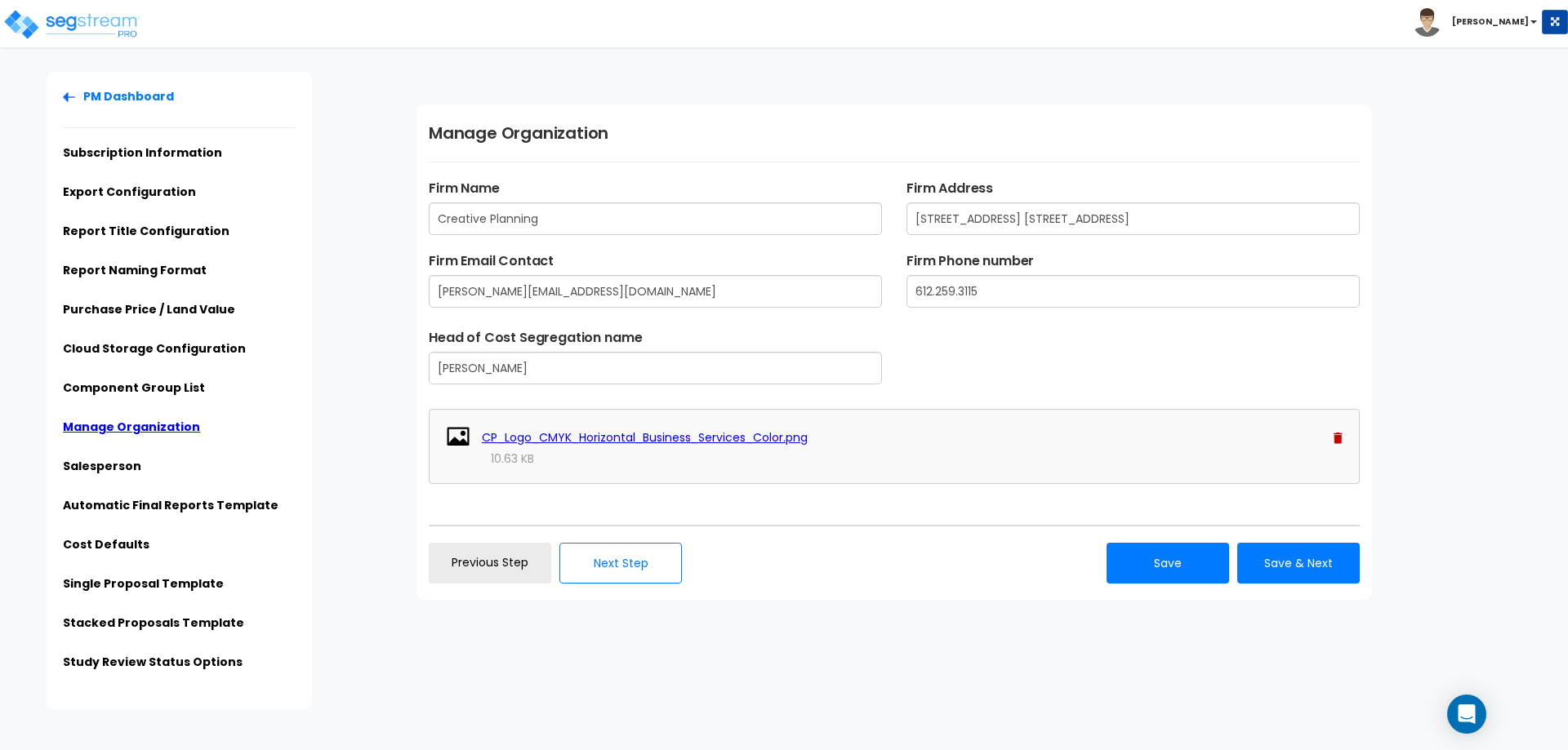
click at [100, 87] on div "PM Dashboard Subscription Information Export Configuration Report Title Configu…" at bounding box center [179, 391] width 265 height 638
click at [103, 99] on link "PM Dashboard" at bounding box center [118, 96] width 111 height 17
